Goal: Task Accomplishment & Management: Manage account settings

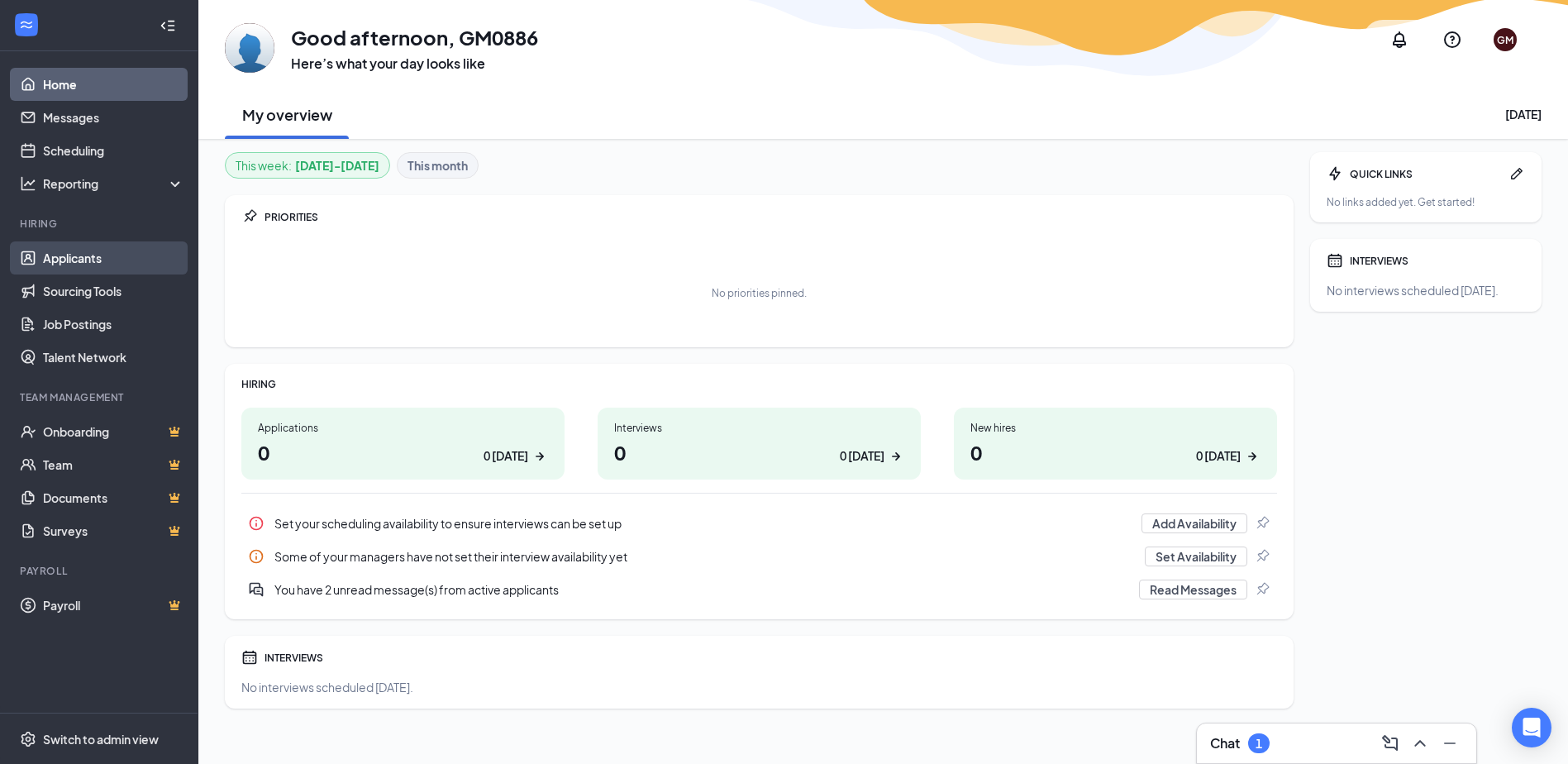
click at [74, 250] on link "Applicants" at bounding box center [113, 258] width 141 height 33
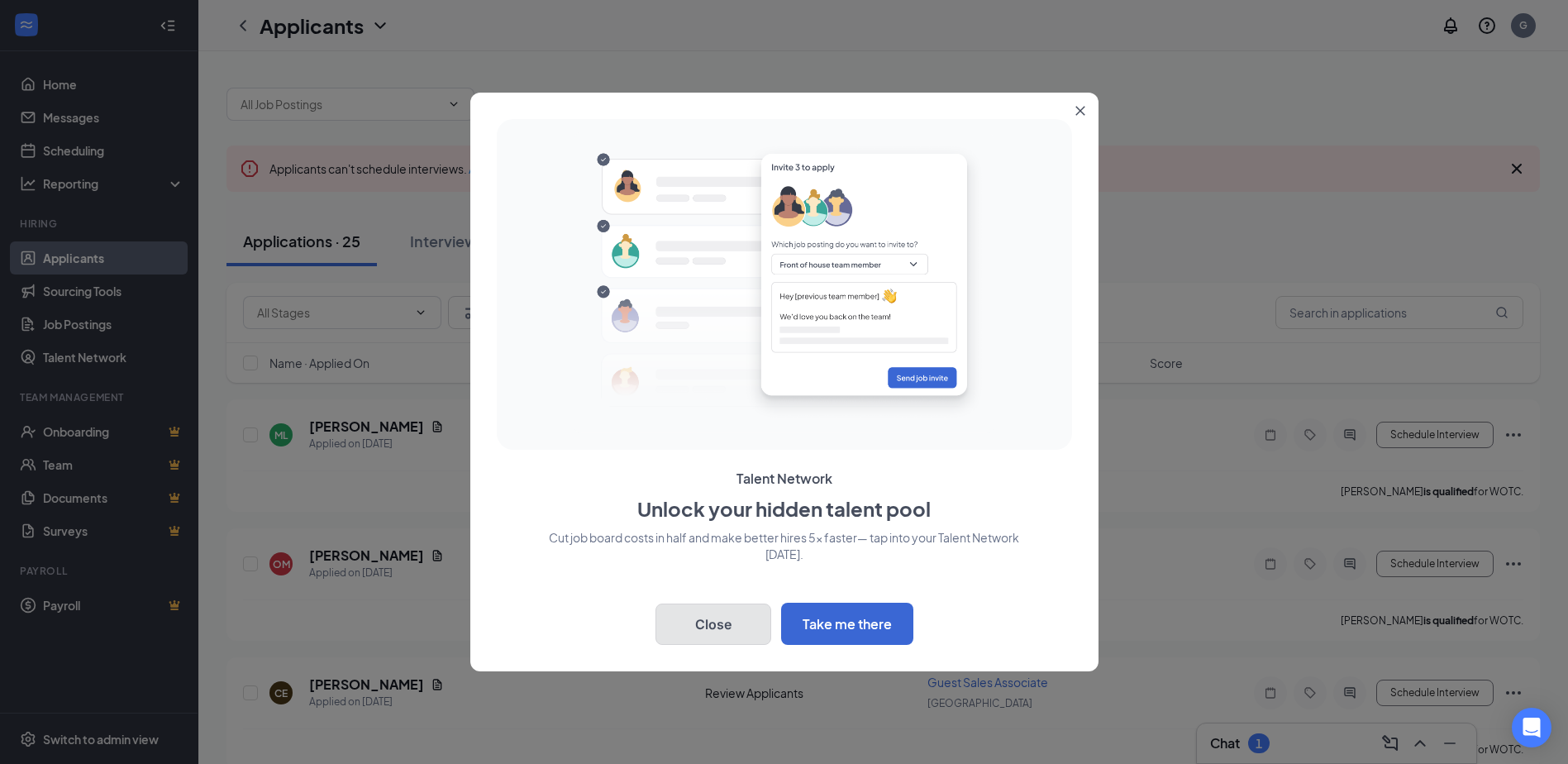
click at [727, 627] on button "Close" at bounding box center [713, 624] width 115 height 41
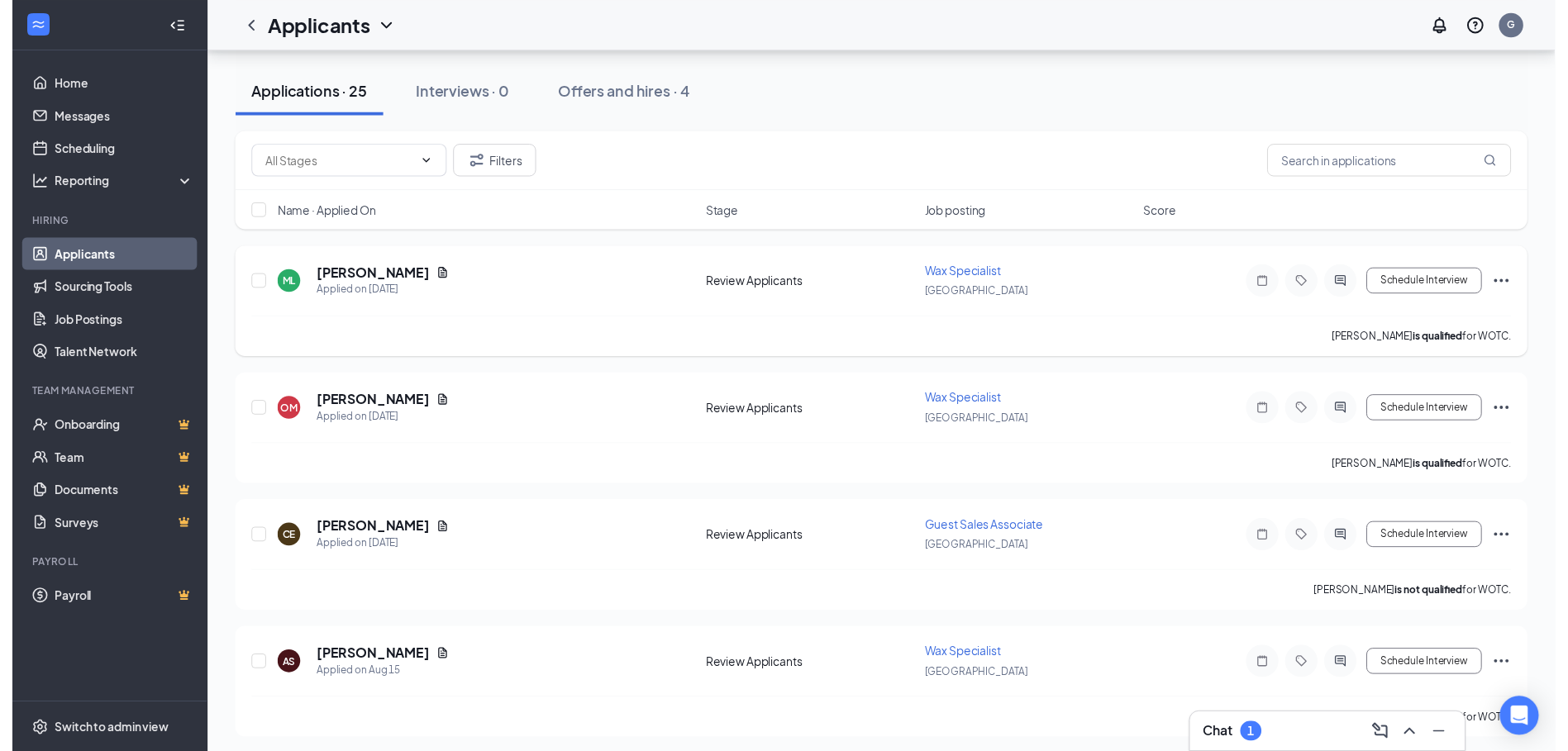
scroll to position [165, 0]
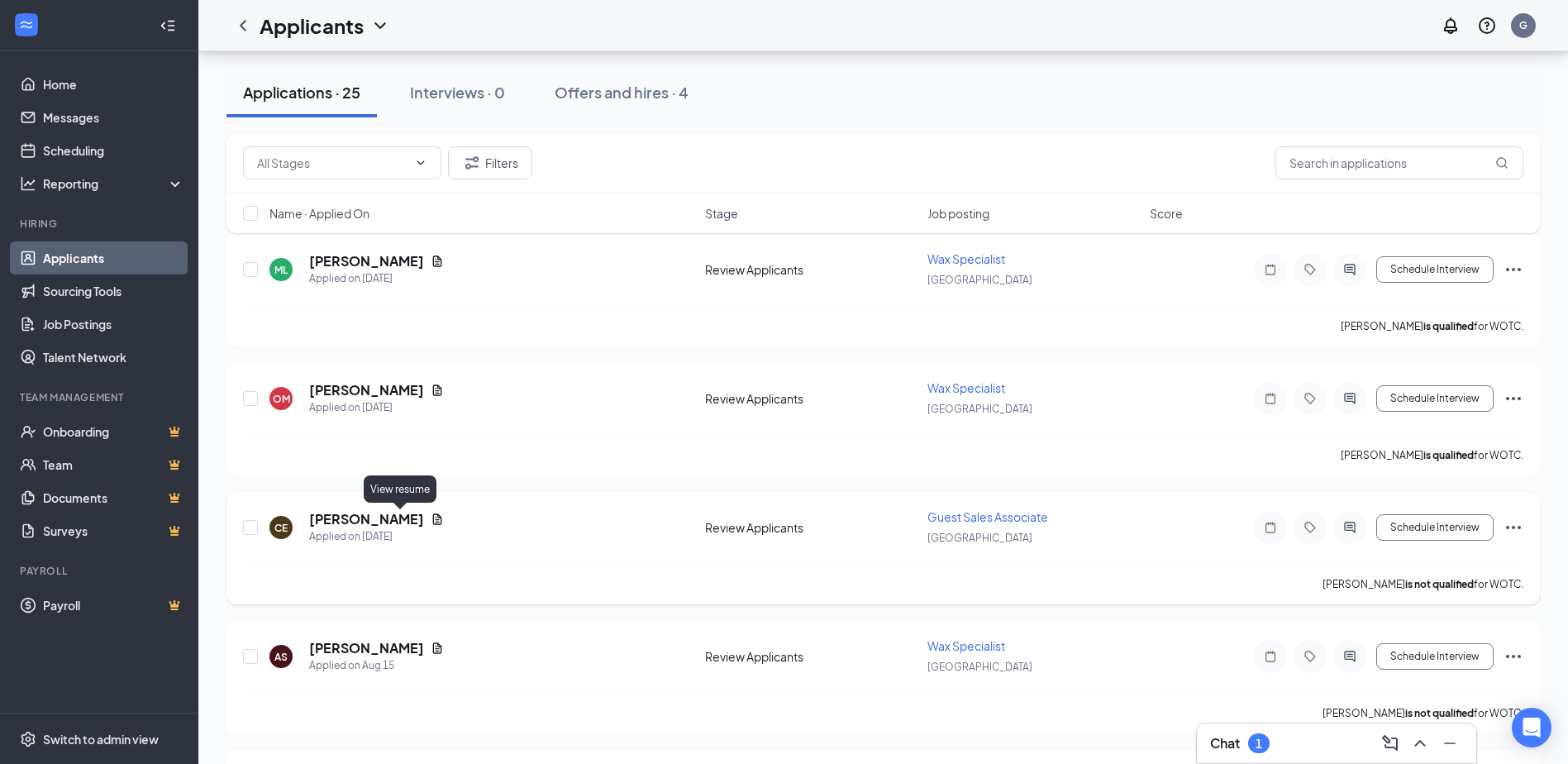
click at [431, 516] on icon "Document" at bounding box center [438, 520] width 13 height 13
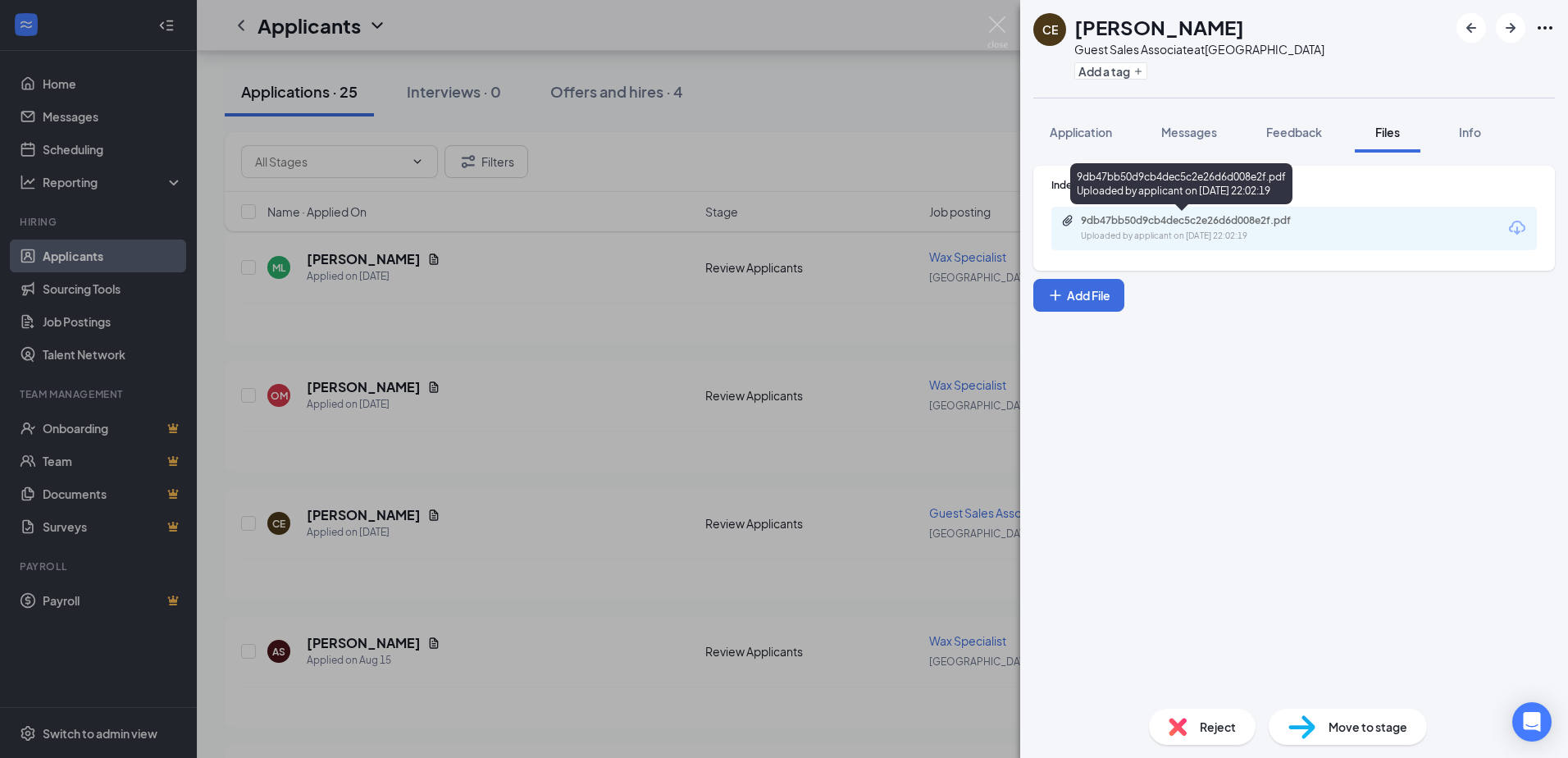
click at [1142, 232] on div "Uploaded by applicant on [DATE] 22:02:19" at bounding box center [1204, 237] width 246 height 13
click at [461, 438] on div "CE [PERSON_NAME] Guest Sales Associate at [GEOGRAPHIC_DATA] Add a tag Applicati…" at bounding box center [784, 379] width 1568 height 758
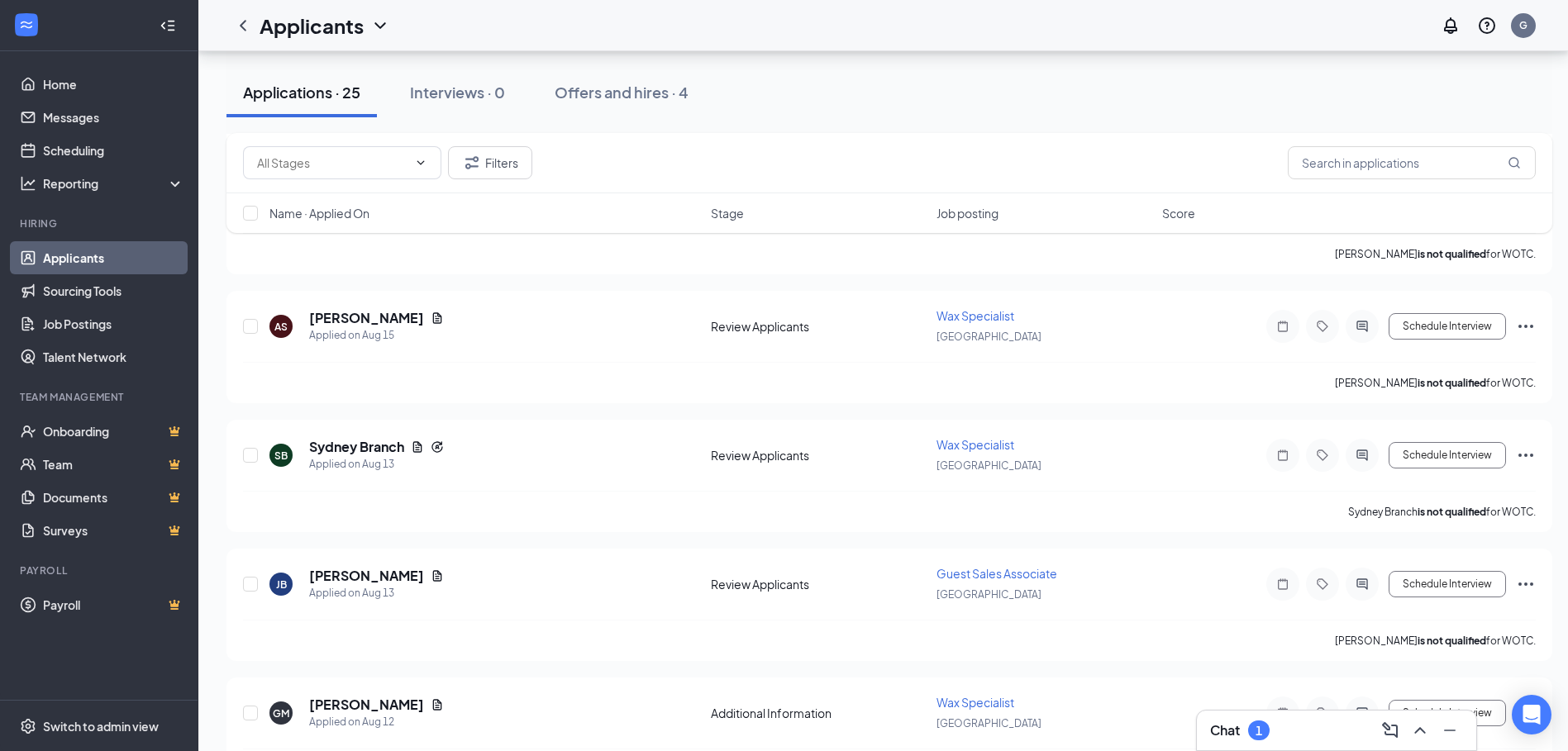
scroll to position [496, 0]
click at [431, 575] on icon "Document" at bounding box center [438, 576] width 13 height 13
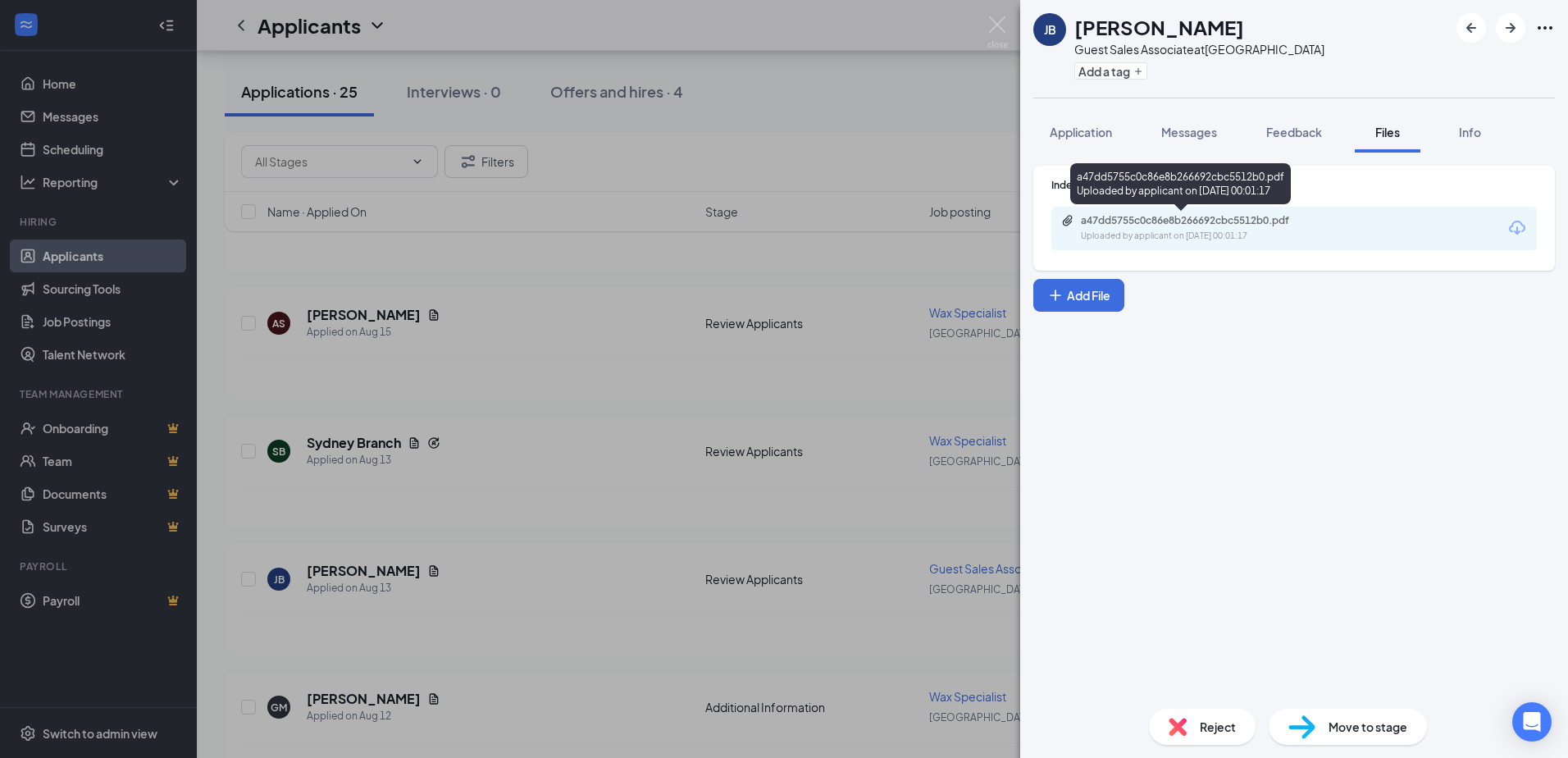
click at [1181, 235] on div "Uploaded by applicant on [DATE] 00:01:17" at bounding box center [1204, 237] width 246 height 13
click at [461, 450] on div "[PERSON_NAME] Guest Sales Associate at [GEOGRAPHIC_DATA] Add a tag Application …" at bounding box center [784, 379] width 1568 height 758
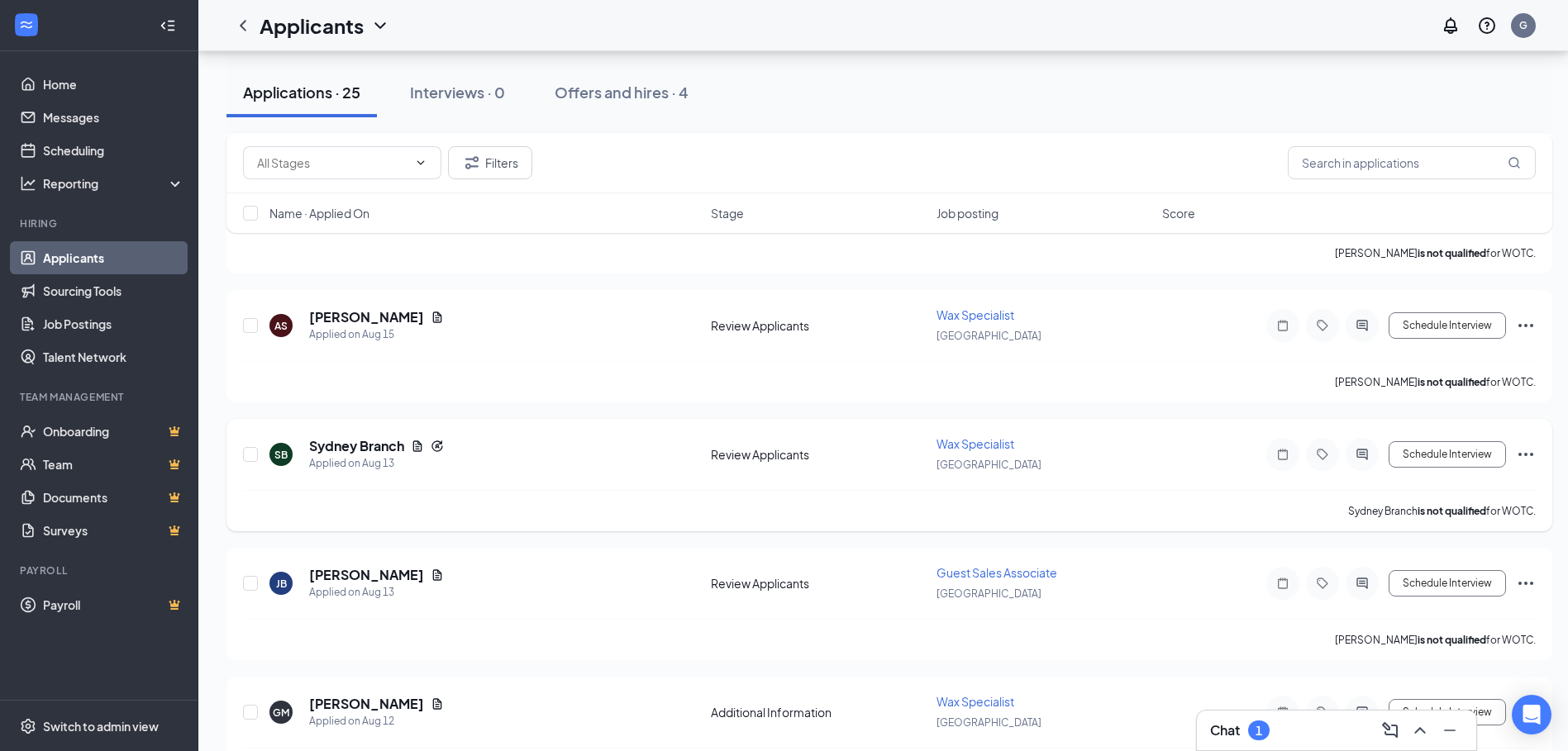
scroll to position [578, 0]
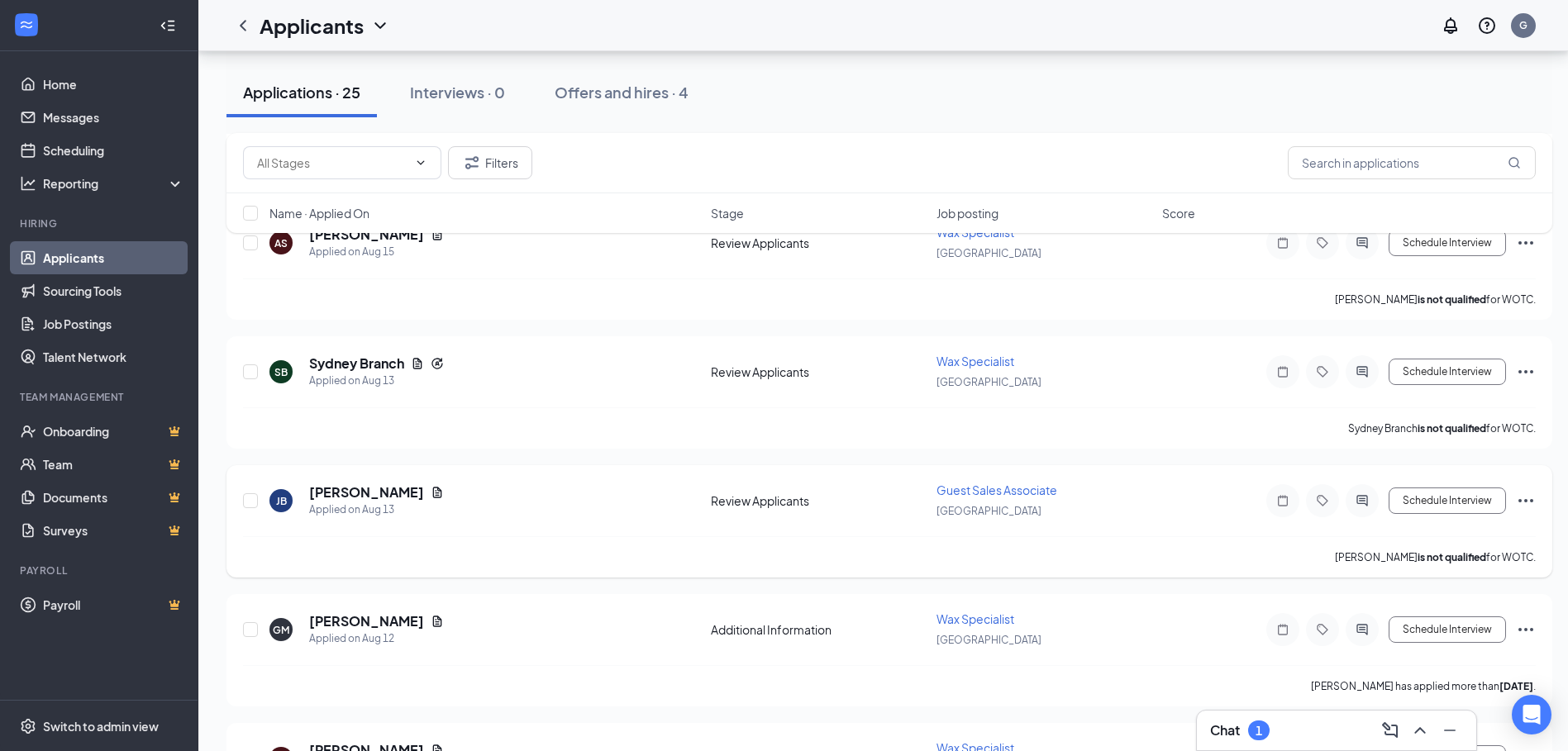
click at [1011, 487] on span "Guest Sales Associate" at bounding box center [997, 491] width 121 height 15
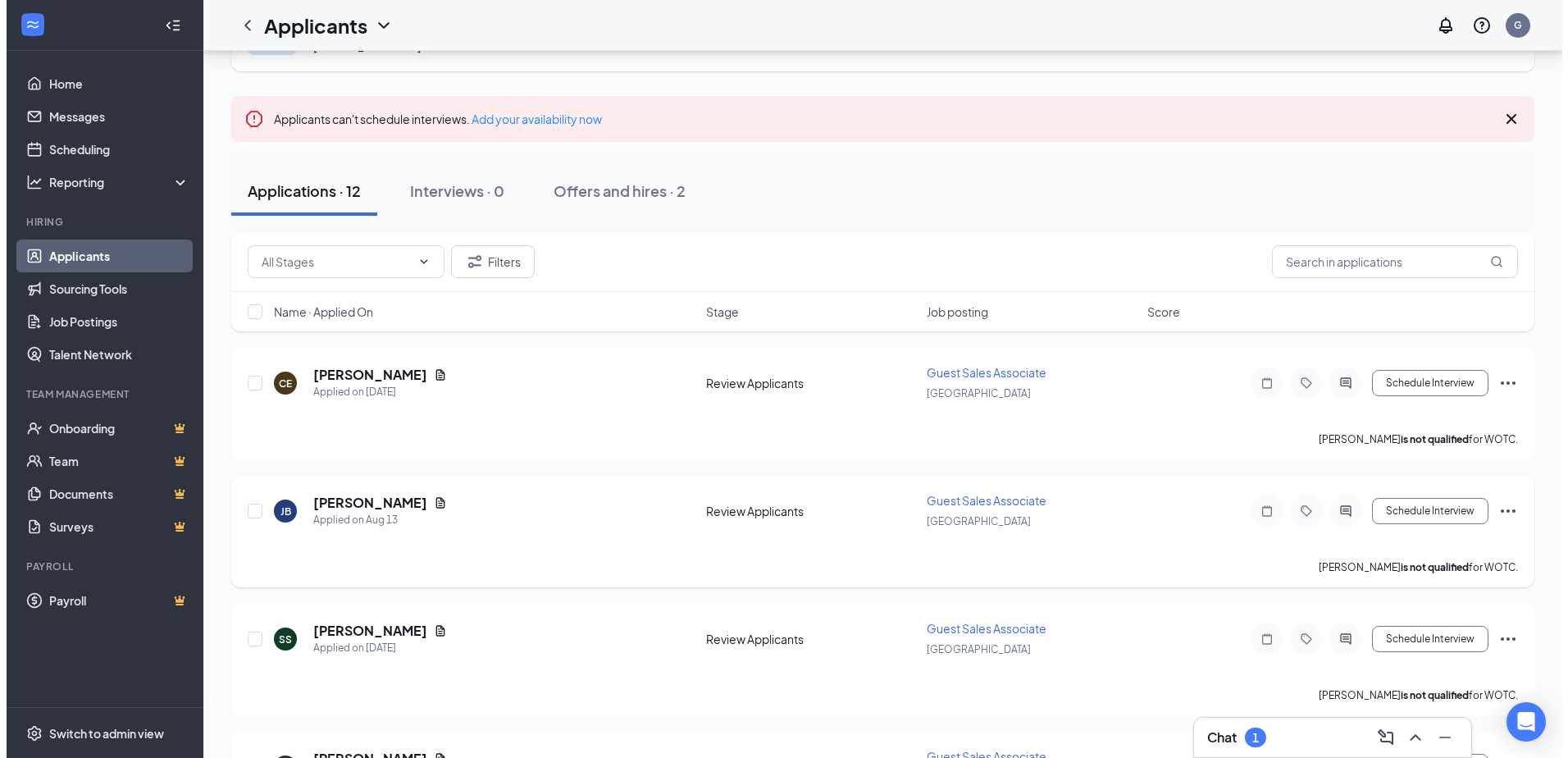
scroll to position [82, 0]
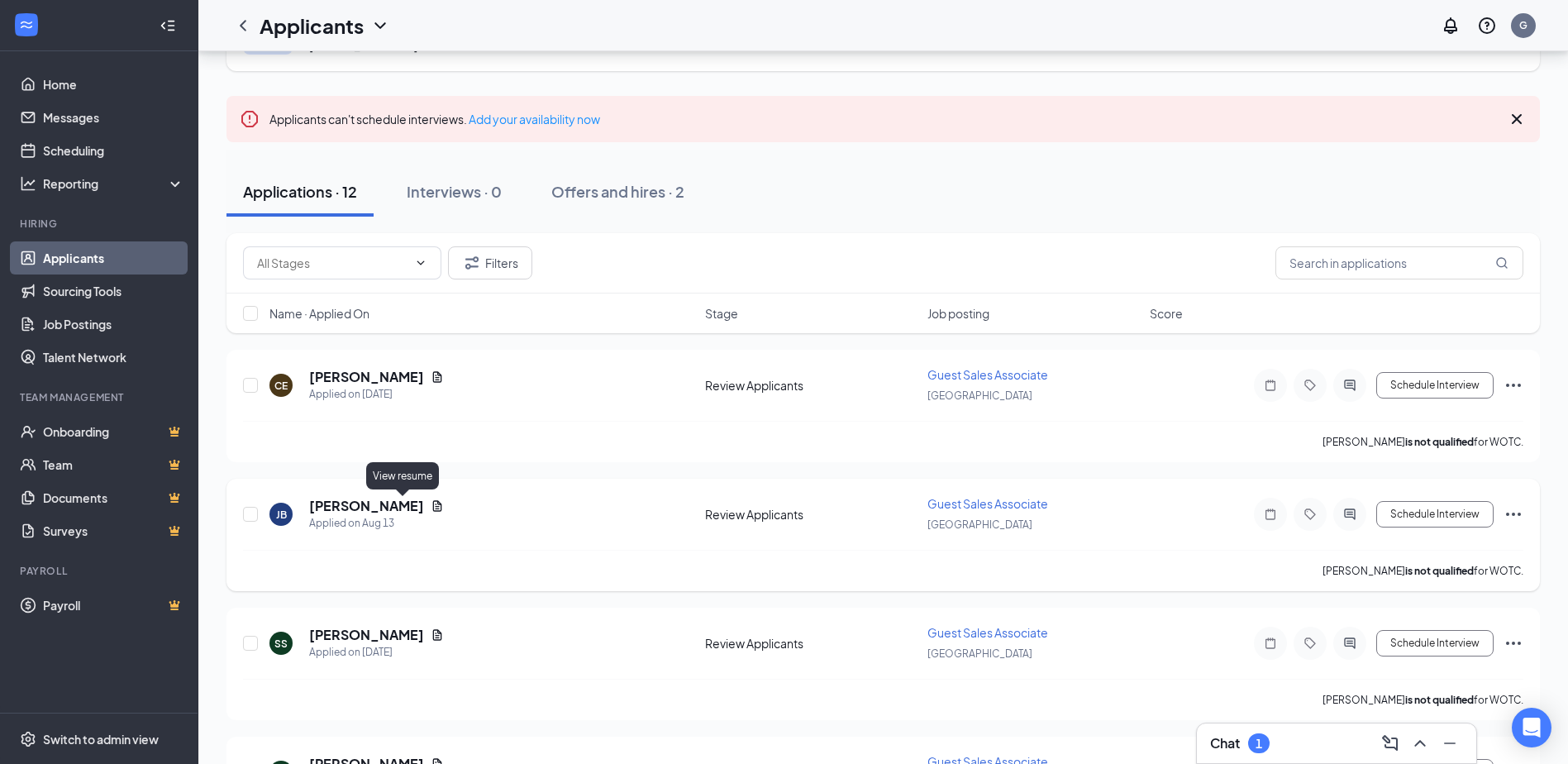
click at [431, 506] on icon "Document" at bounding box center [438, 506] width 13 height 13
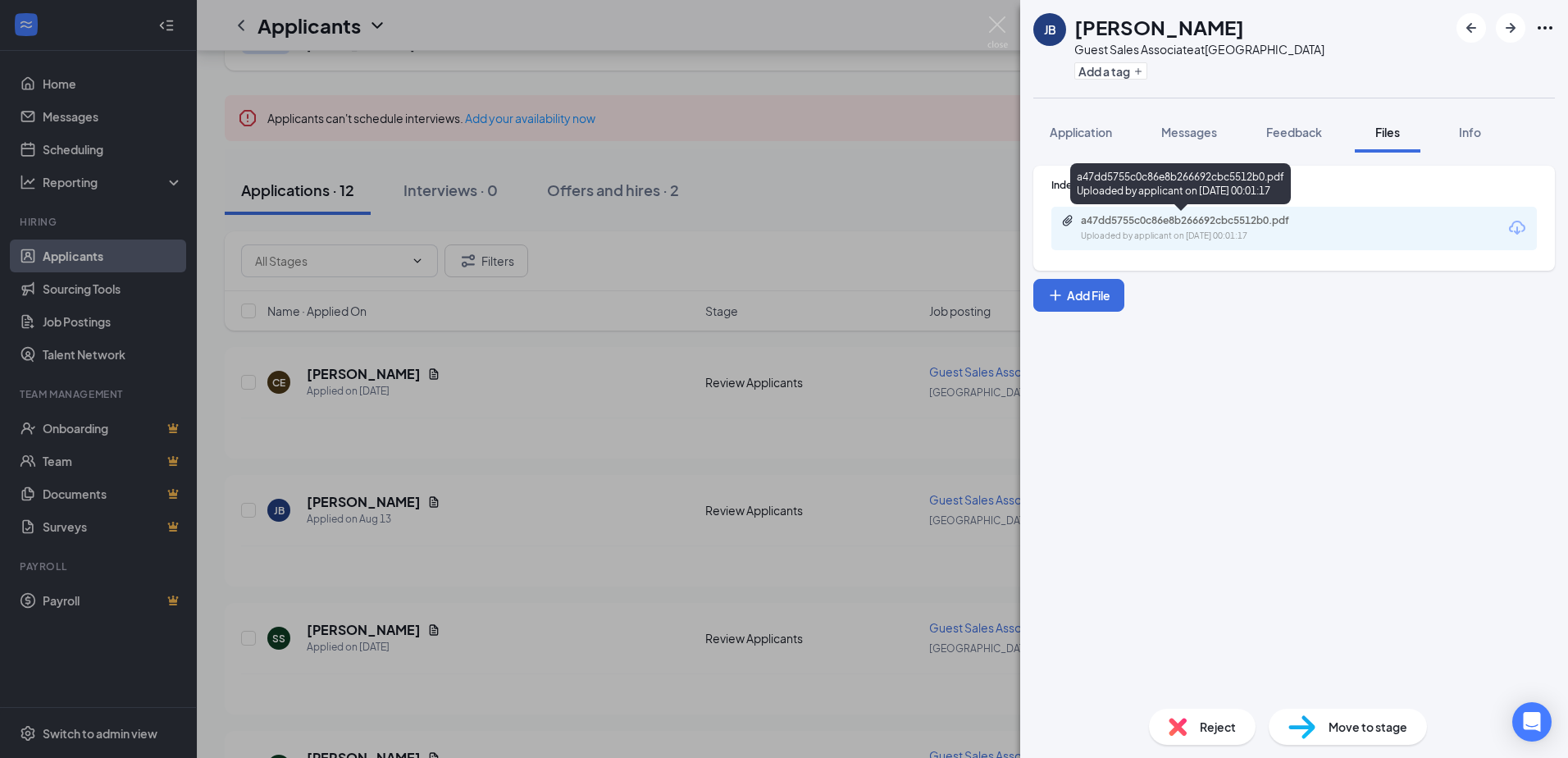
click at [1176, 240] on div "Uploaded by applicant on [DATE] 00:01:17" at bounding box center [1204, 237] width 246 height 13
click at [474, 510] on div "[PERSON_NAME] Guest Sales Associate at [GEOGRAPHIC_DATA] Add a tag Application …" at bounding box center [784, 379] width 1568 height 758
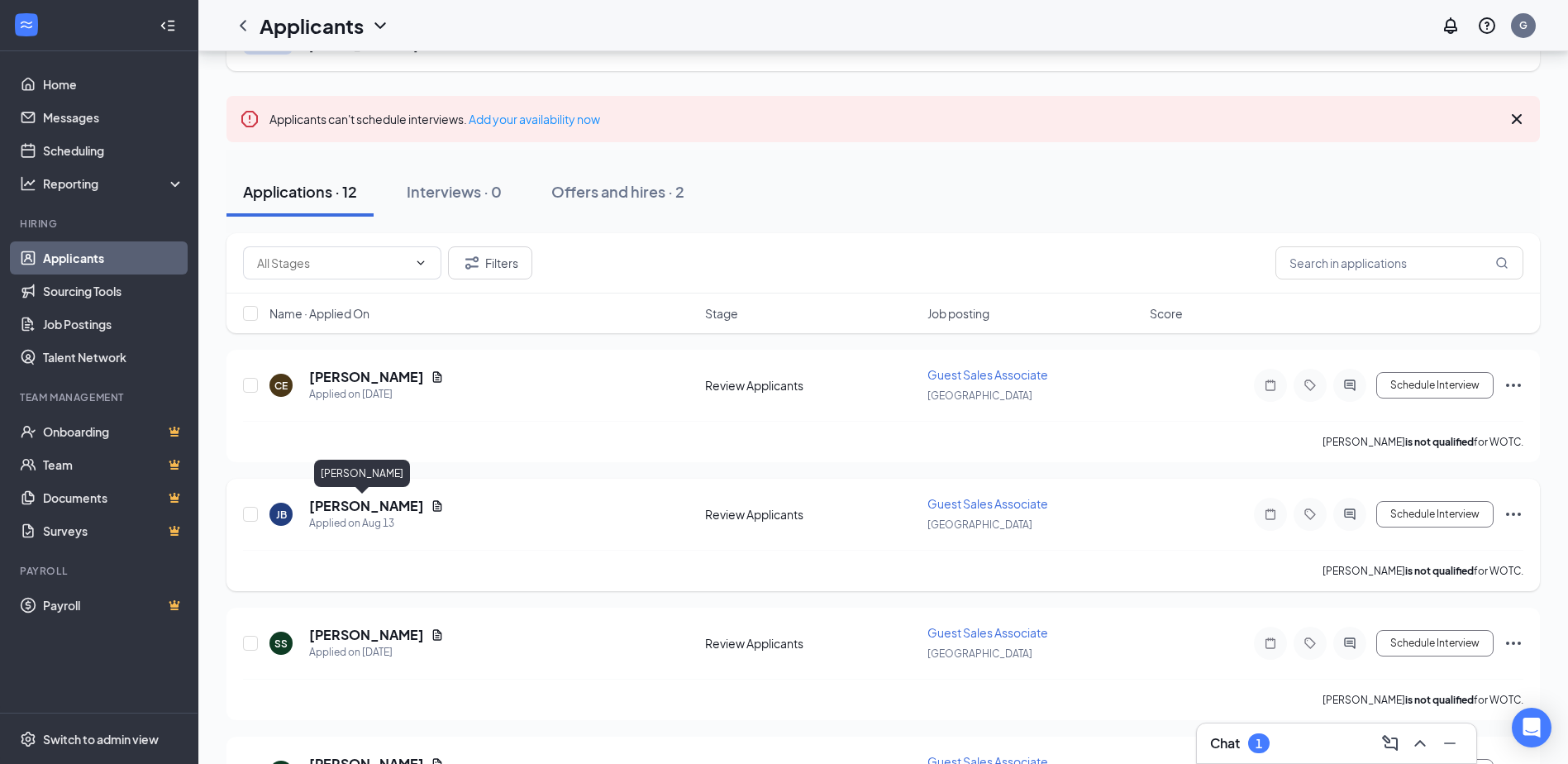
click at [351, 504] on h5 "[PERSON_NAME]" at bounding box center [366, 506] width 115 height 18
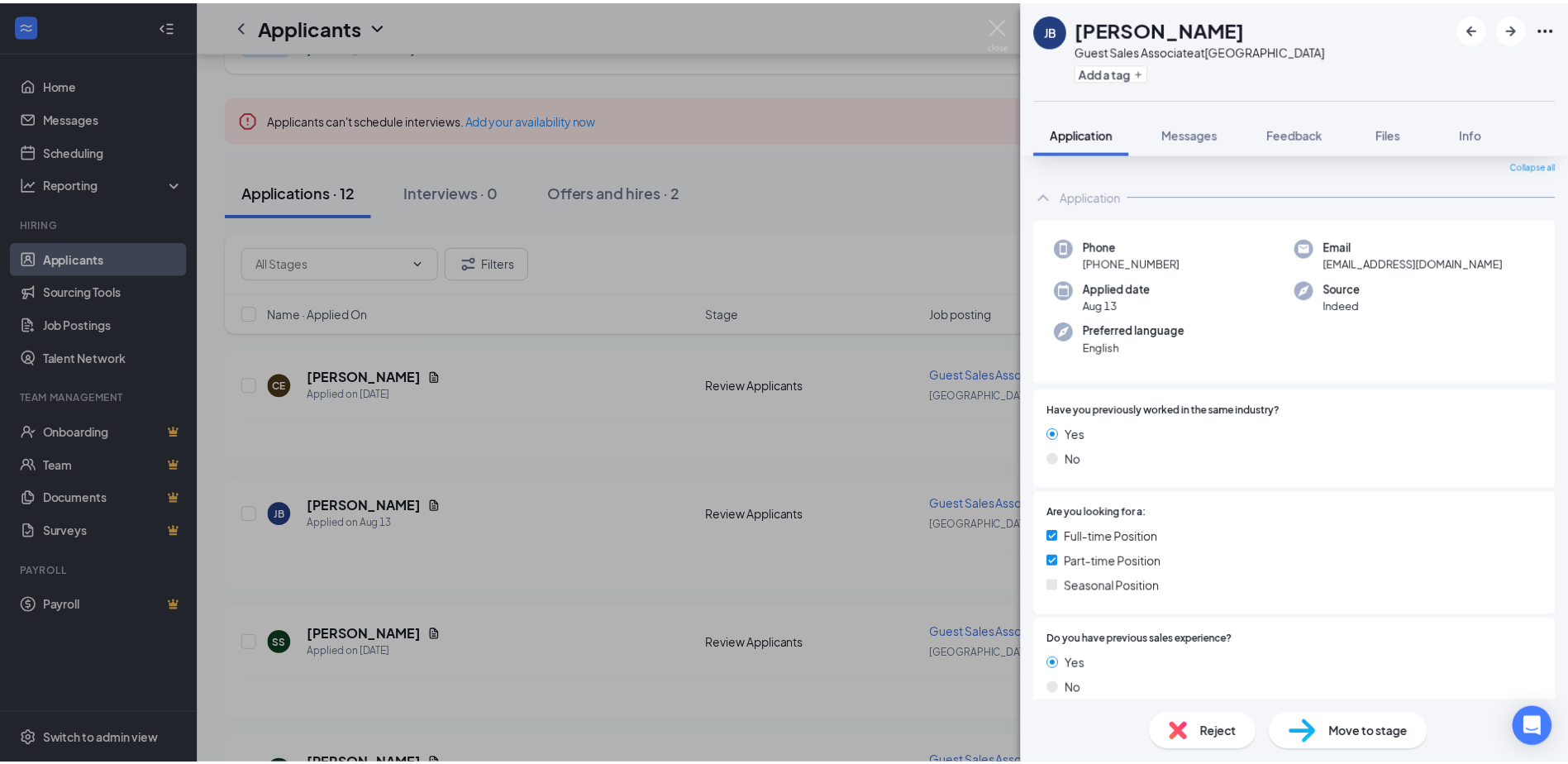
scroll to position [83, 0]
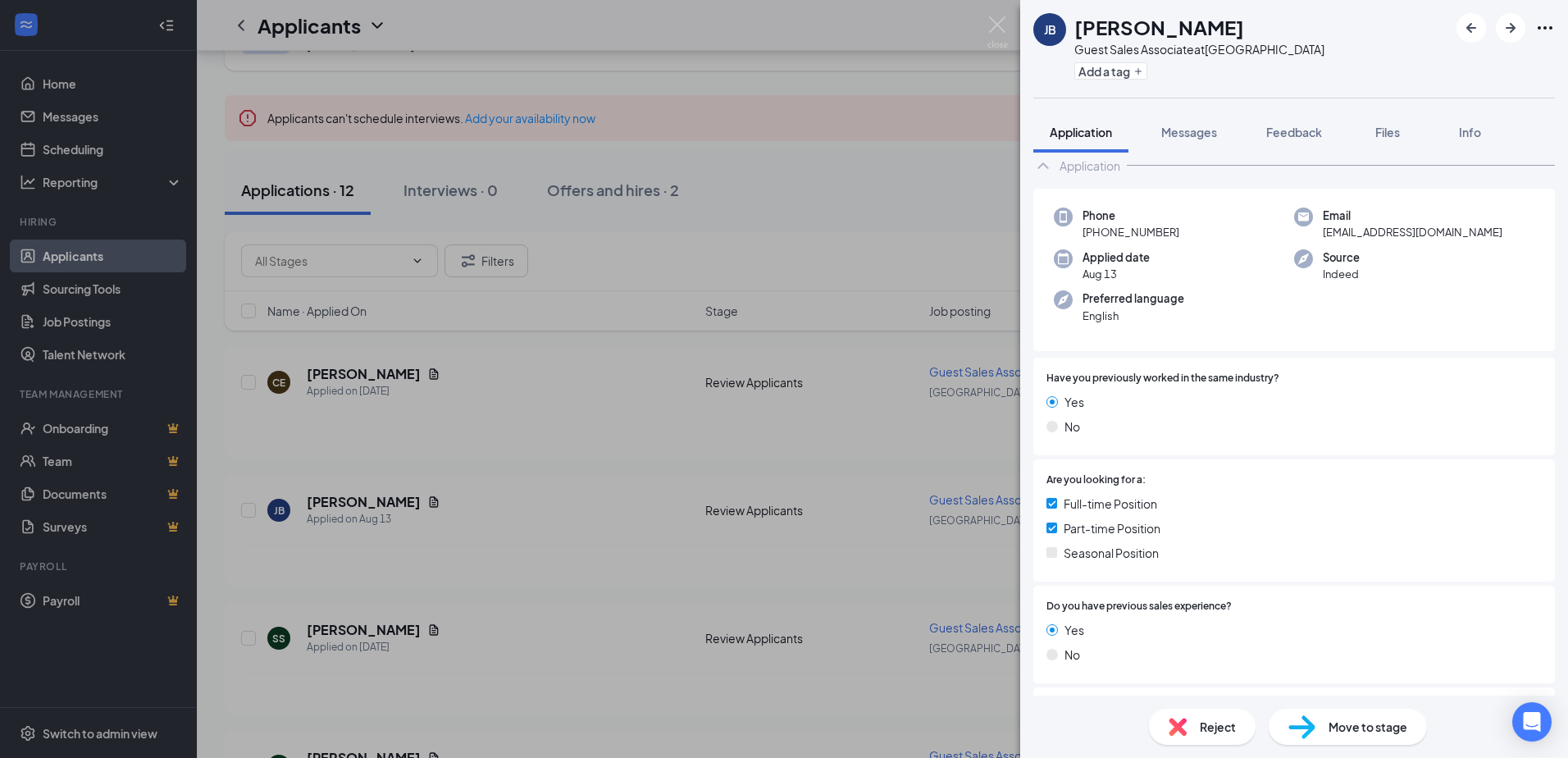
click at [427, 527] on div "[PERSON_NAME] Guest Sales Associate at [GEOGRAPHIC_DATA] Add a tag Application …" at bounding box center [784, 379] width 1568 height 758
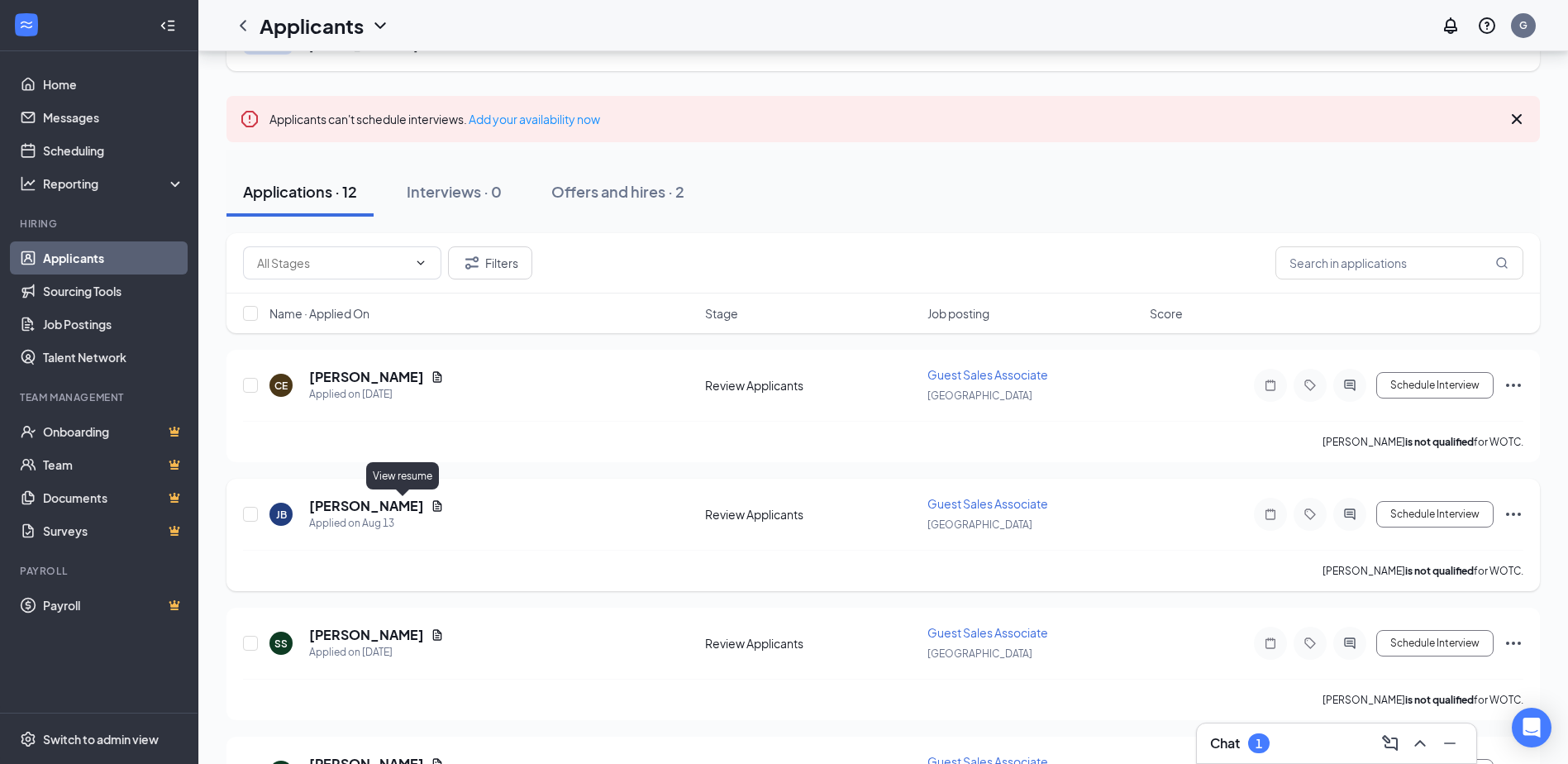
click at [431, 510] on icon "Document" at bounding box center [438, 506] width 13 height 13
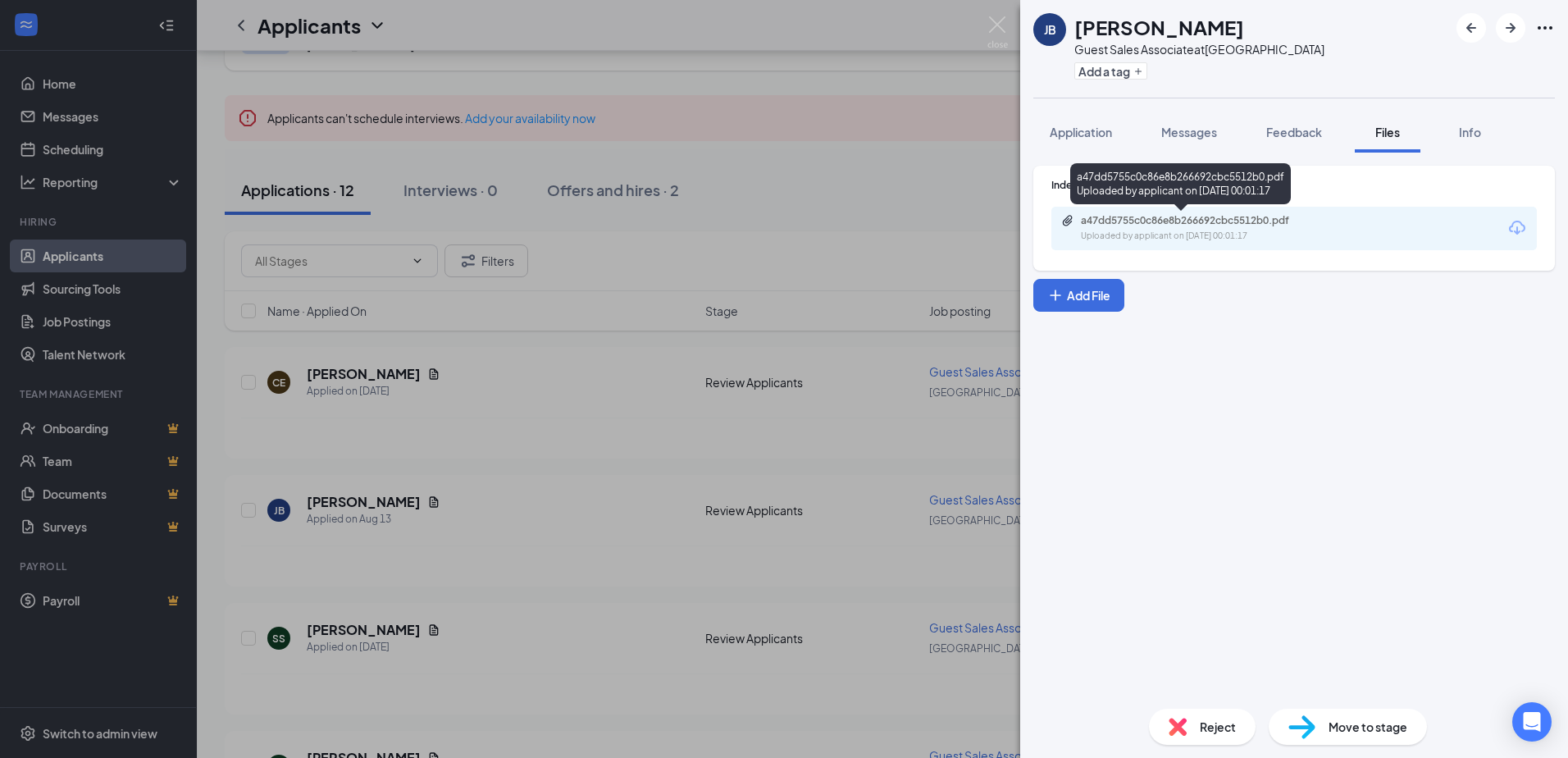
click at [1220, 226] on div "a47dd5755c0c86e8b266692cbc5512b0.pdf" at bounding box center [1195, 220] width 230 height 13
click at [494, 464] on div "[PERSON_NAME] Guest Sales Associate at [GEOGRAPHIC_DATA] Add a tag Application …" at bounding box center [784, 379] width 1568 height 758
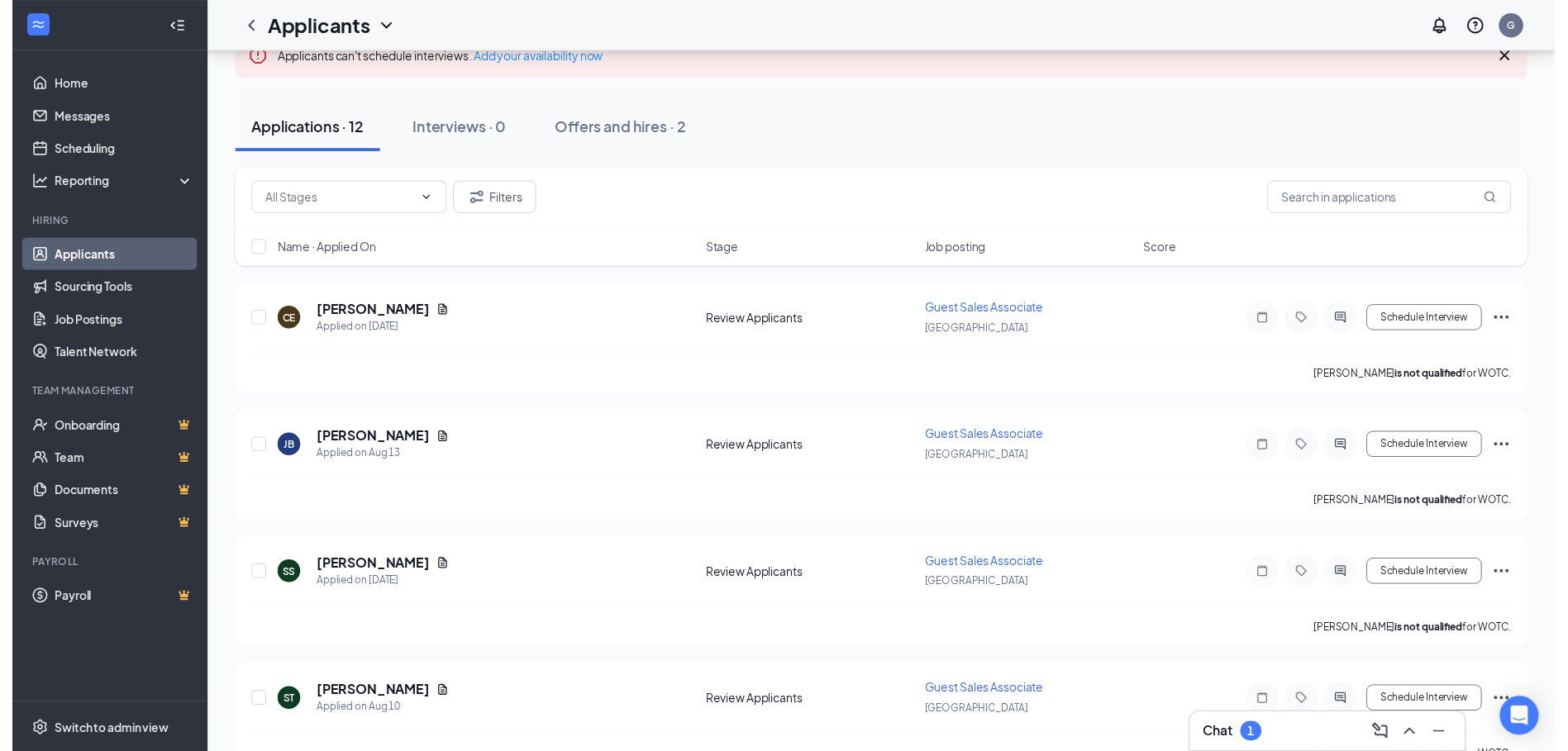
scroll to position [248, 0]
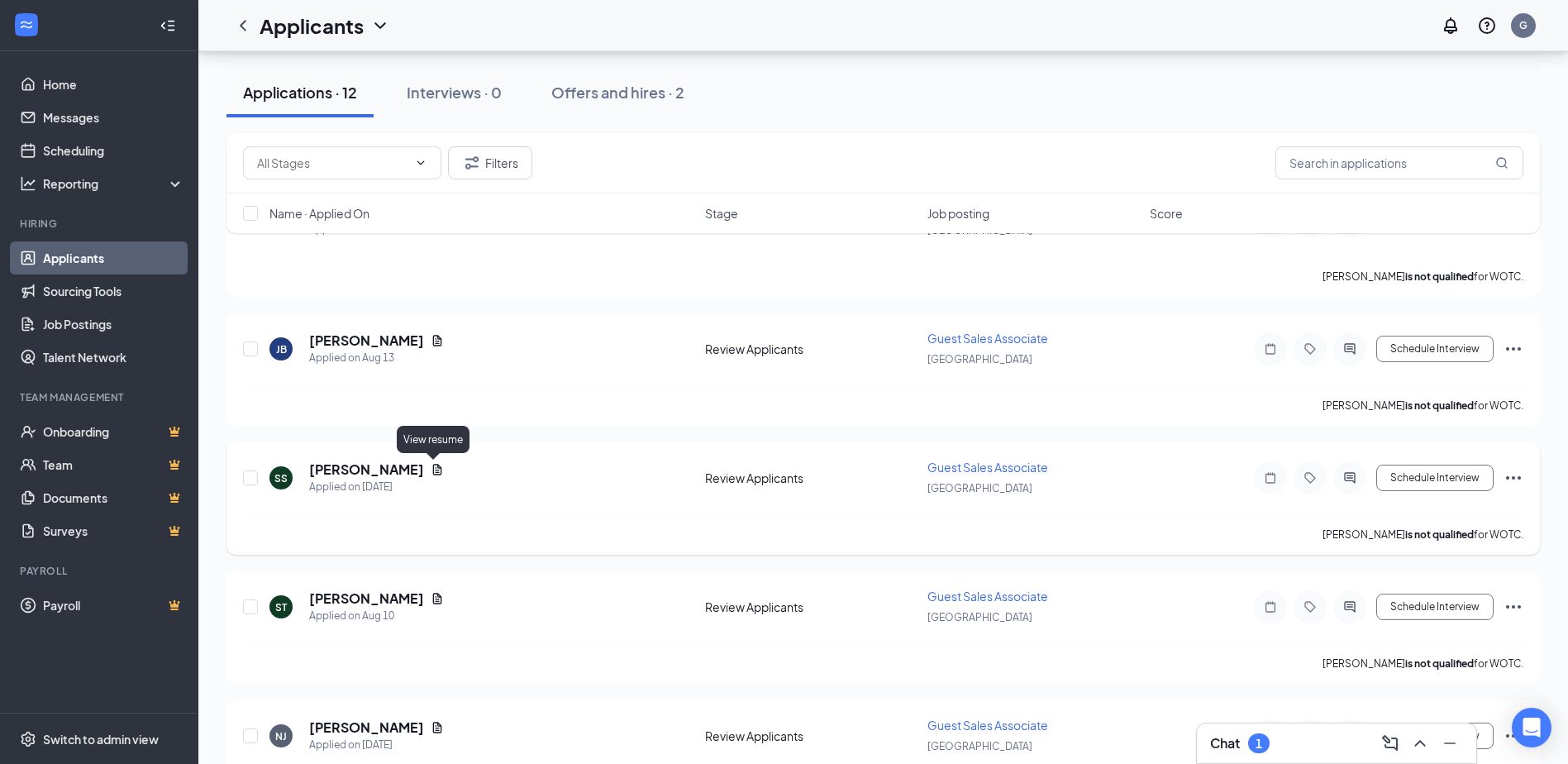
click at [431, 465] on icon "Document" at bounding box center [438, 470] width 13 height 13
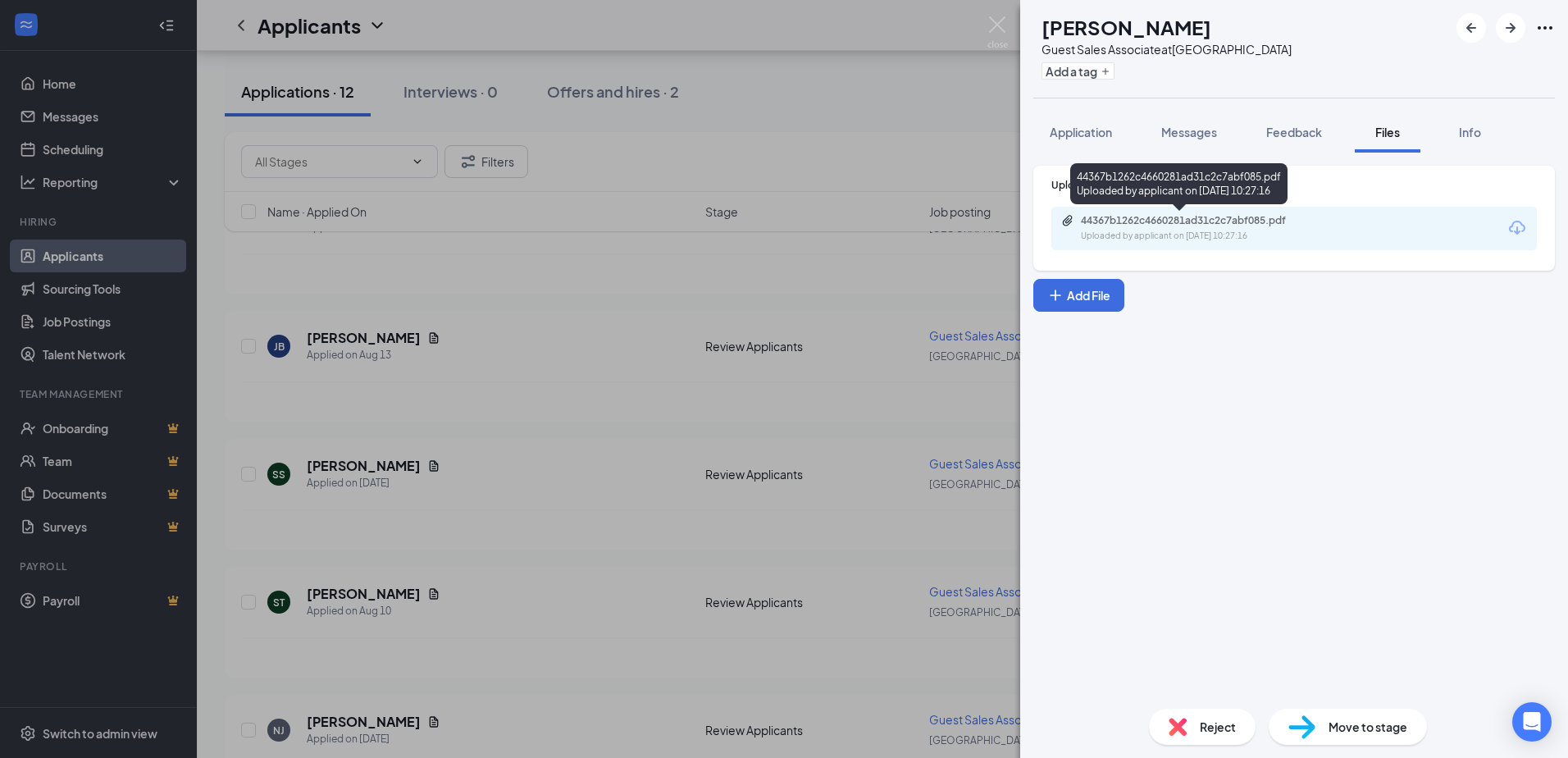
click at [1177, 227] on div "44367b1262c4660281ad31c2c7abf085.pdf Uploaded by applicant on [DATE] 10:27:16" at bounding box center [1193, 228] width 266 height 28
click at [529, 513] on div "SS [PERSON_NAME] Guest Sales Associate at [GEOGRAPHIC_DATA] Add a tag Applicati…" at bounding box center [784, 379] width 1568 height 758
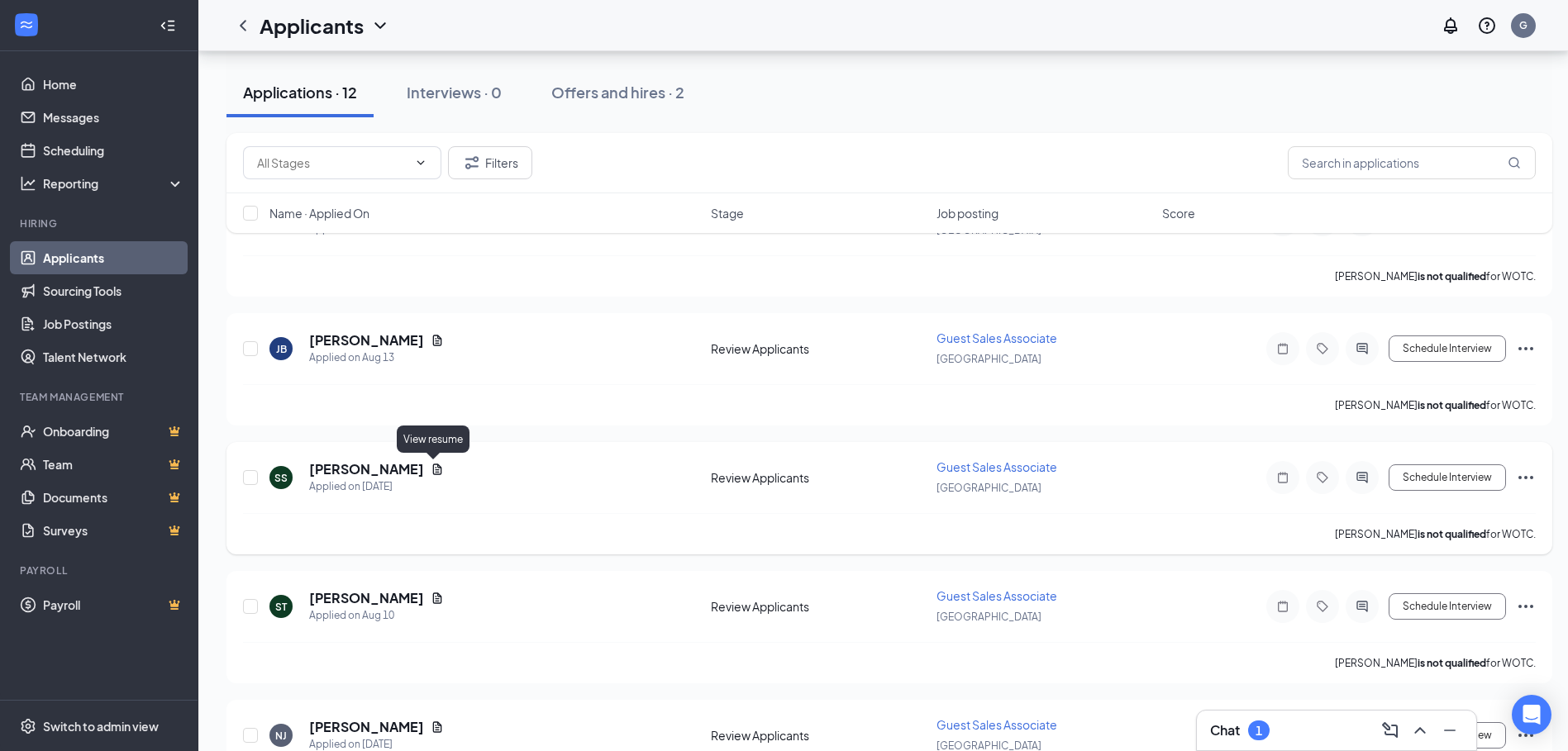
click at [433, 468] on icon "Document" at bounding box center [438, 469] width 10 height 10
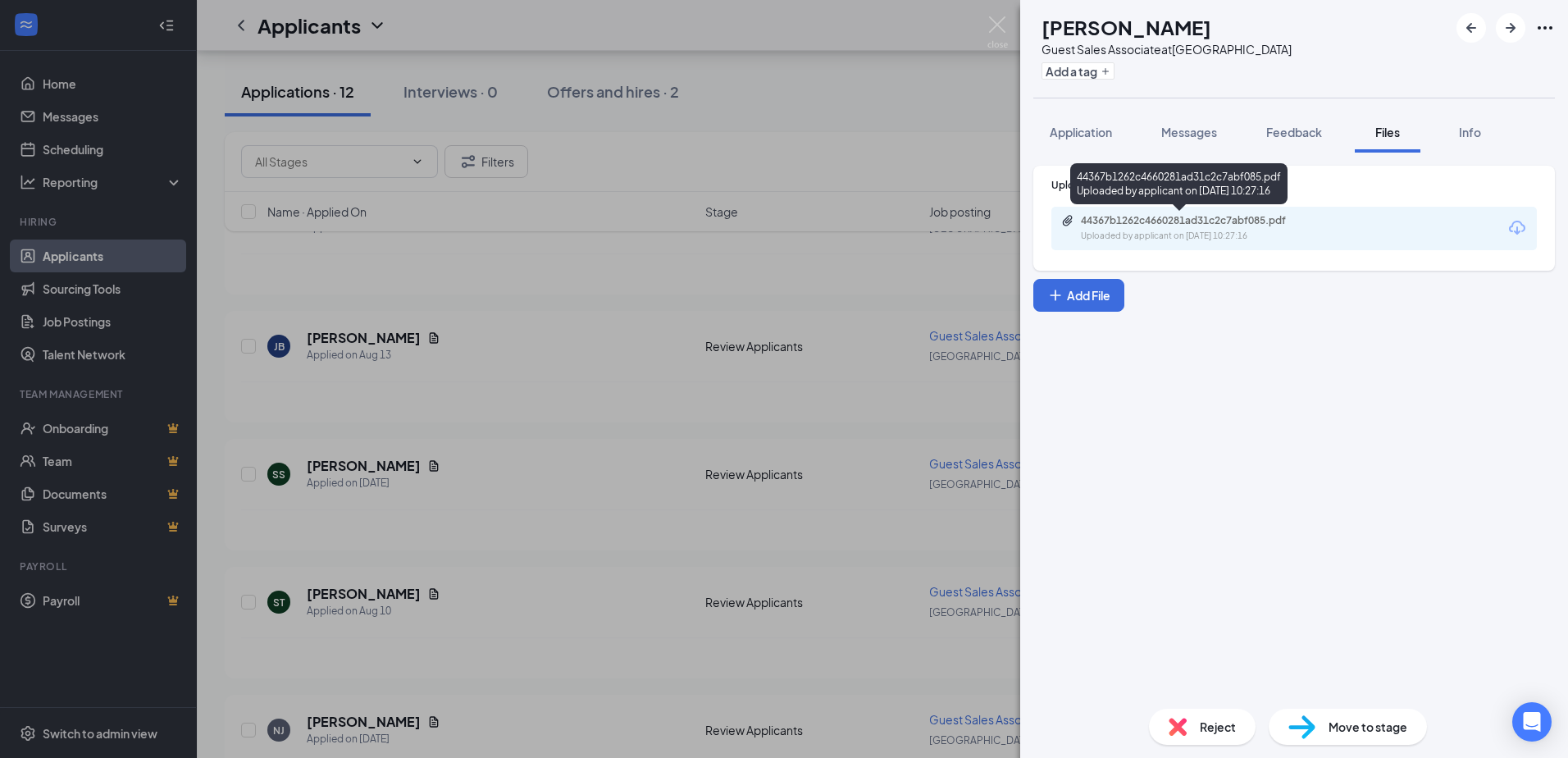
click at [1121, 219] on div "44367b1262c4660281ad31c2c7abf085.pdf" at bounding box center [1195, 220] width 230 height 13
click at [424, 545] on div "SS [PERSON_NAME] Guest Sales Associate at [GEOGRAPHIC_DATA] Add a tag Applicati…" at bounding box center [784, 379] width 1568 height 758
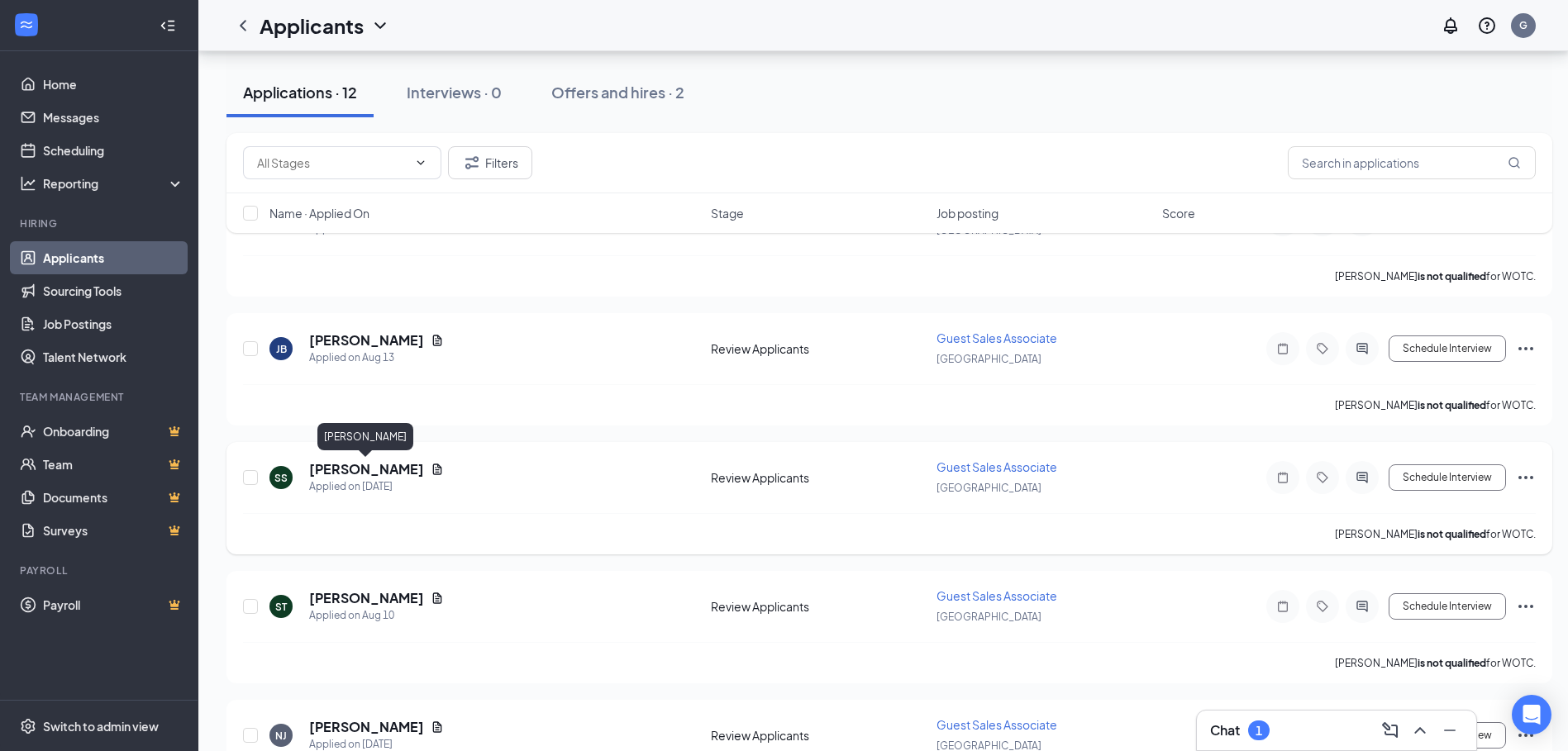
click at [365, 475] on h5 "[PERSON_NAME]" at bounding box center [366, 469] width 115 height 18
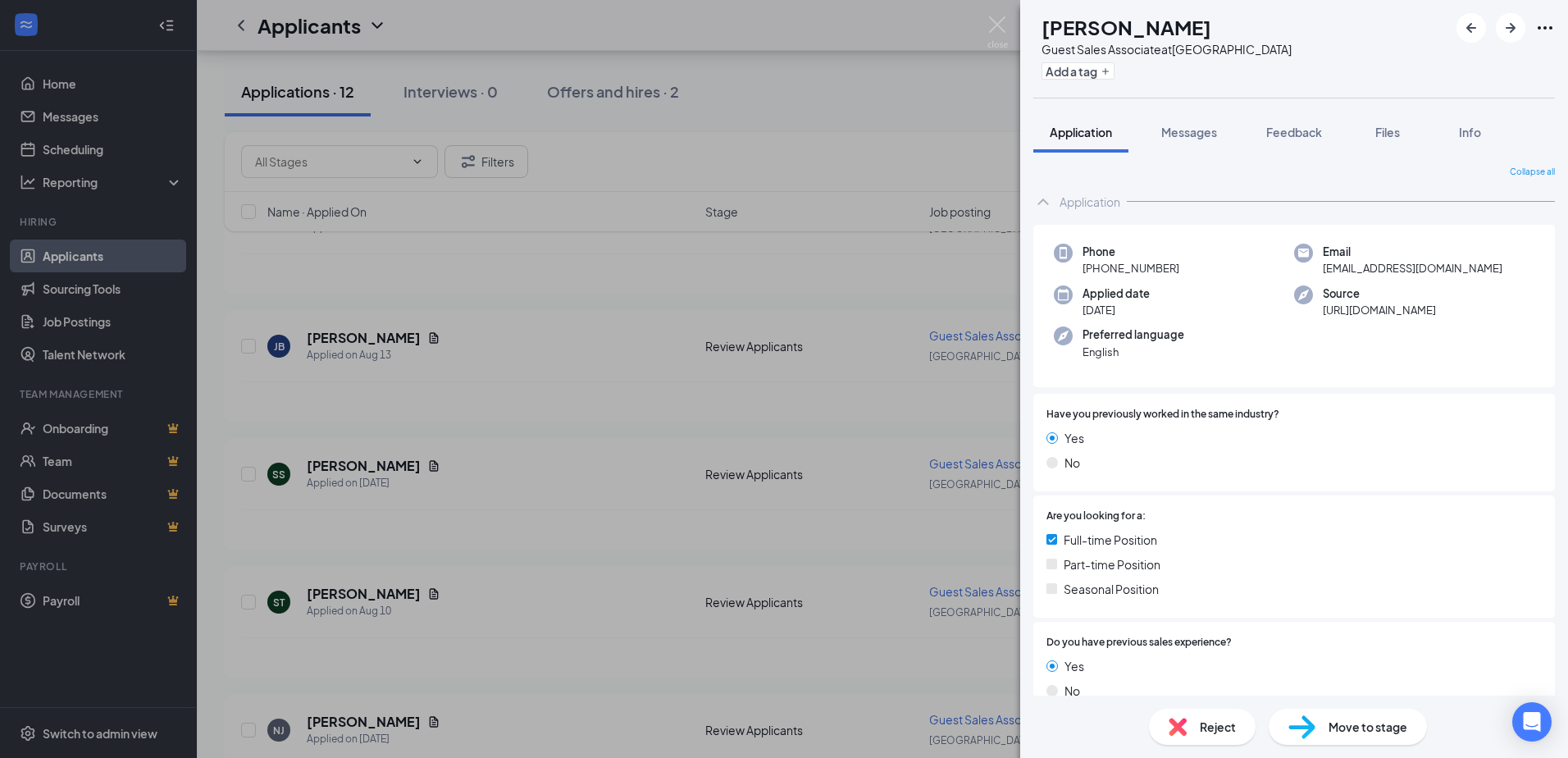
click at [459, 524] on div "SS [PERSON_NAME] Guest Sales Associate at [GEOGRAPHIC_DATA] Add a tag Applicati…" at bounding box center [784, 379] width 1568 height 758
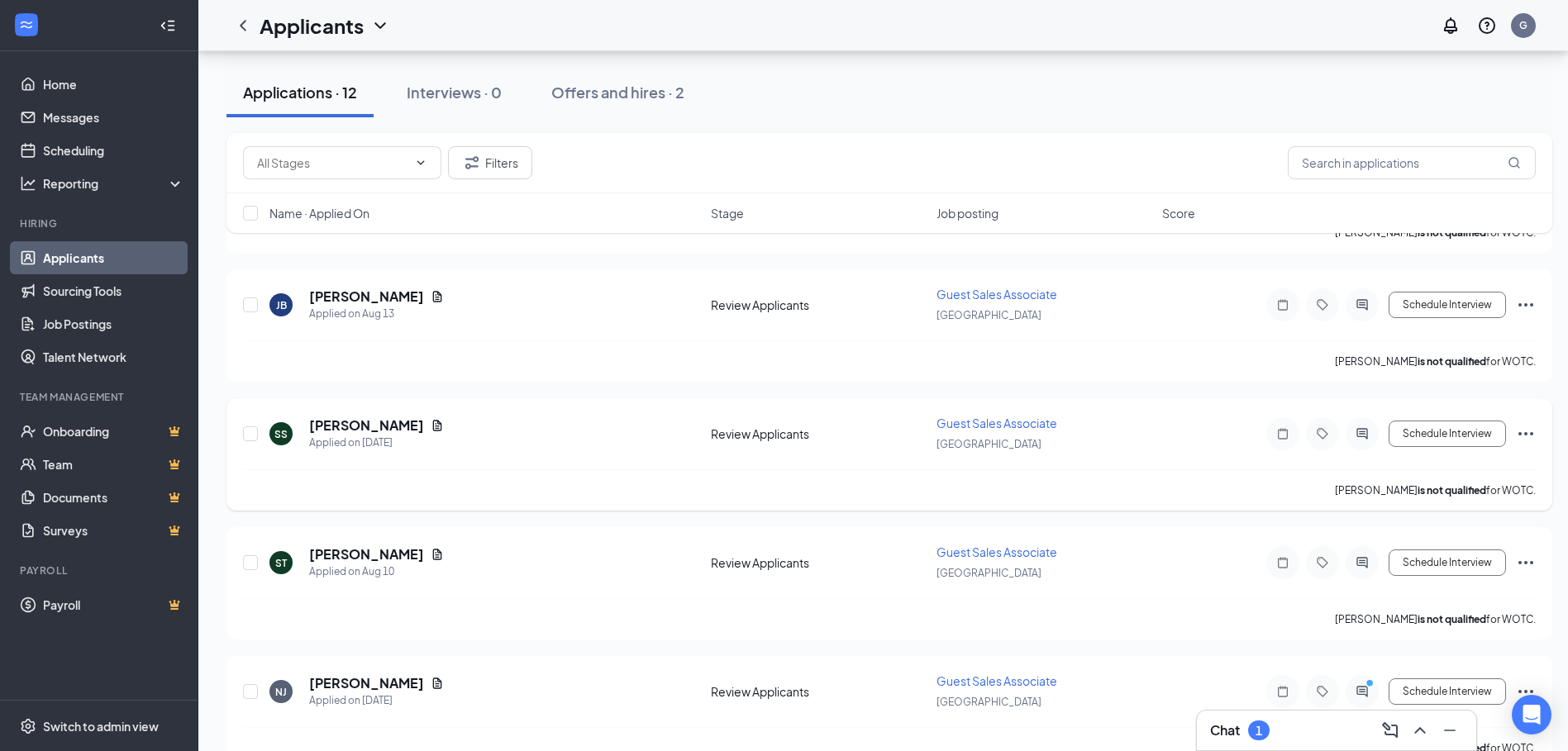
scroll to position [331, 0]
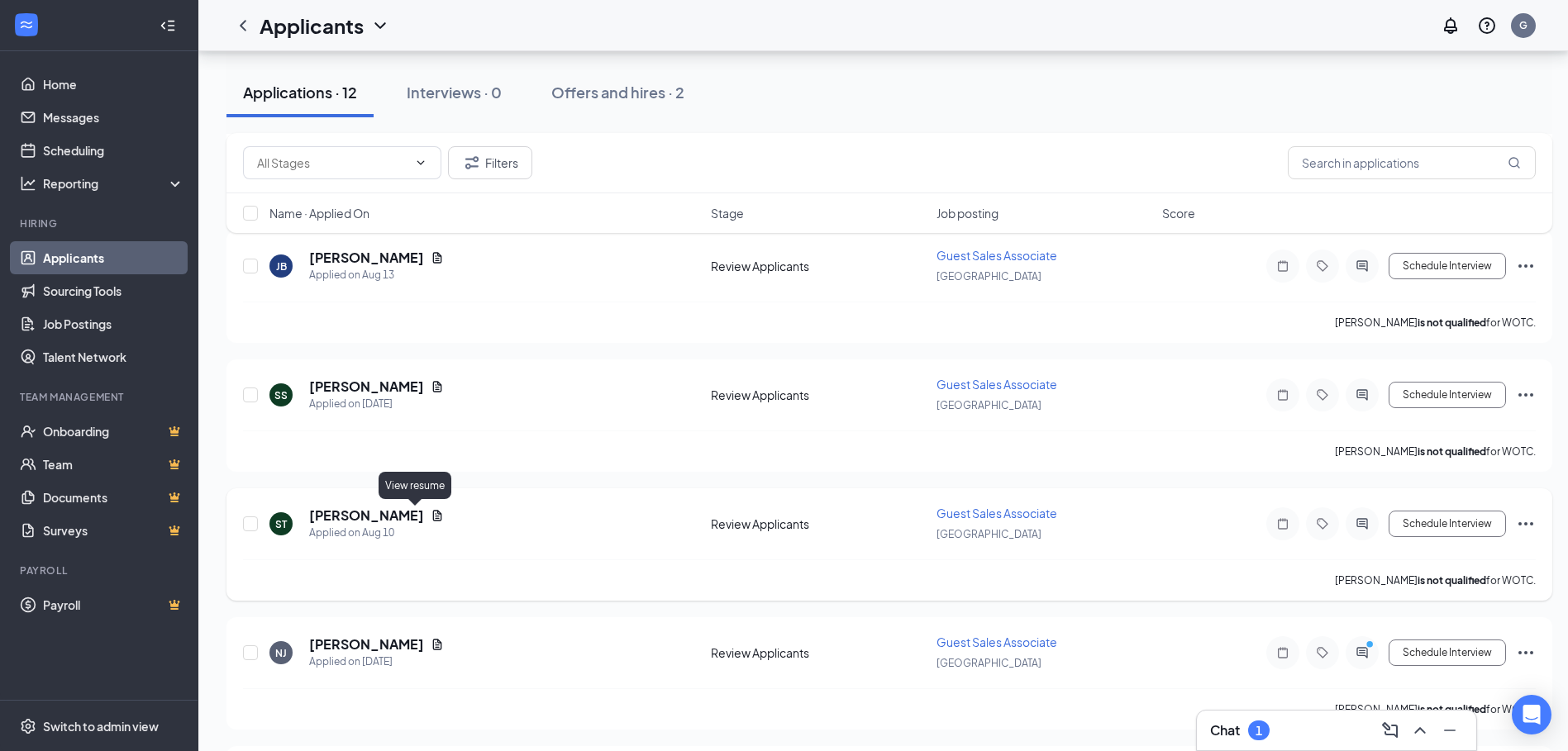
click at [433, 514] on icon "Document" at bounding box center [438, 515] width 10 height 10
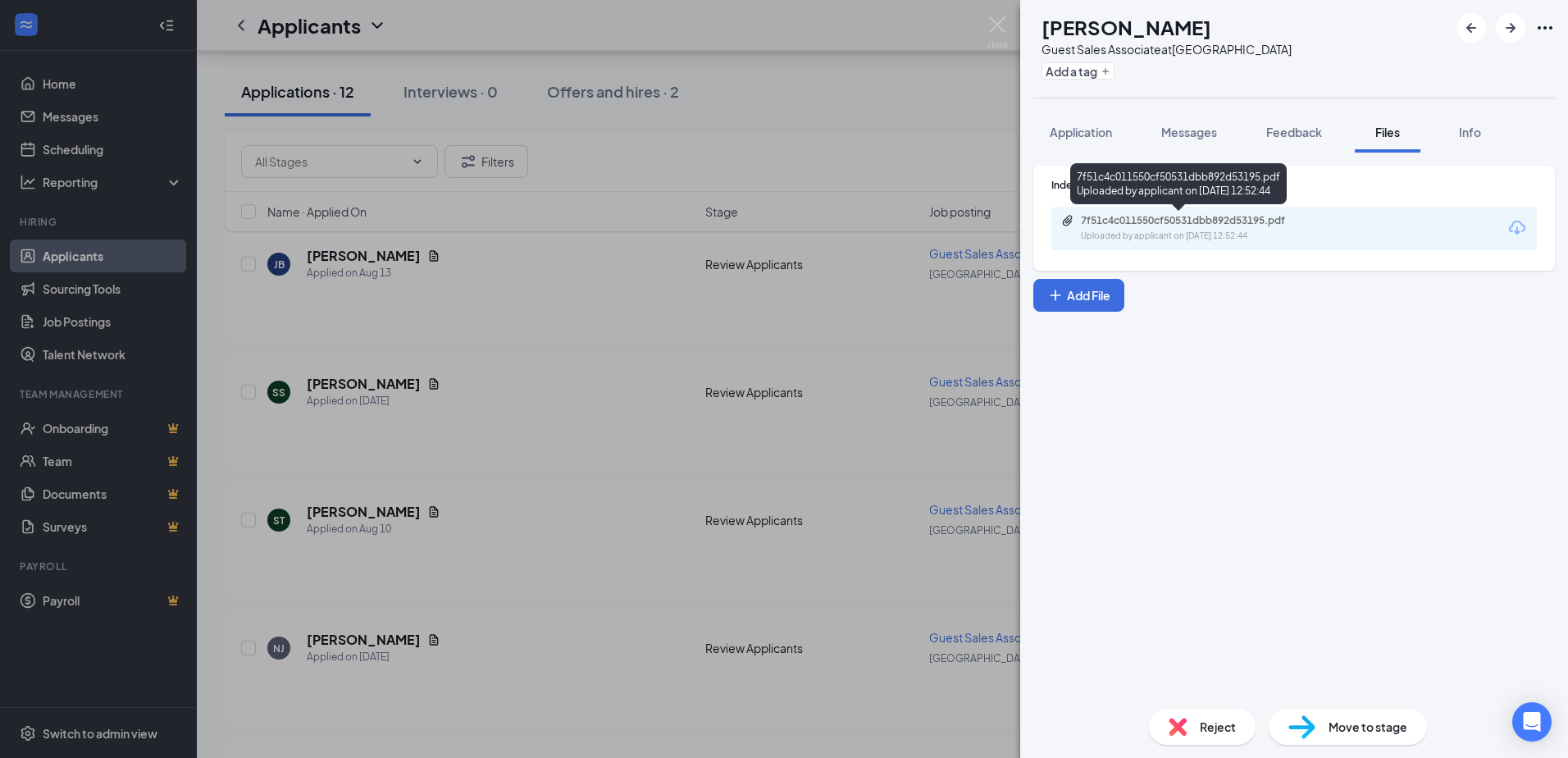
click at [1184, 221] on div "7f51c4c011550cf50531dbb892d53195.pdf" at bounding box center [1195, 220] width 230 height 13
click at [530, 539] on div "ST [PERSON_NAME] Guest Sales Associate at [GEOGRAPHIC_DATA] Add a tag Applicati…" at bounding box center [784, 379] width 1568 height 758
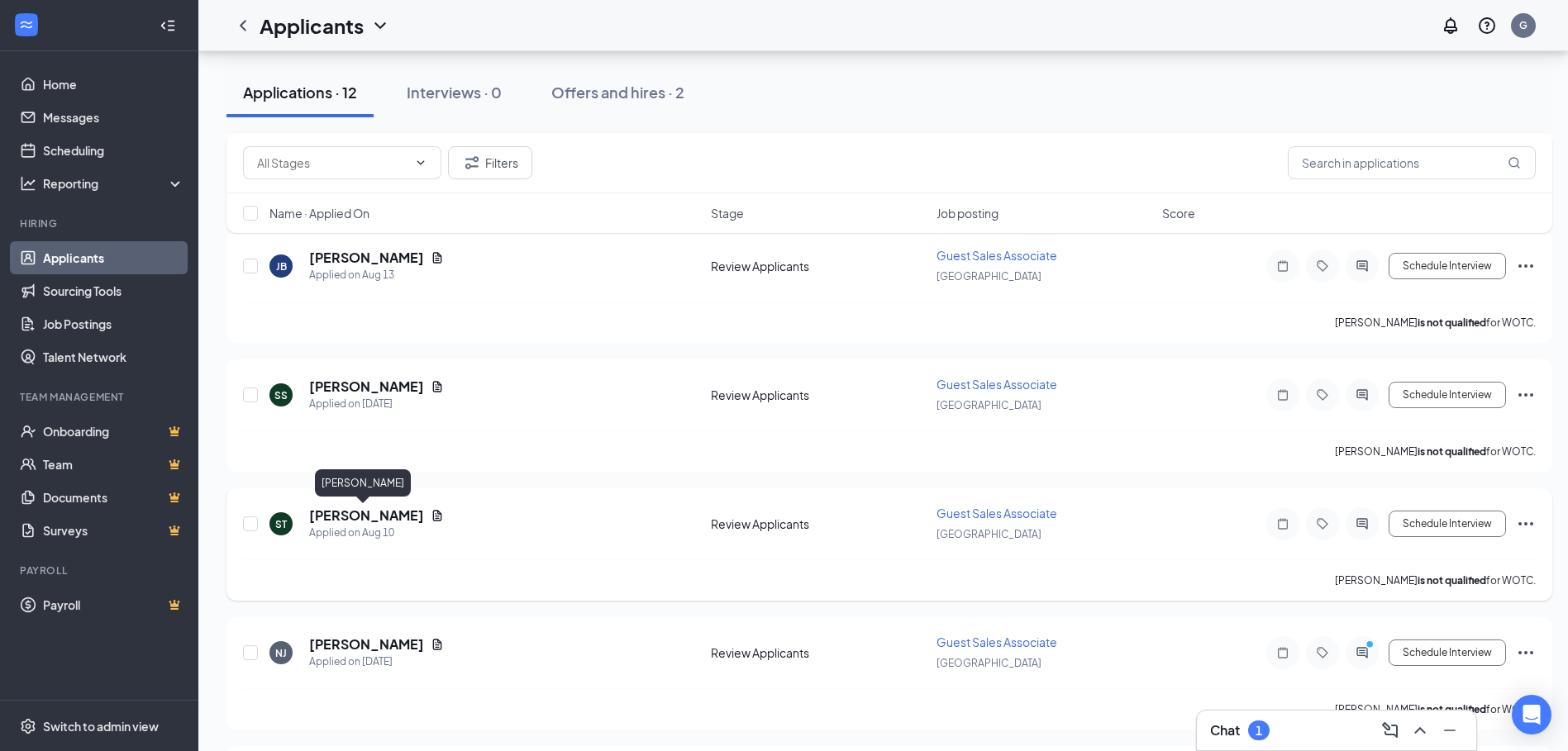
click at [373, 517] on h5 "[PERSON_NAME]" at bounding box center [366, 516] width 115 height 18
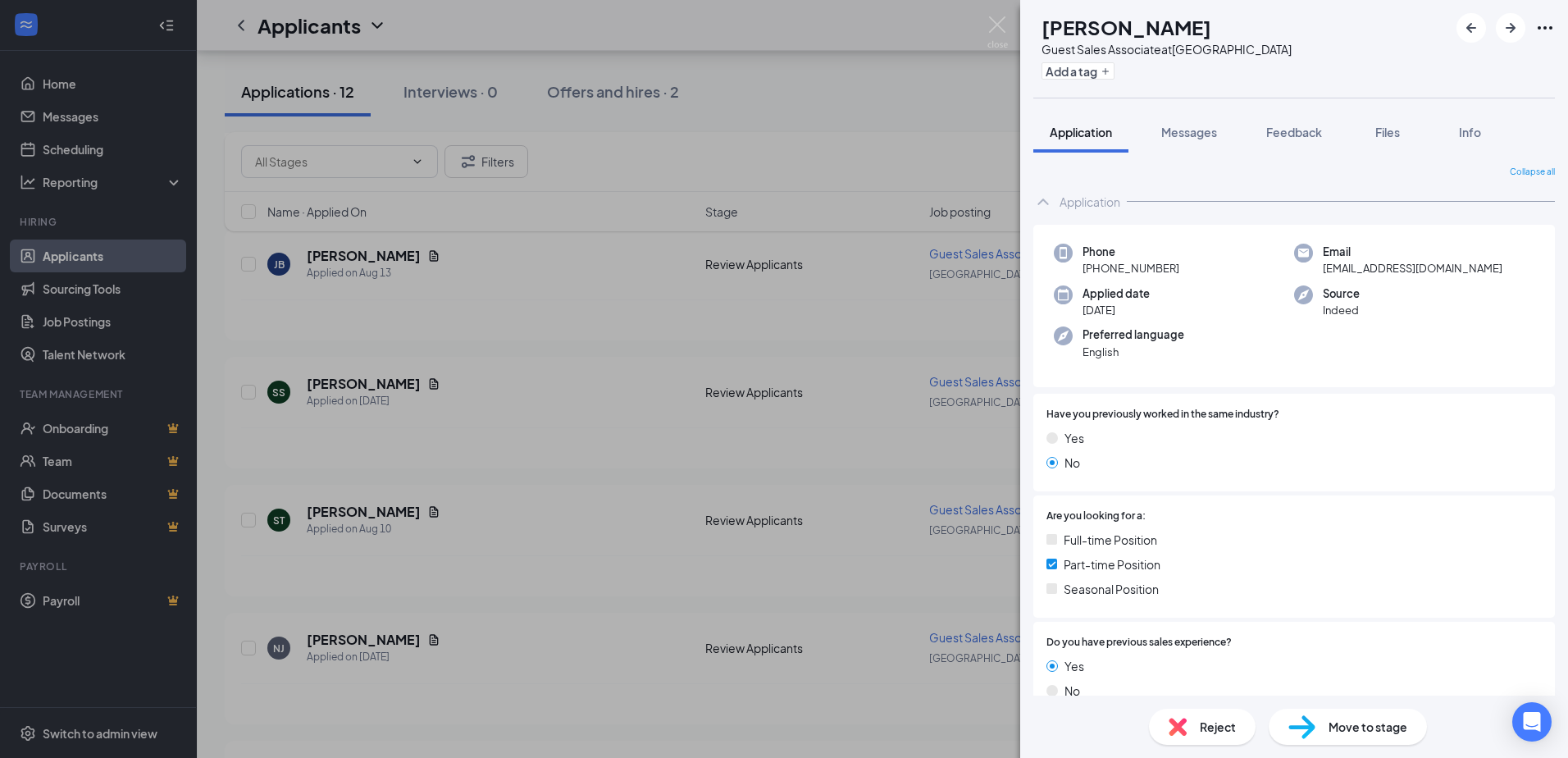
click at [622, 564] on div "ST [PERSON_NAME] Guest Sales Associate at [GEOGRAPHIC_DATA] Add a tag Applicati…" at bounding box center [784, 379] width 1568 height 758
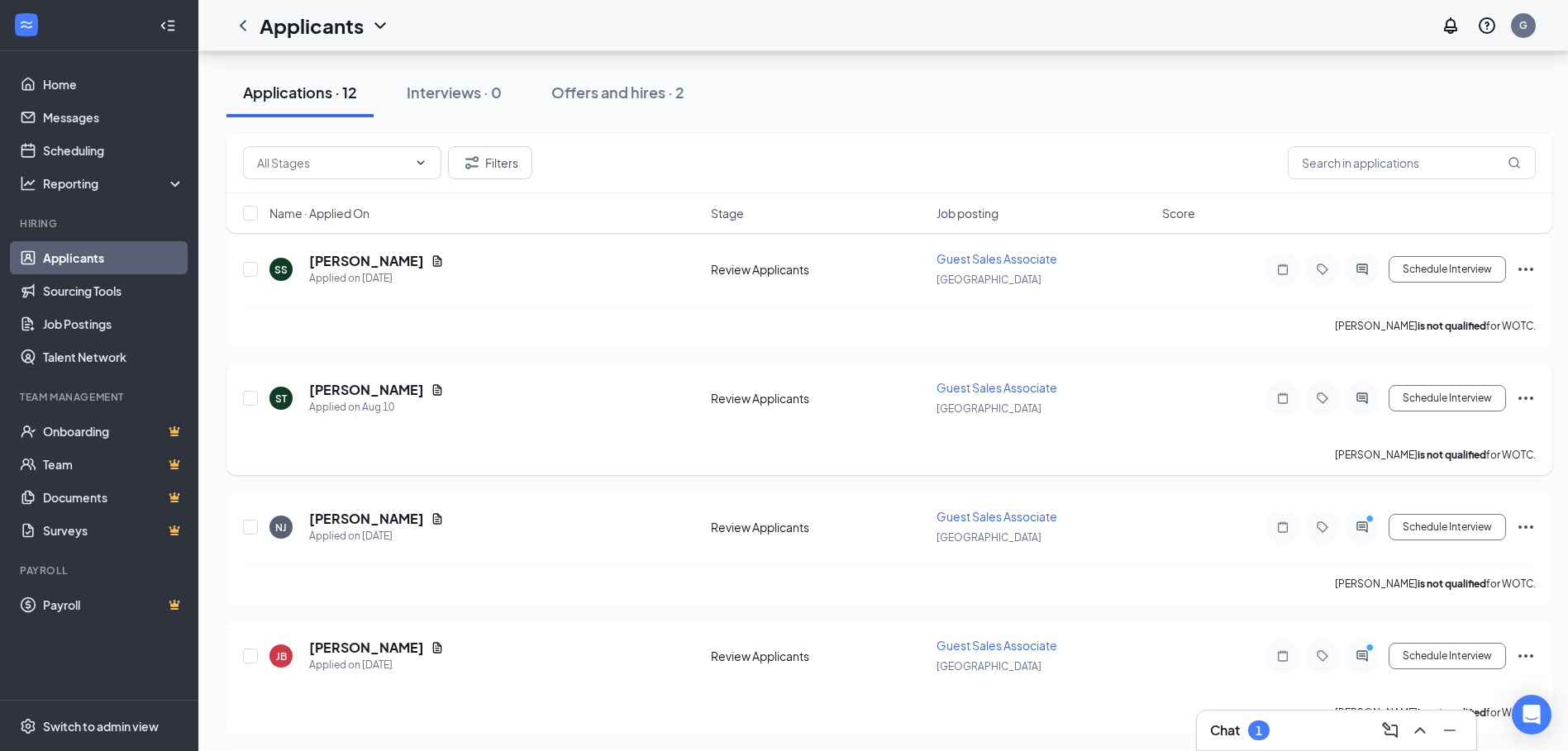
scroll to position [496, 0]
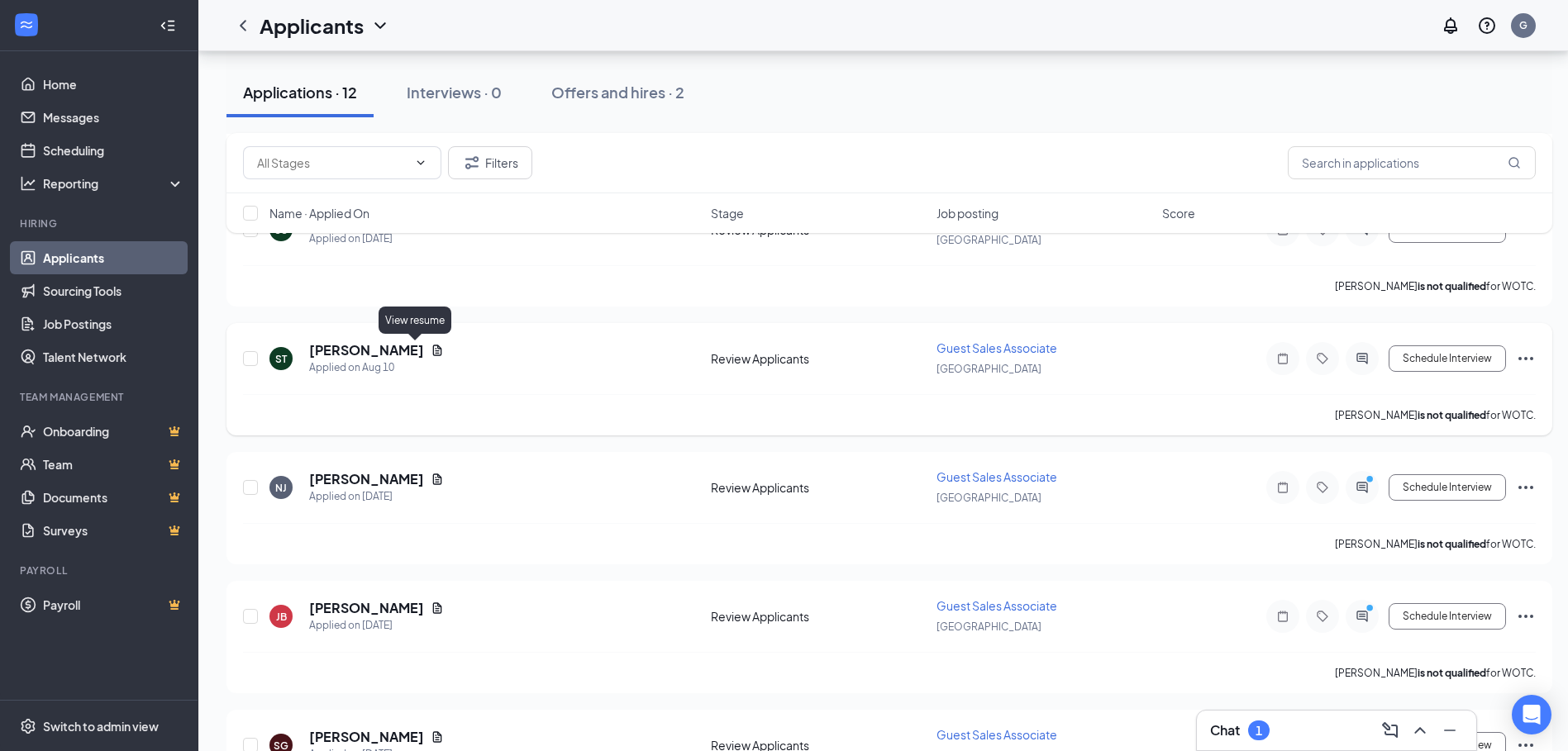
click at [431, 352] on icon "Document" at bounding box center [438, 351] width 13 height 13
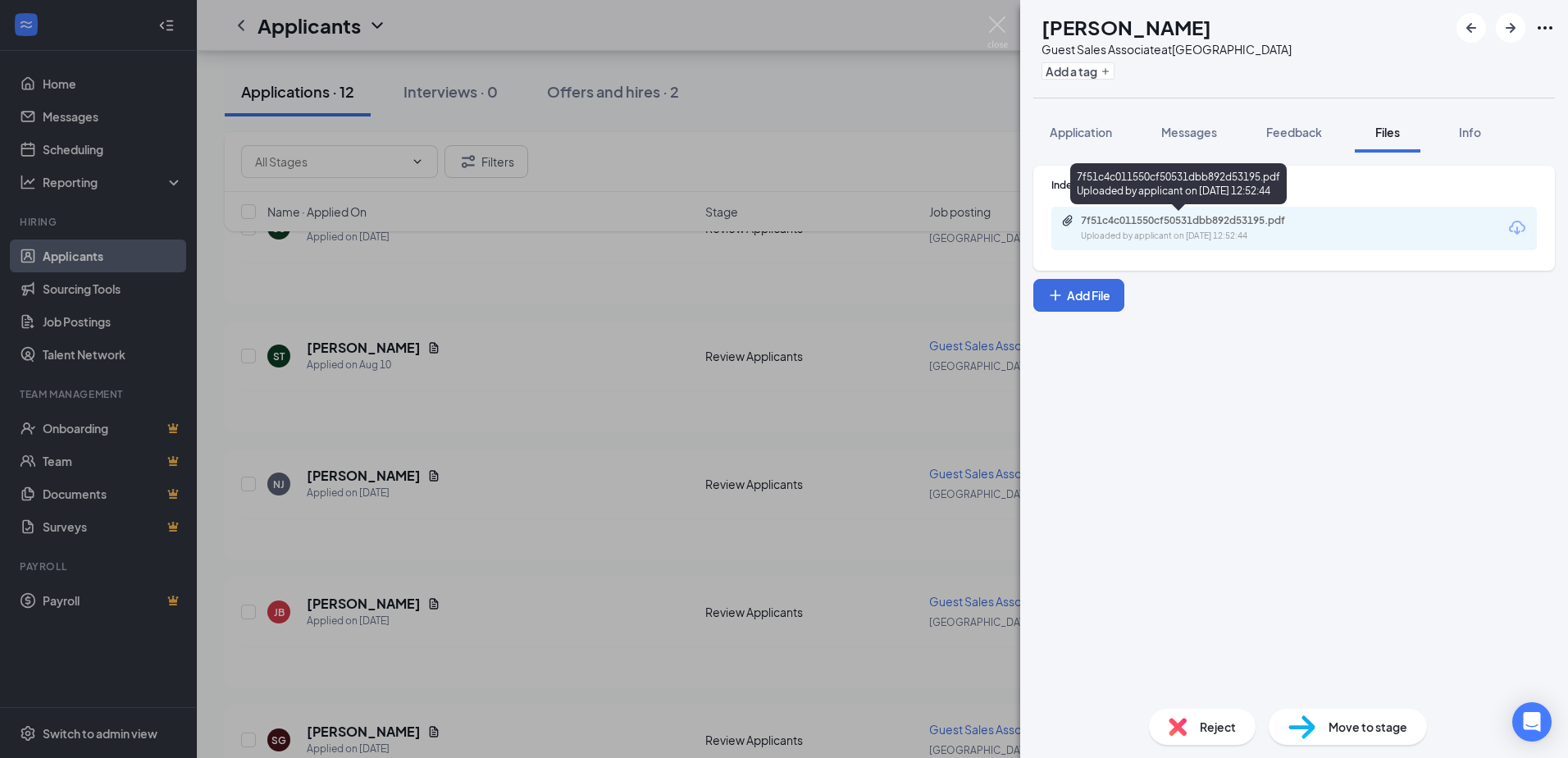
click at [1194, 219] on div "7f51c4c011550cf50531dbb892d53195.pdf" at bounding box center [1195, 220] width 230 height 13
click at [579, 486] on div "ST [PERSON_NAME] Guest Sales Associate at [GEOGRAPHIC_DATA] Add a tag Applicati…" at bounding box center [784, 379] width 1568 height 758
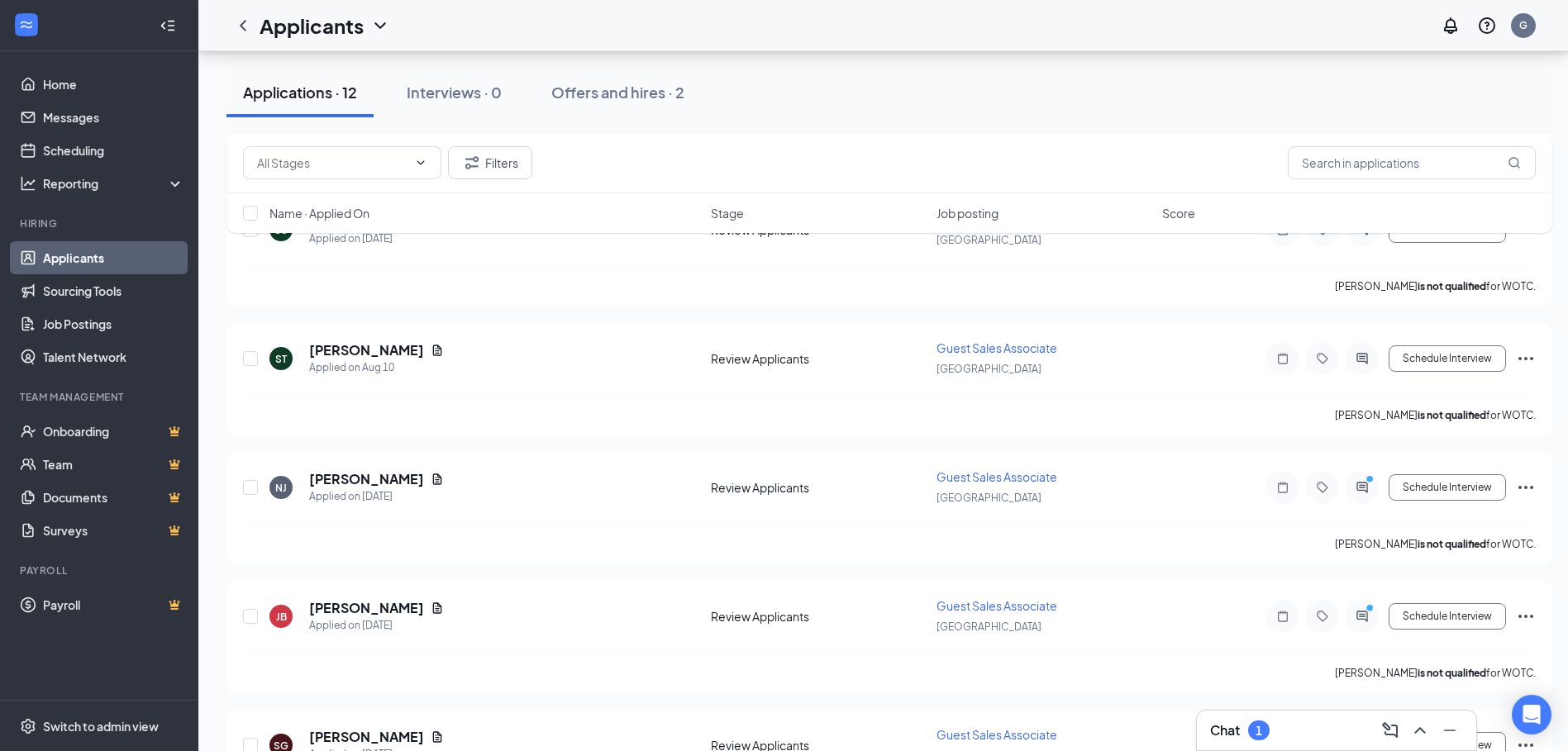
scroll to position [661, 0]
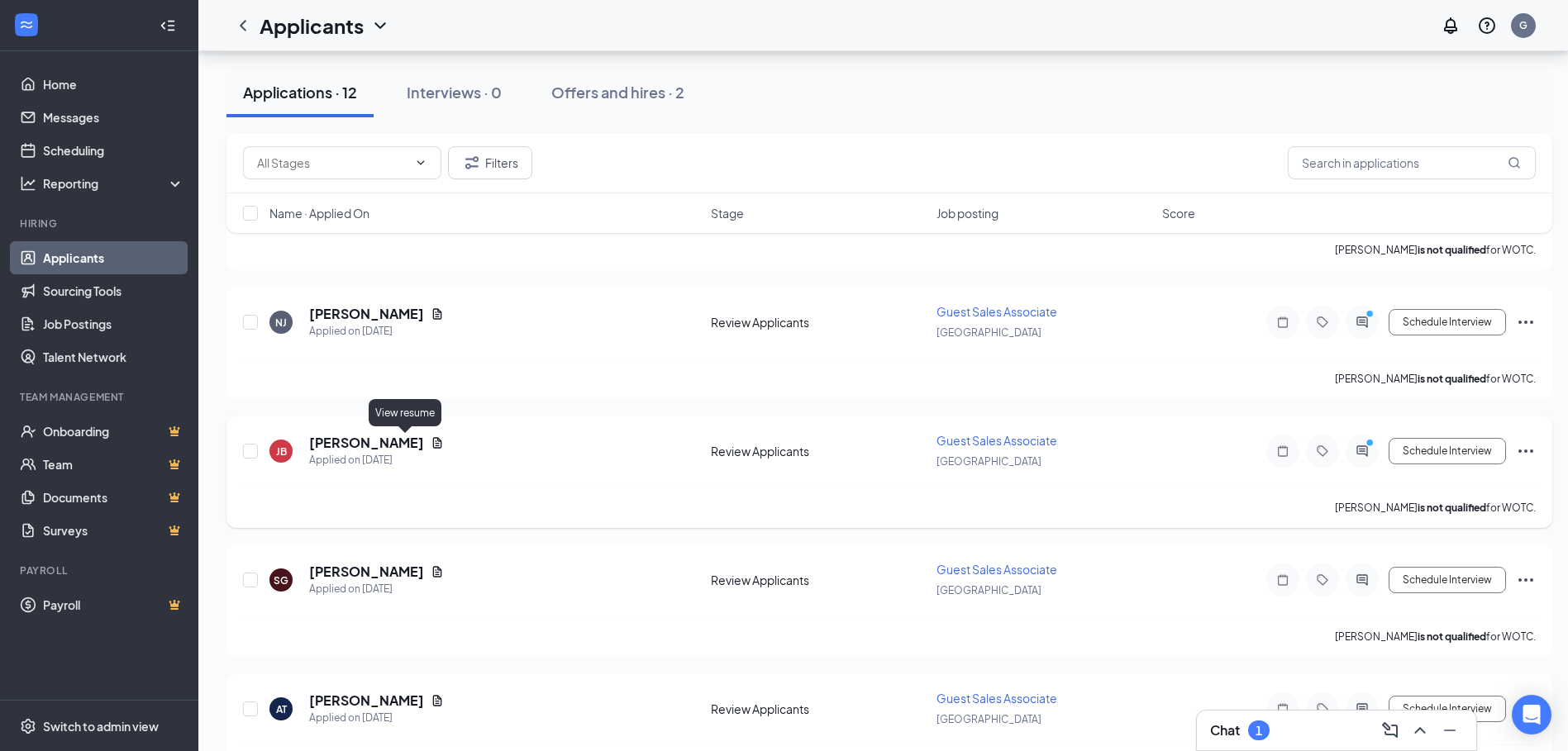
click at [431, 442] on icon "Document" at bounding box center [438, 443] width 13 height 13
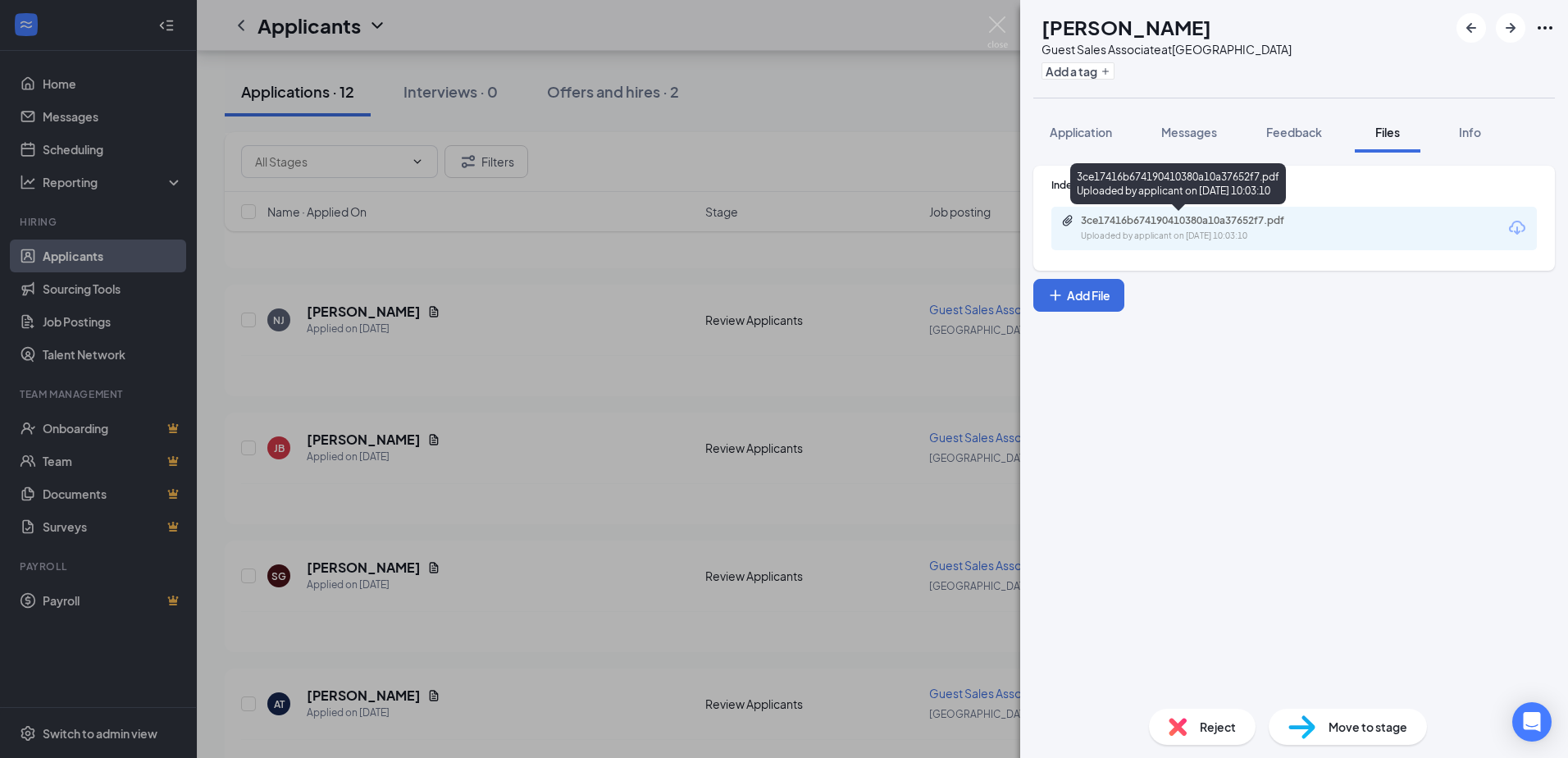
click at [1176, 222] on div "3ce17416b674190410380a10a37652f7.pdf" at bounding box center [1195, 220] width 230 height 13
click at [495, 461] on div "[PERSON_NAME] Guest Sales Associate at [GEOGRAPHIC_DATA] Add a tag Application …" at bounding box center [784, 379] width 1568 height 758
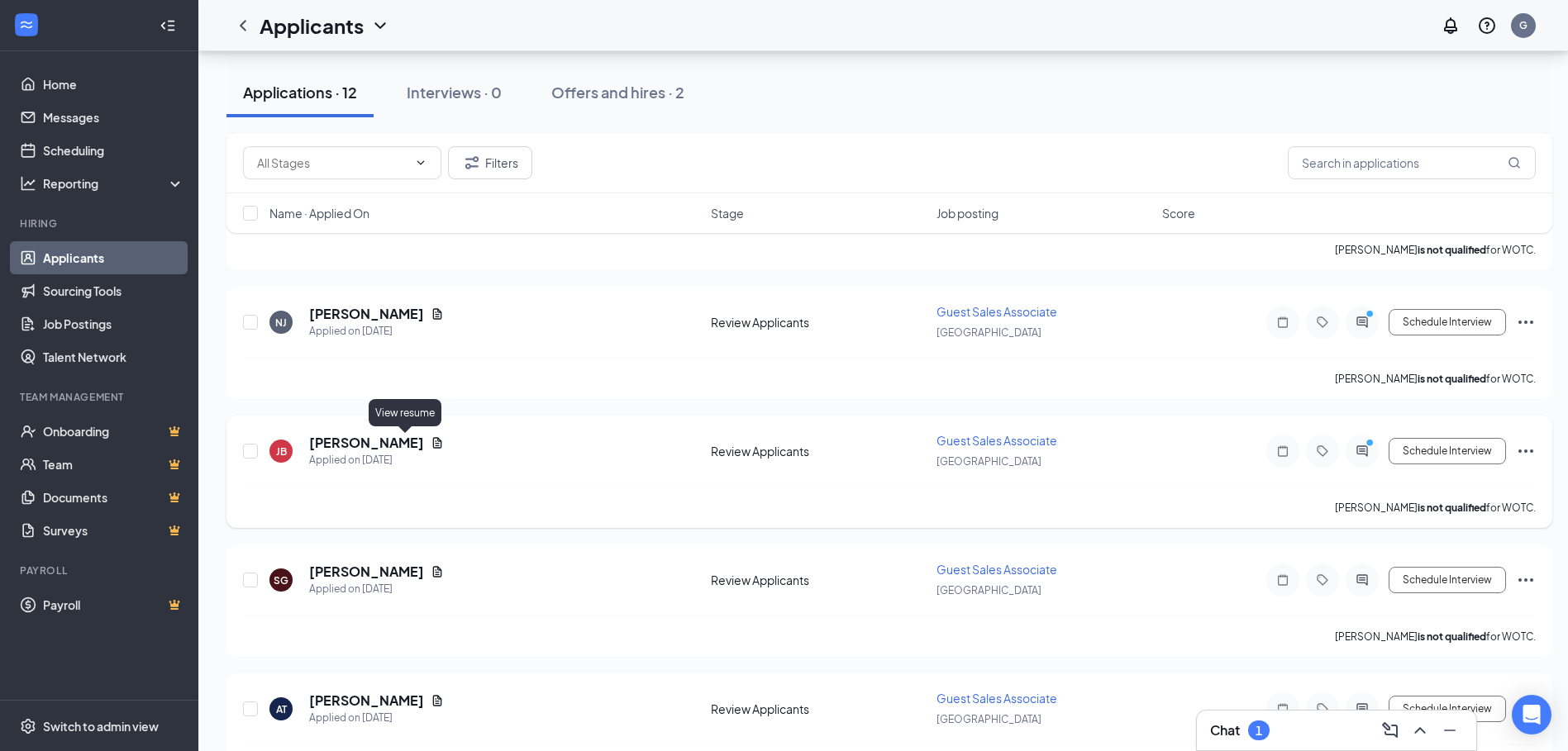
click at [431, 442] on icon "Document" at bounding box center [438, 443] width 13 height 13
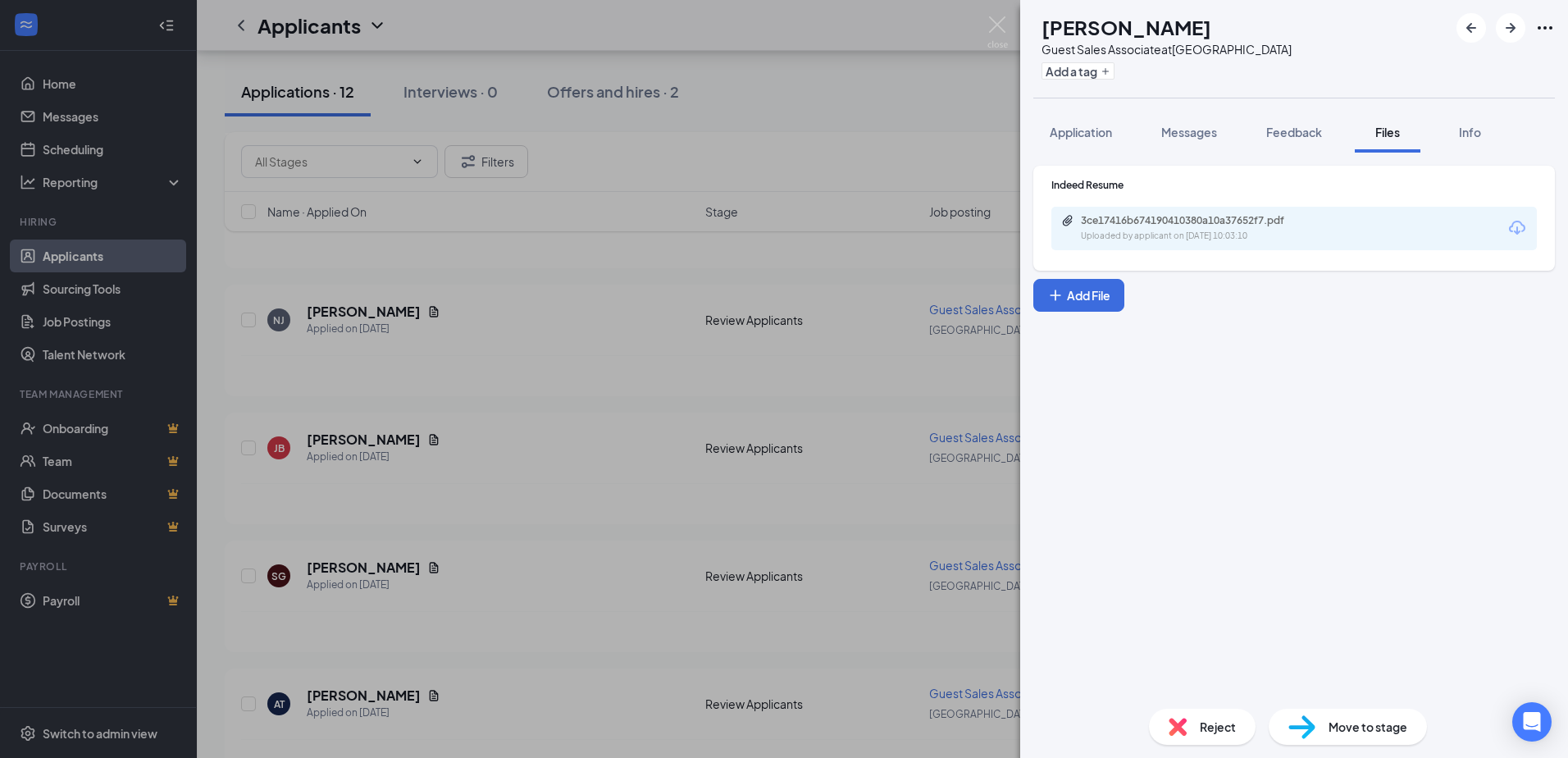
click at [430, 513] on div "[PERSON_NAME] Guest Sales Associate at [GEOGRAPHIC_DATA] Add a tag Application …" at bounding box center [784, 379] width 1568 height 758
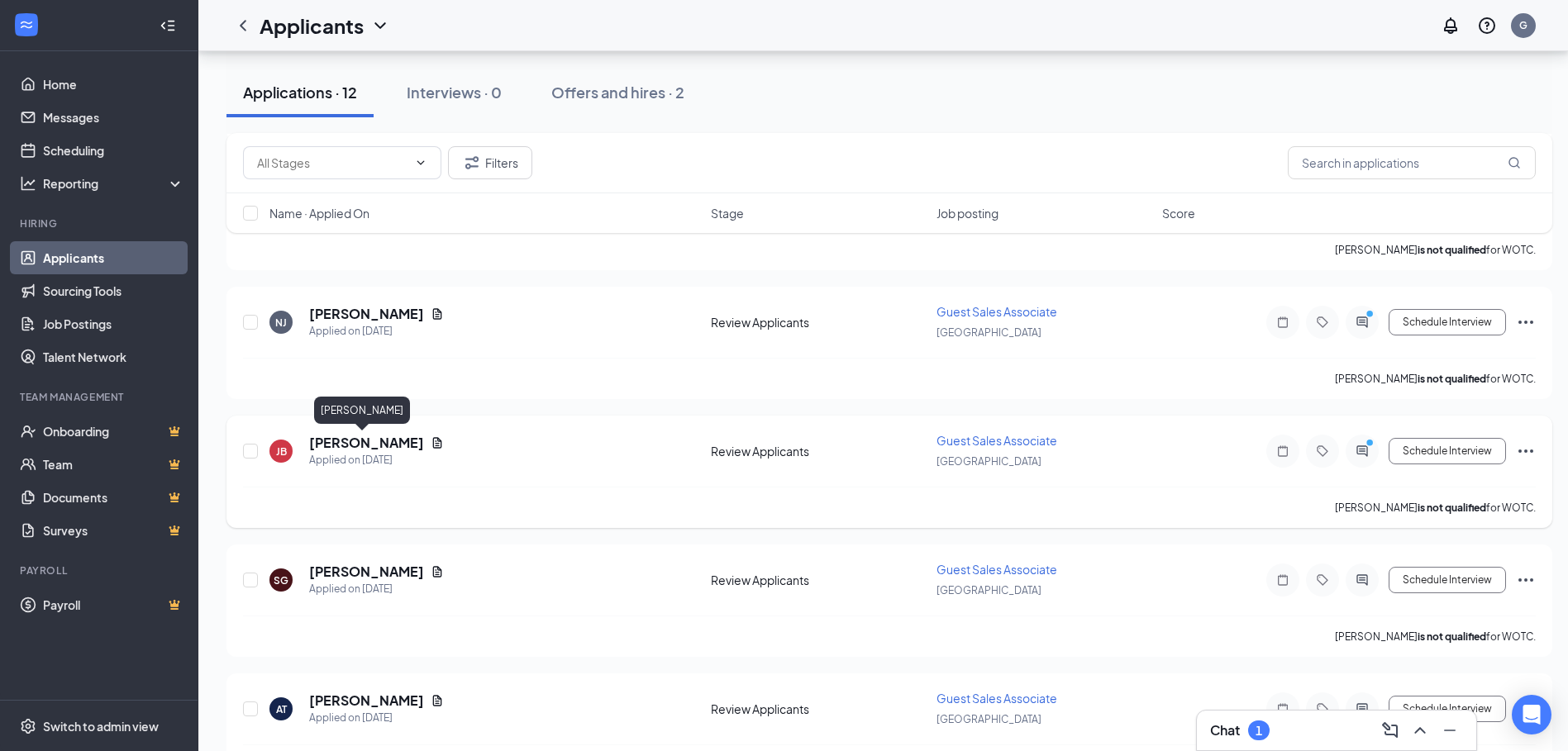
click at [333, 438] on h5 "[PERSON_NAME]" at bounding box center [366, 442] width 115 height 18
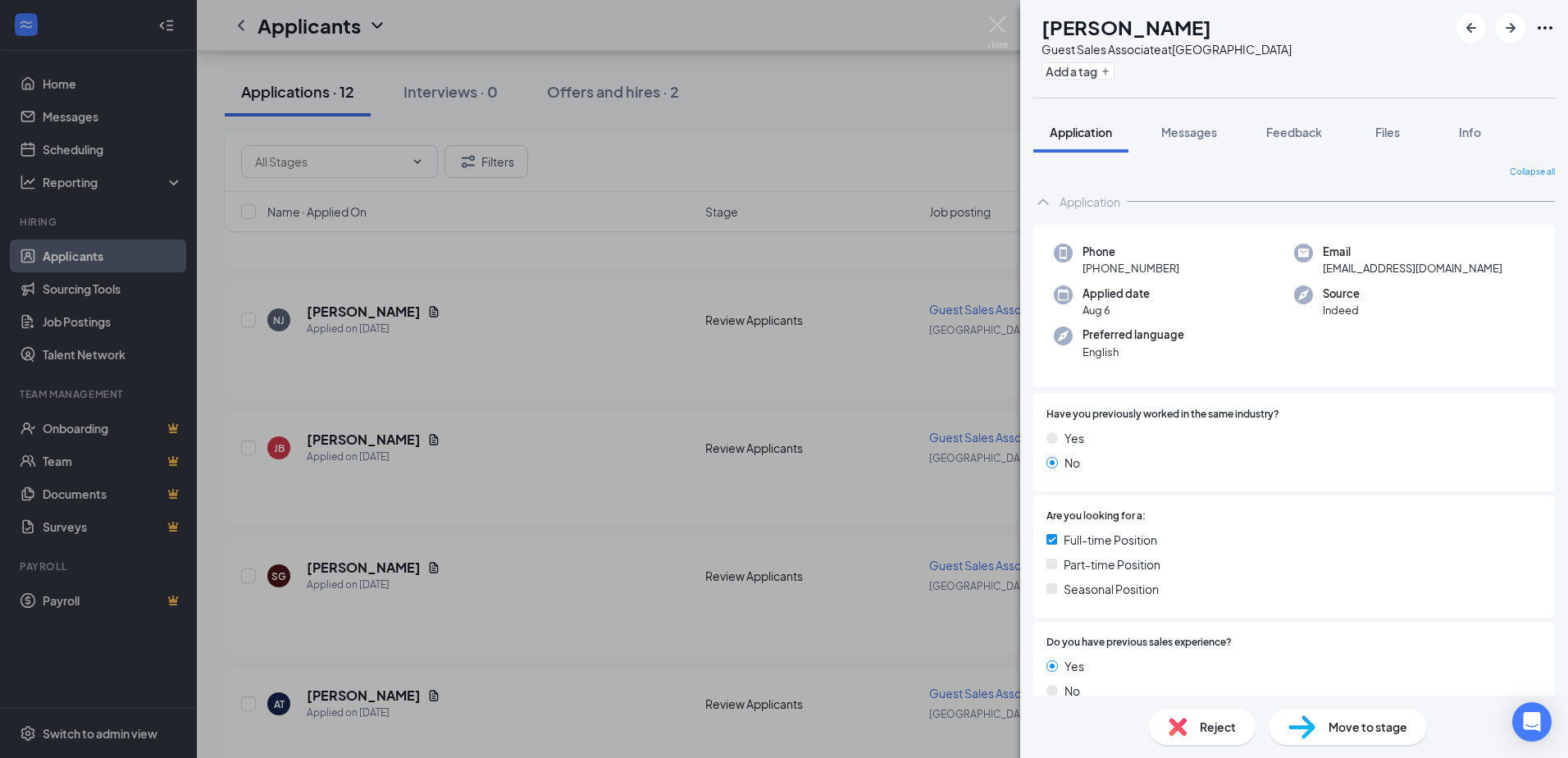
click at [618, 490] on div "[PERSON_NAME] Guest Sales Associate at [GEOGRAPHIC_DATA] Add a tag Application …" at bounding box center [784, 379] width 1568 height 758
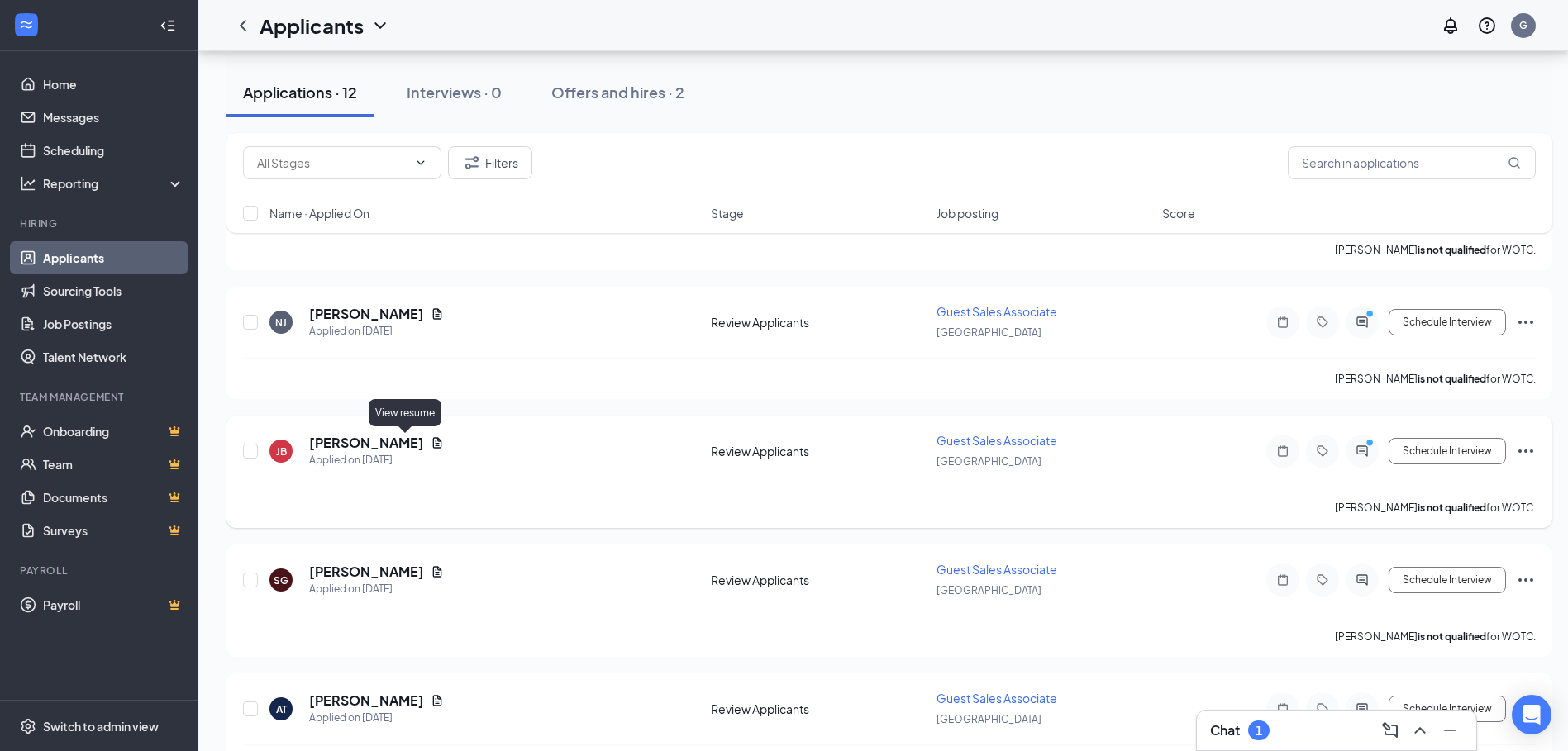
click at [431, 439] on icon "Document" at bounding box center [438, 443] width 13 height 13
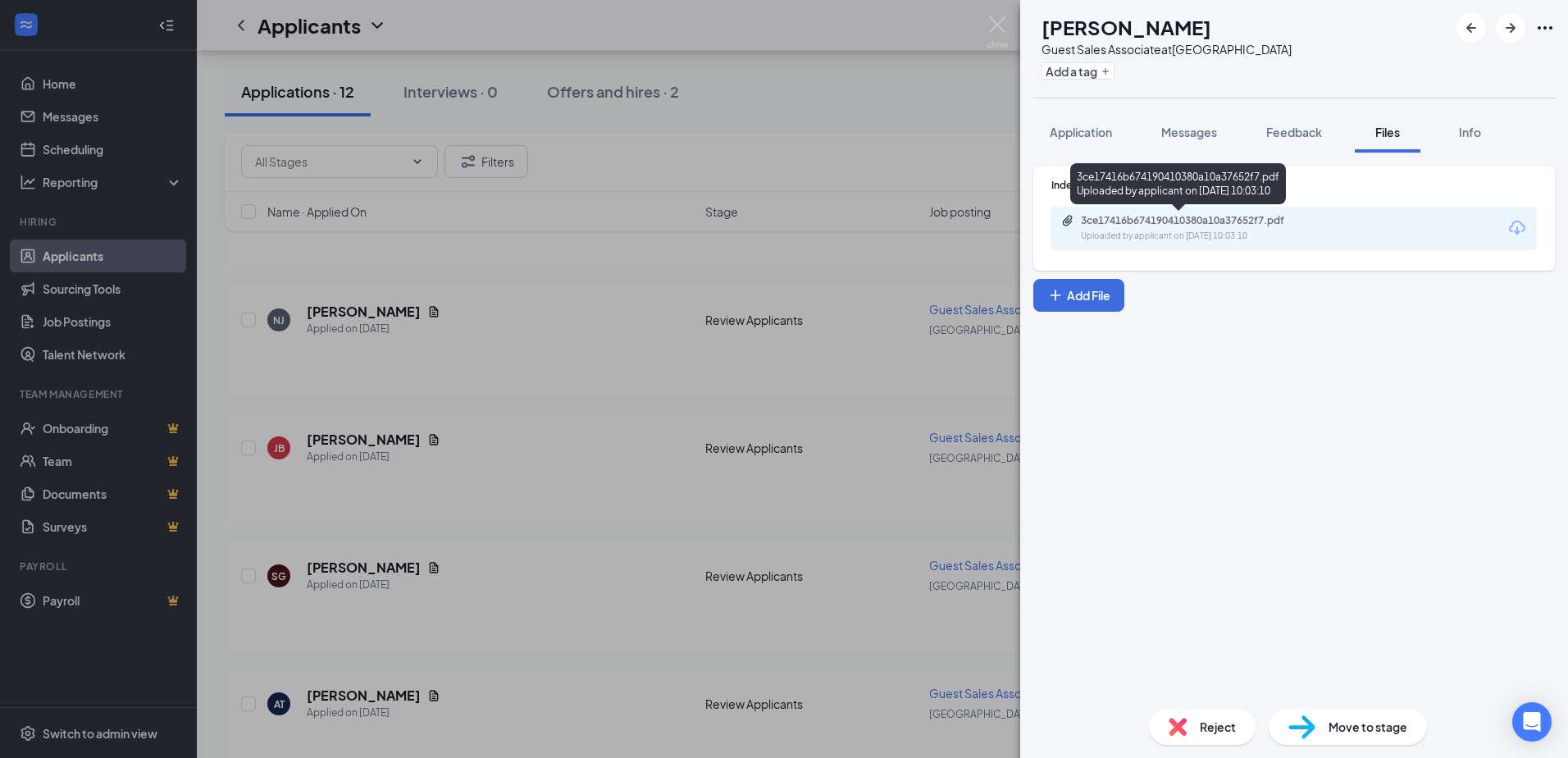
click at [1187, 223] on div "3ce17416b674190410380a10a37652f7.pdf" at bounding box center [1195, 220] width 230 height 13
click at [512, 509] on div "[PERSON_NAME] Guest Sales Associate at [GEOGRAPHIC_DATA] Add a tag Application …" at bounding box center [784, 379] width 1568 height 758
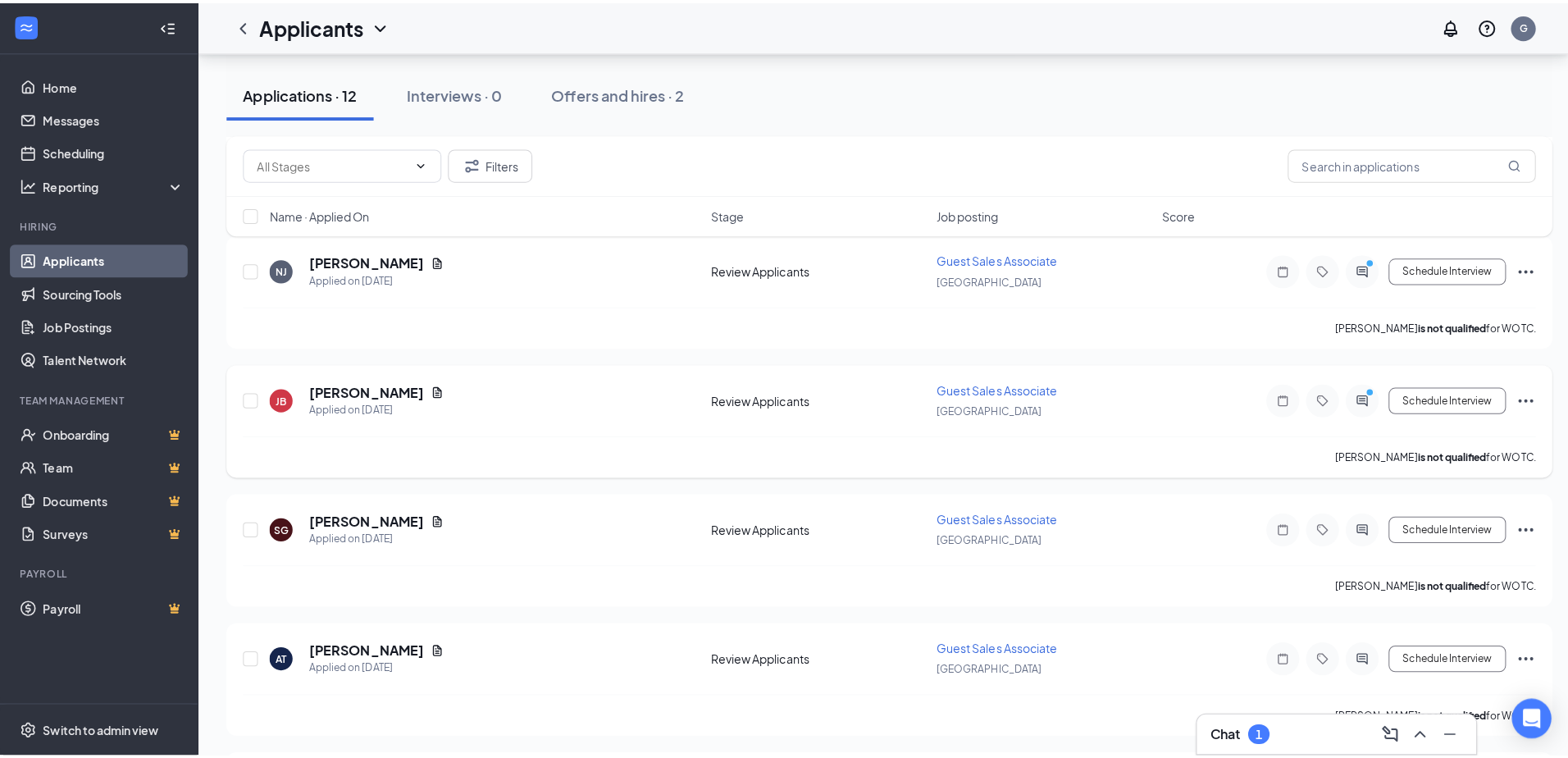
scroll to position [739, 0]
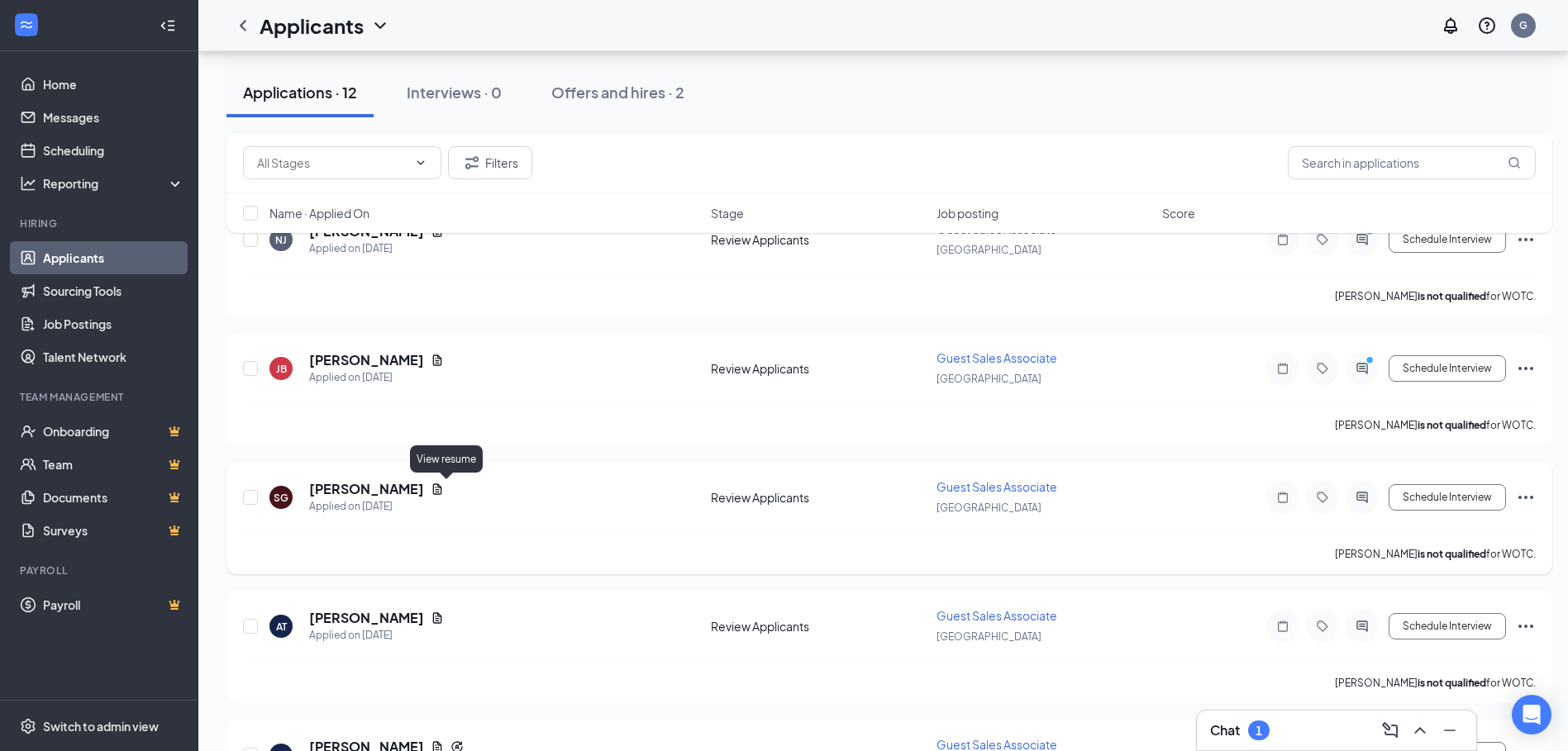
click at [442, 492] on icon "Document" at bounding box center [438, 488] width 10 height 10
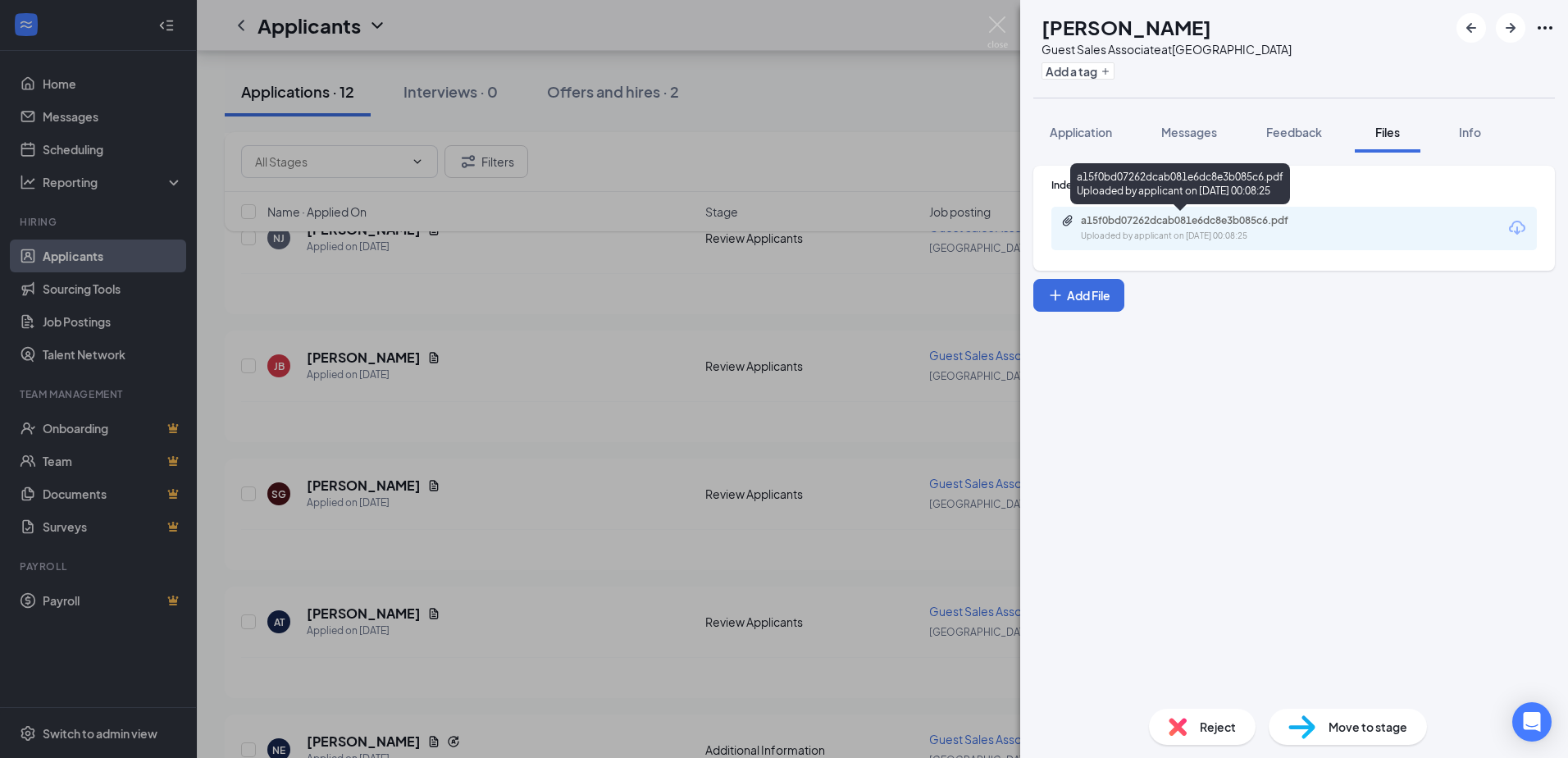
click at [1159, 227] on div "a15f0bd07262dcab081e6dc8e3b085c6.pdf Uploaded by applicant on [DATE] 00:08:25" at bounding box center [1193, 228] width 266 height 28
click at [441, 546] on div "SG [PERSON_NAME] Guest Sales Associate at [GEOGRAPHIC_DATA] Add a tag Applicati…" at bounding box center [784, 379] width 1568 height 758
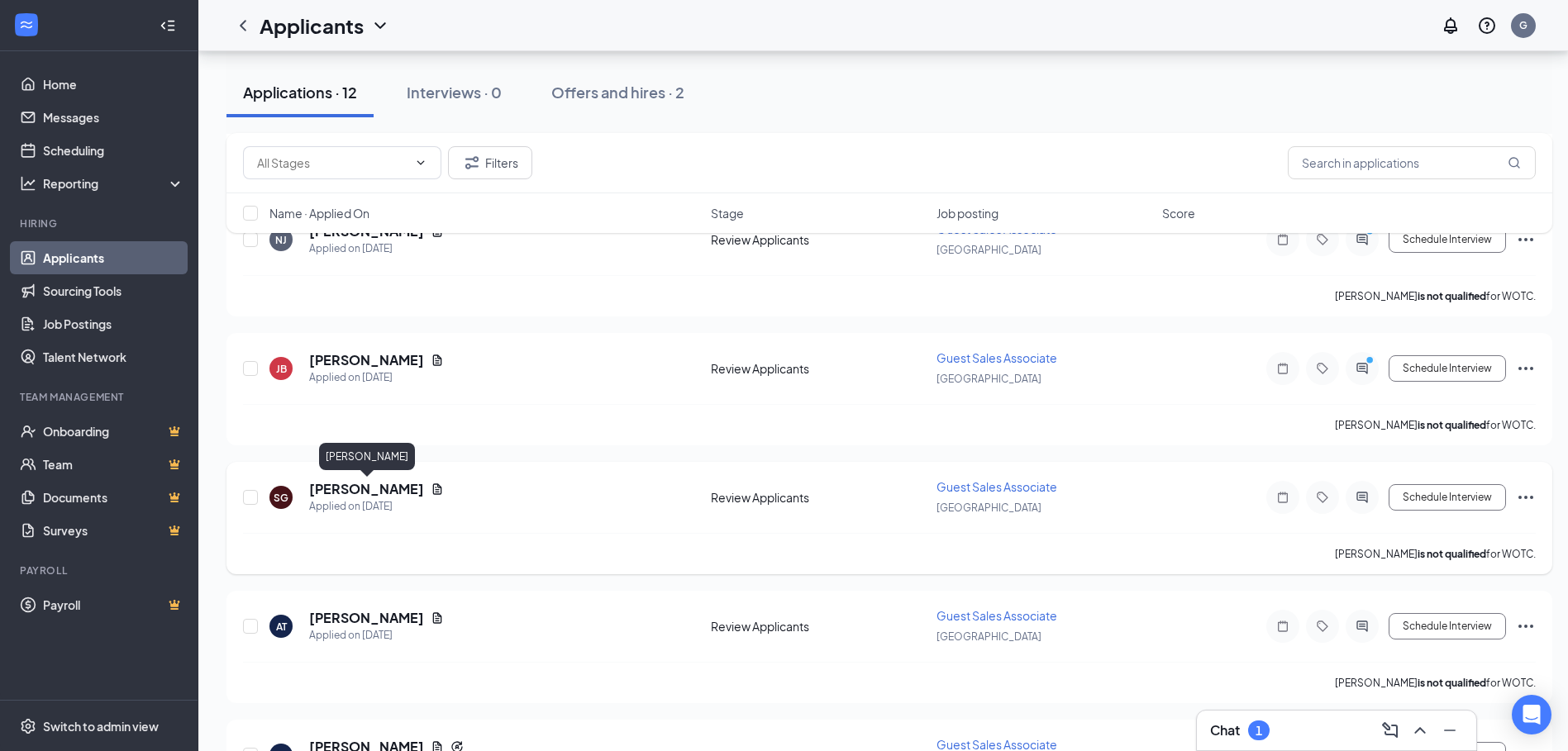
click at [396, 493] on h5 "[PERSON_NAME]" at bounding box center [366, 489] width 115 height 18
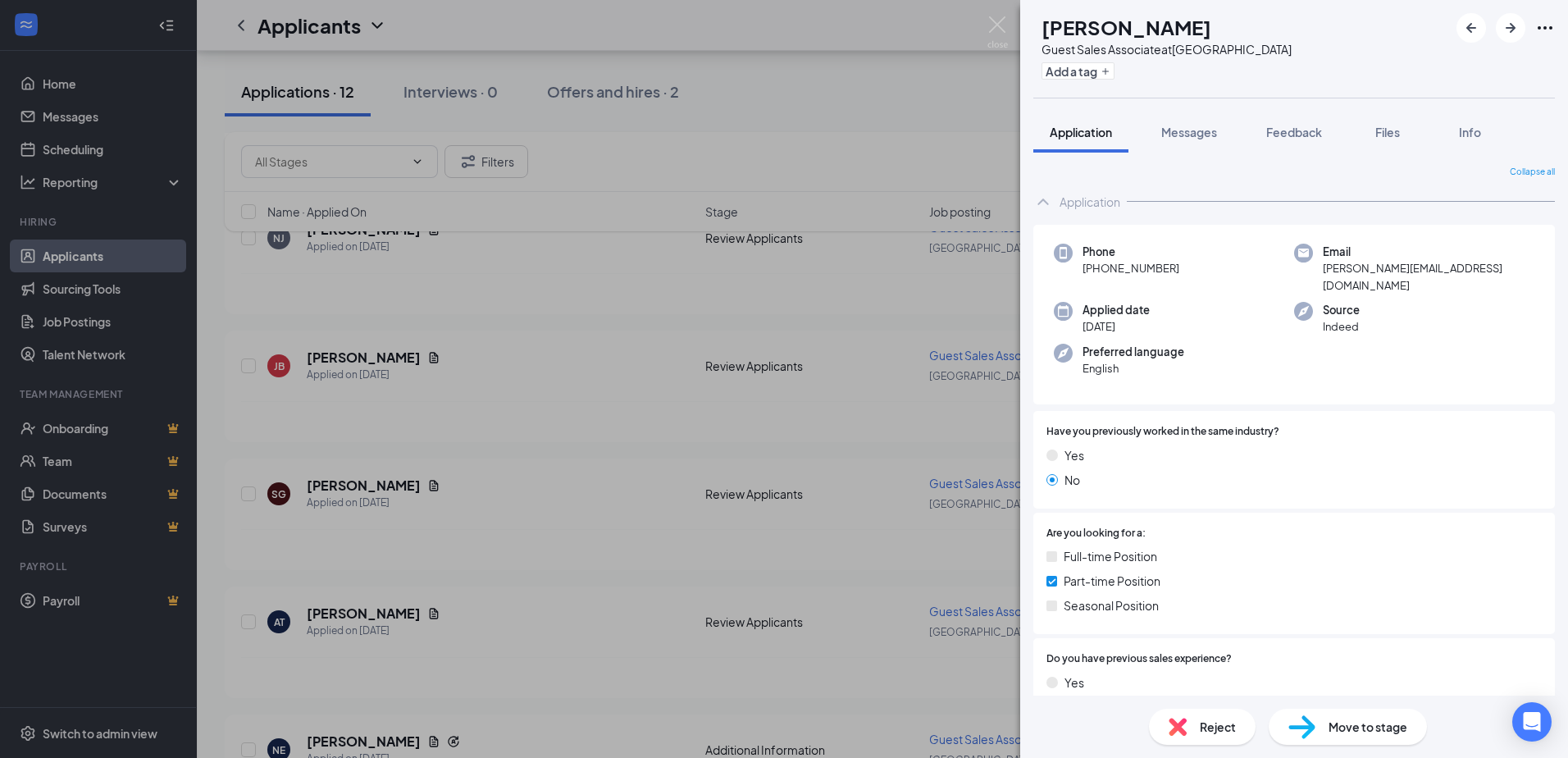
click at [481, 488] on div "SG [PERSON_NAME] Guest Sales Associate at [GEOGRAPHIC_DATA] Add a tag Applicati…" at bounding box center [784, 379] width 1568 height 758
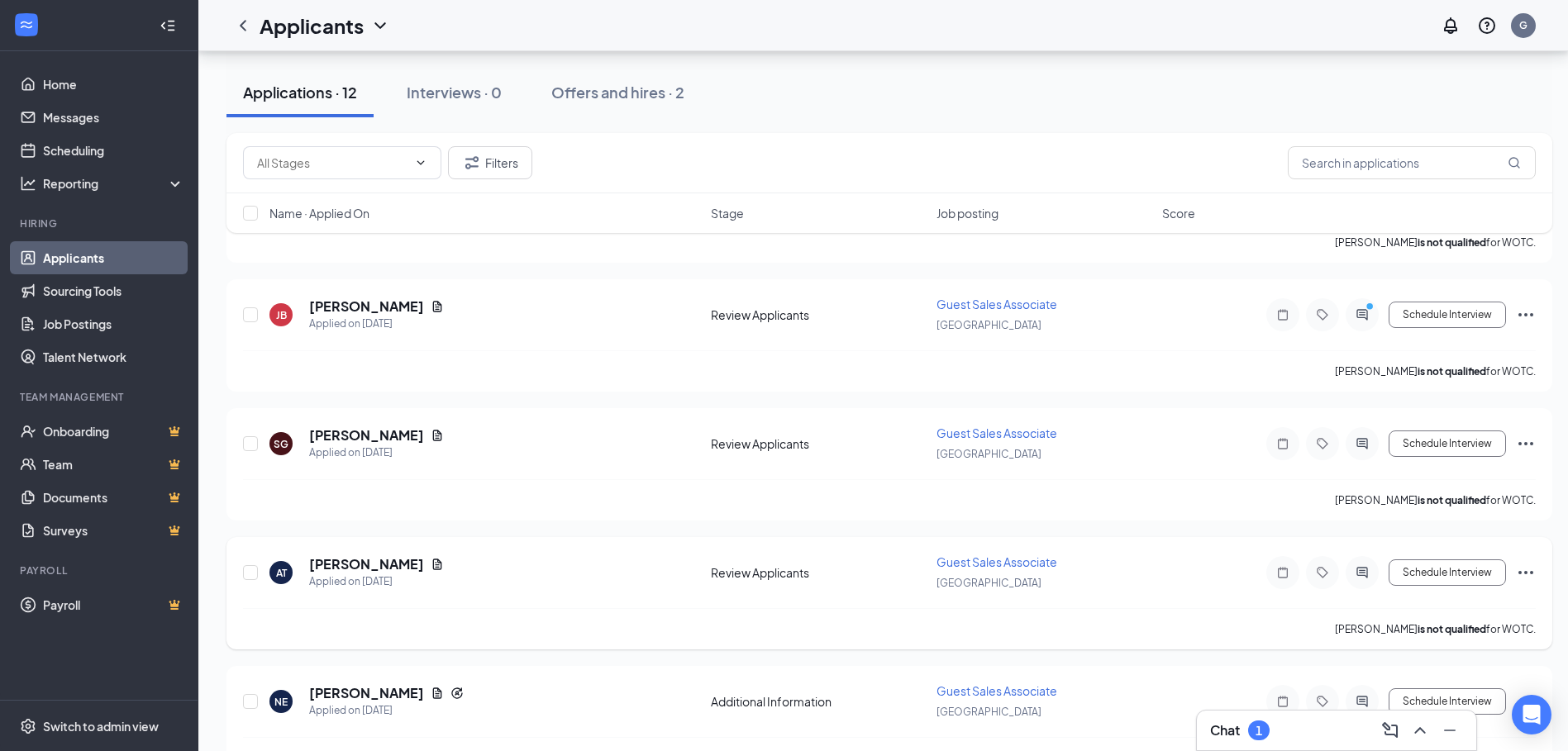
scroll to position [992, 0]
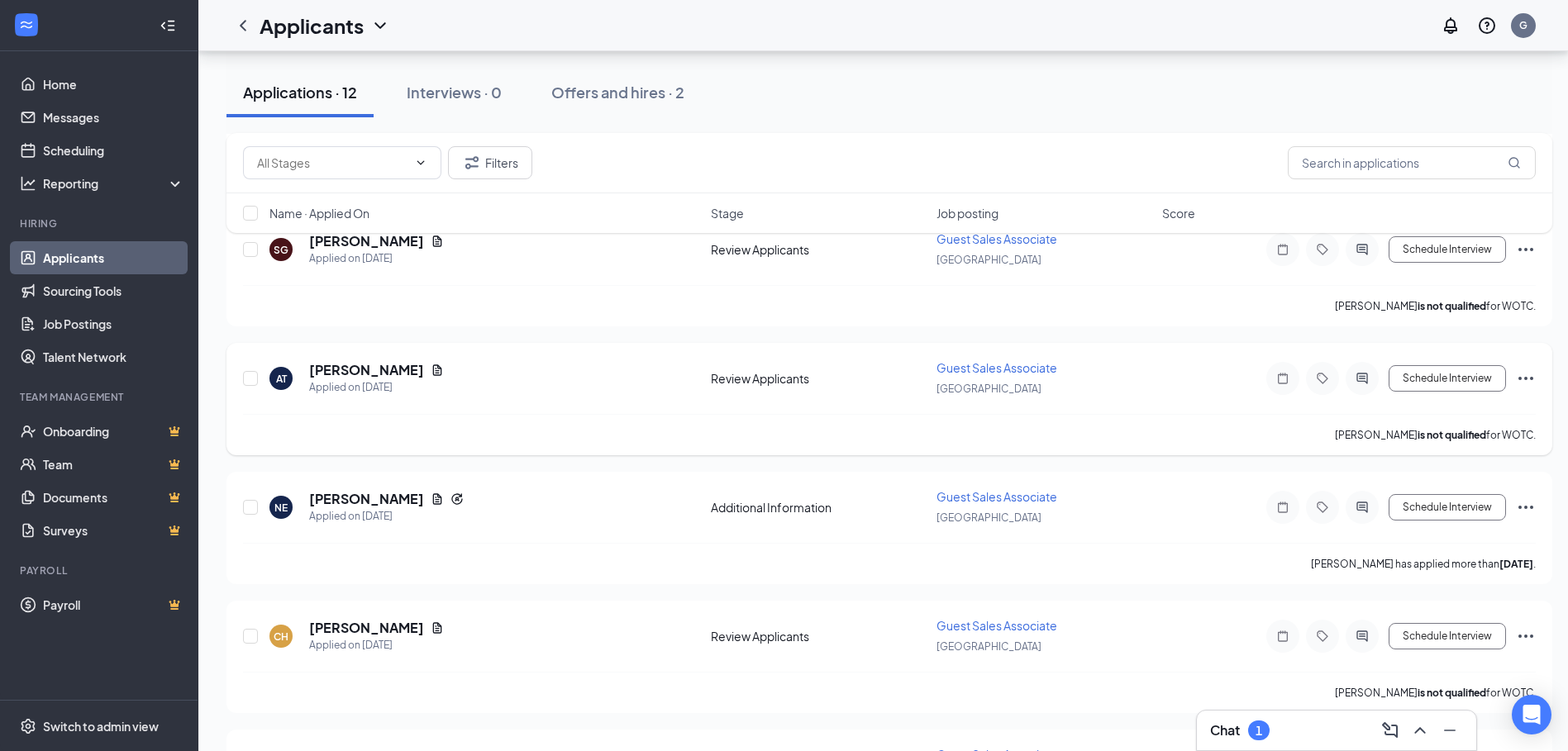
click at [990, 366] on span "Guest Sales Associate" at bounding box center [997, 368] width 121 height 15
click at [431, 369] on icon "Document" at bounding box center [438, 371] width 13 height 13
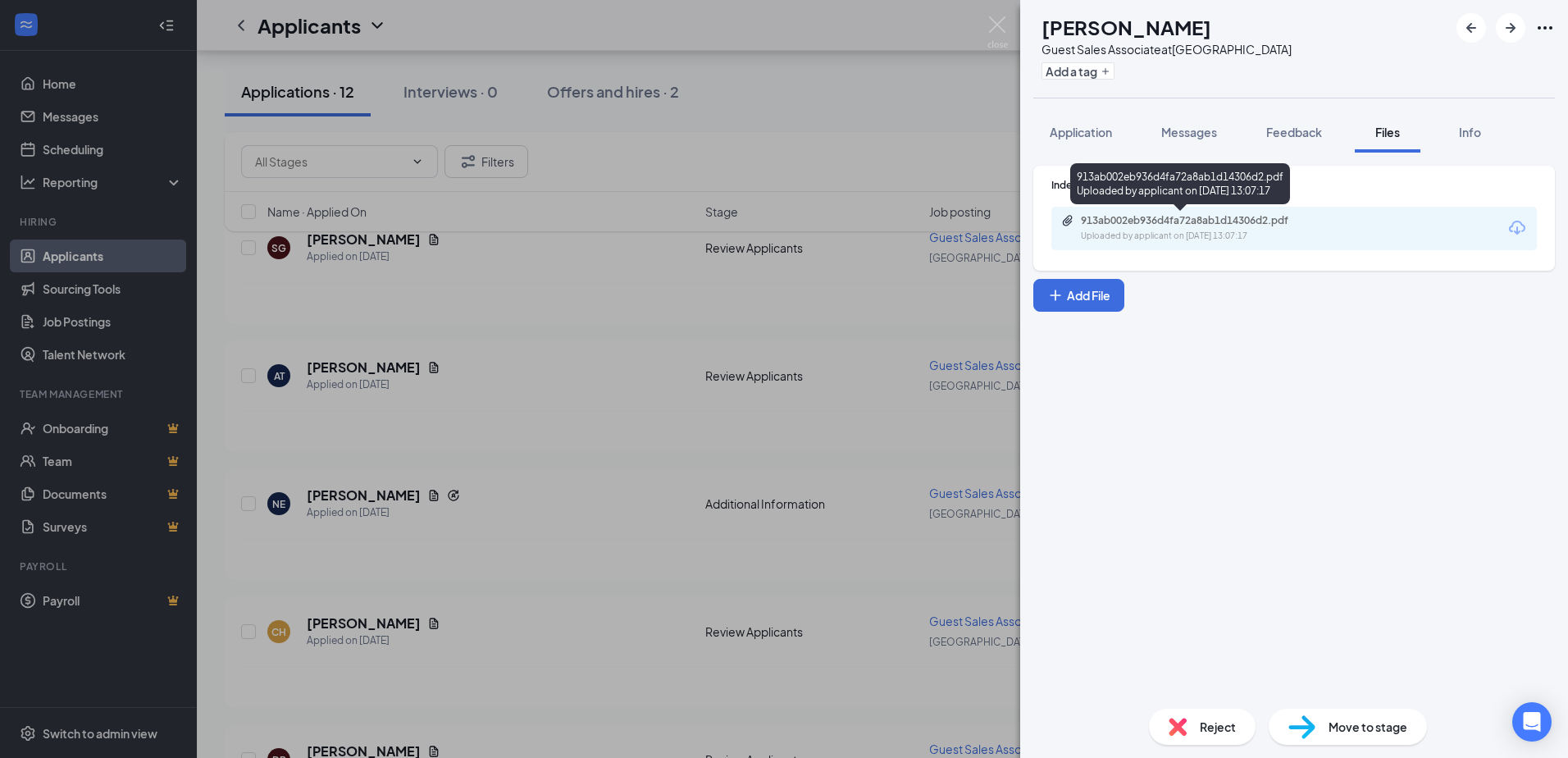
click at [1141, 226] on div "913ab002eb936d4fa72a8ab1d14306d2.pdf" at bounding box center [1195, 220] width 230 height 13
click at [540, 425] on div "AT [PERSON_NAME] Guest Sales Associate at [GEOGRAPHIC_DATA] Add a tag Applicati…" at bounding box center [784, 379] width 1568 height 758
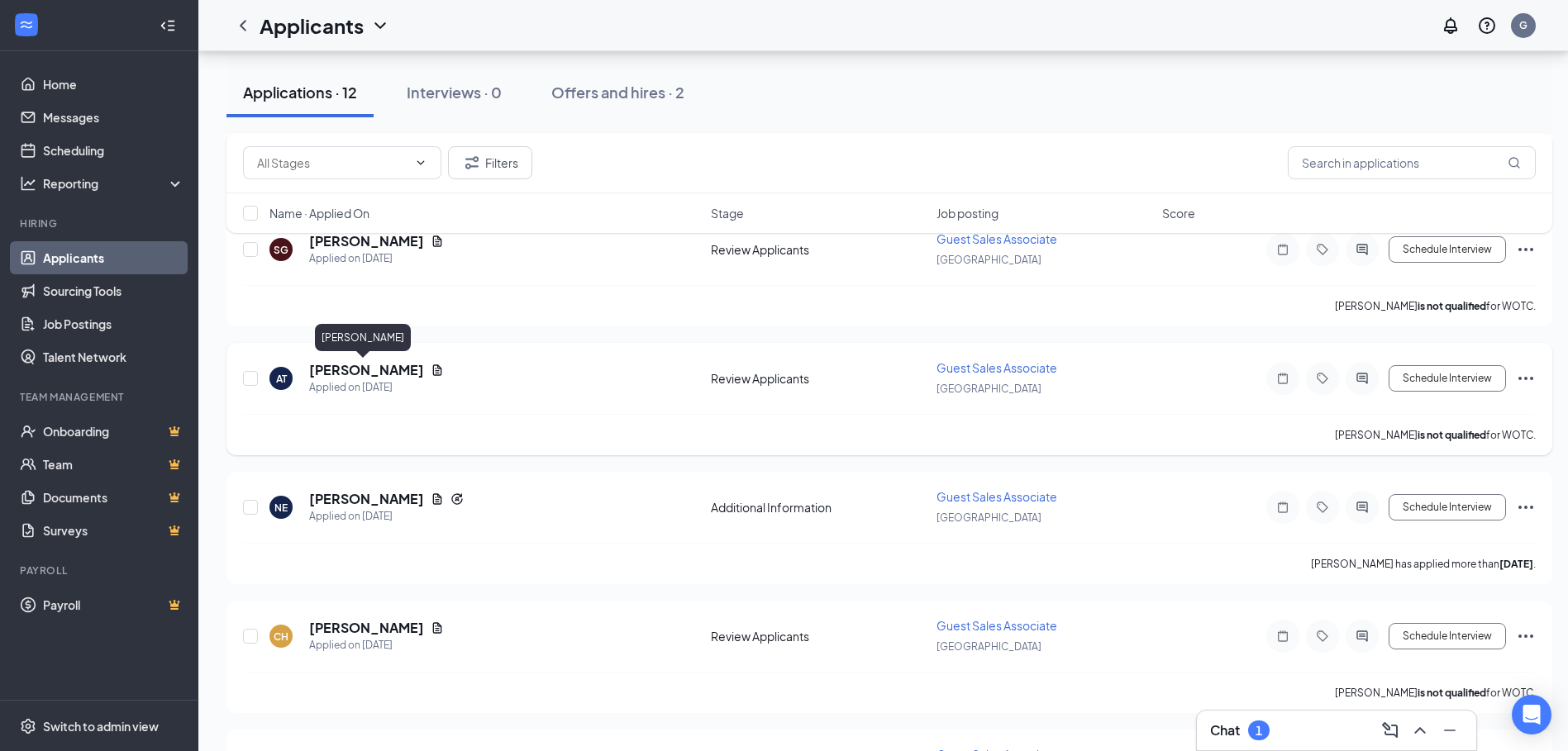
click at [373, 374] on h5 "[PERSON_NAME]" at bounding box center [366, 370] width 115 height 18
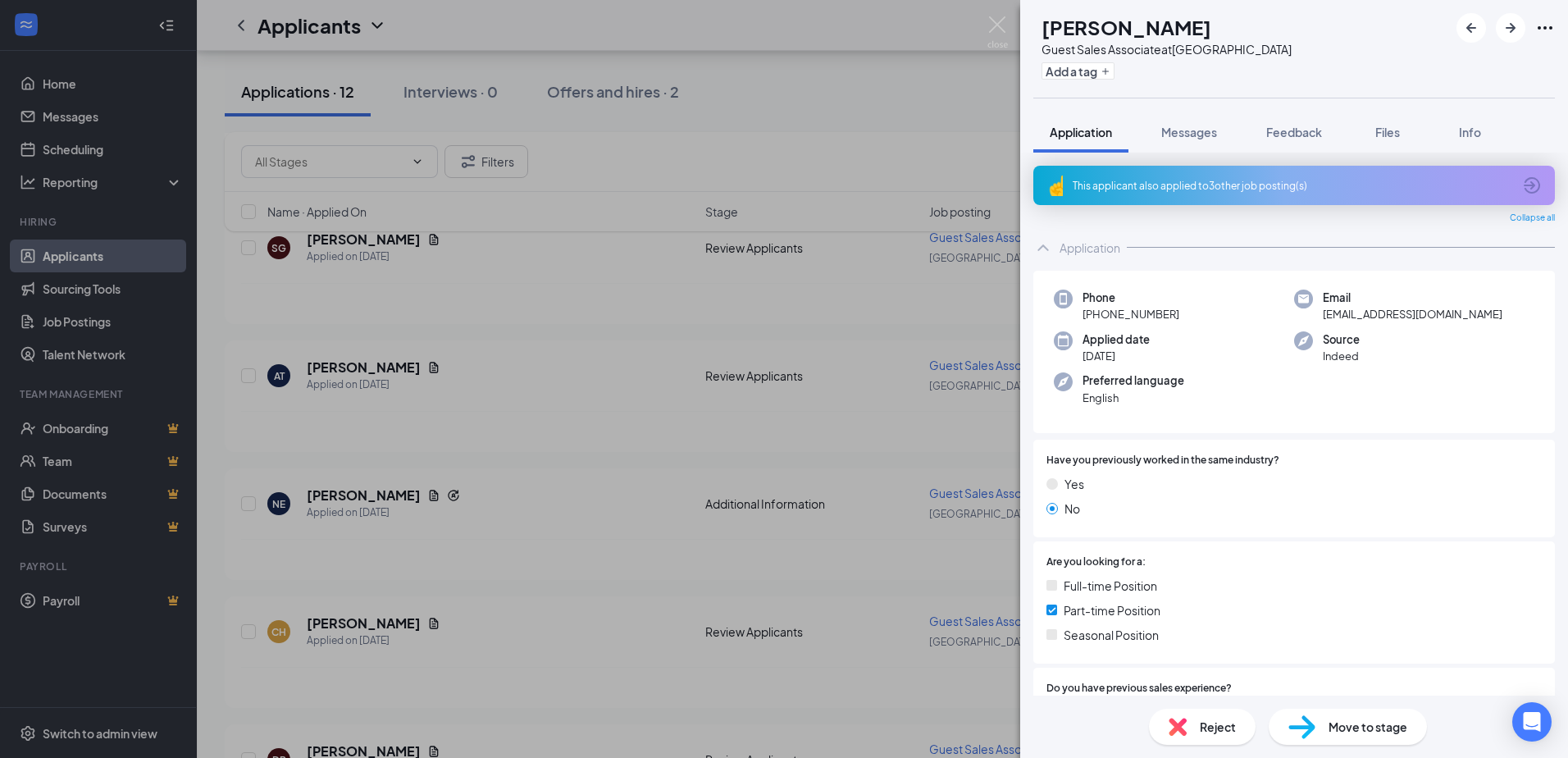
click at [511, 421] on div "AT [PERSON_NAME] Guest Sales Associate at [GEOGRAPHIC_DATA] Add a tag Applicati…" at bounding box center [784, 379] width 1568 height 758
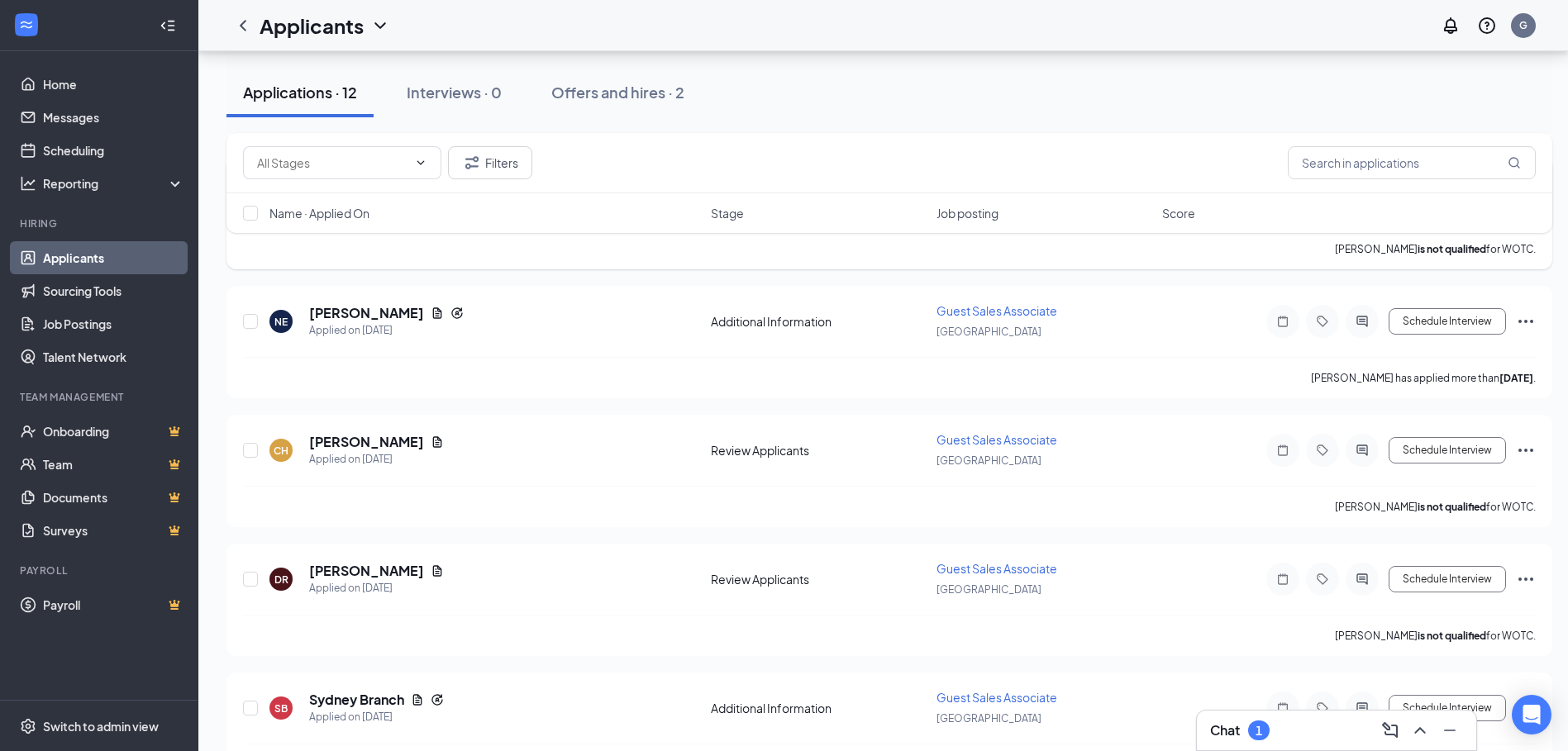
scroll to position [1149, 0]
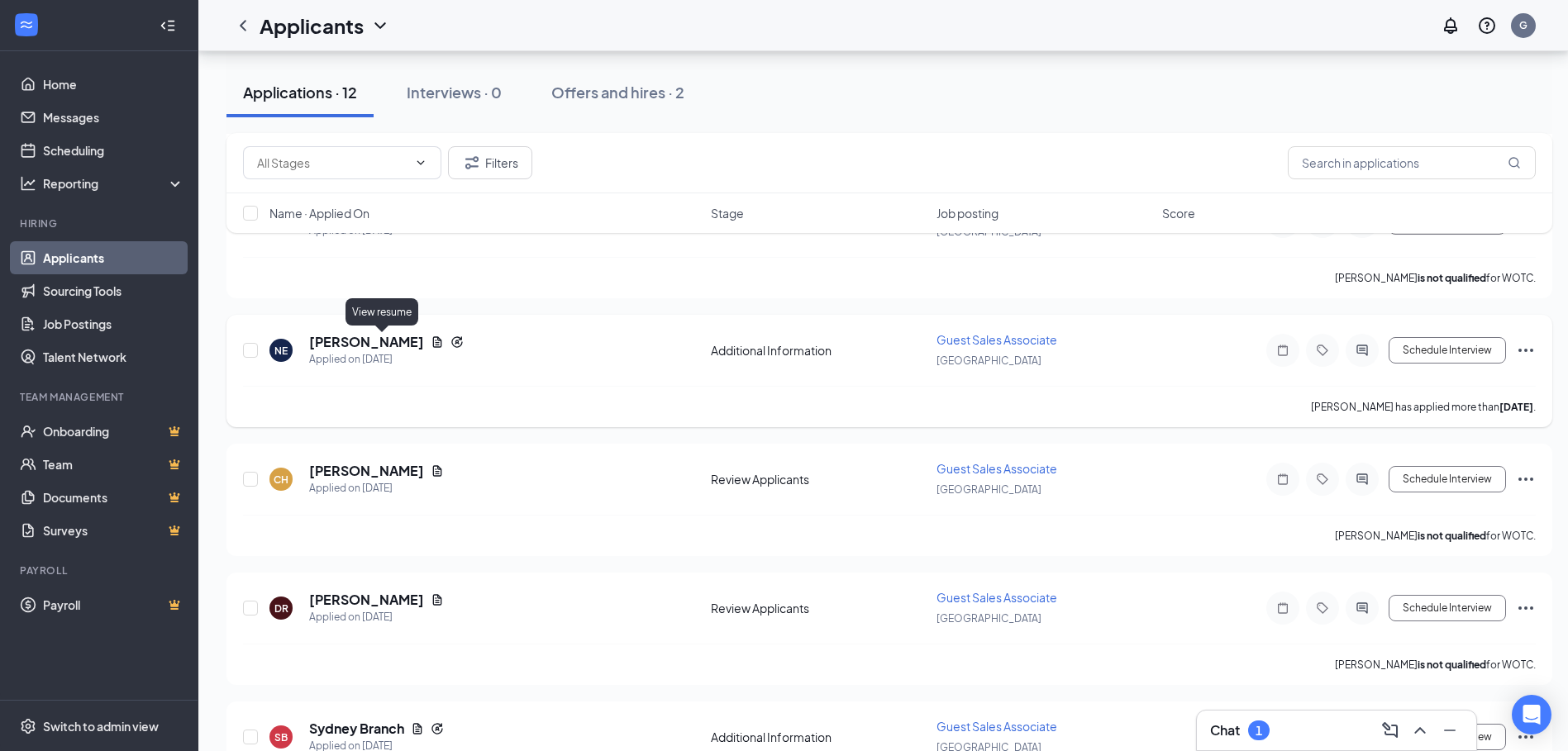
click at [431, 343] on icon "Document" at bounding box center [438, 342] width 13 height 13
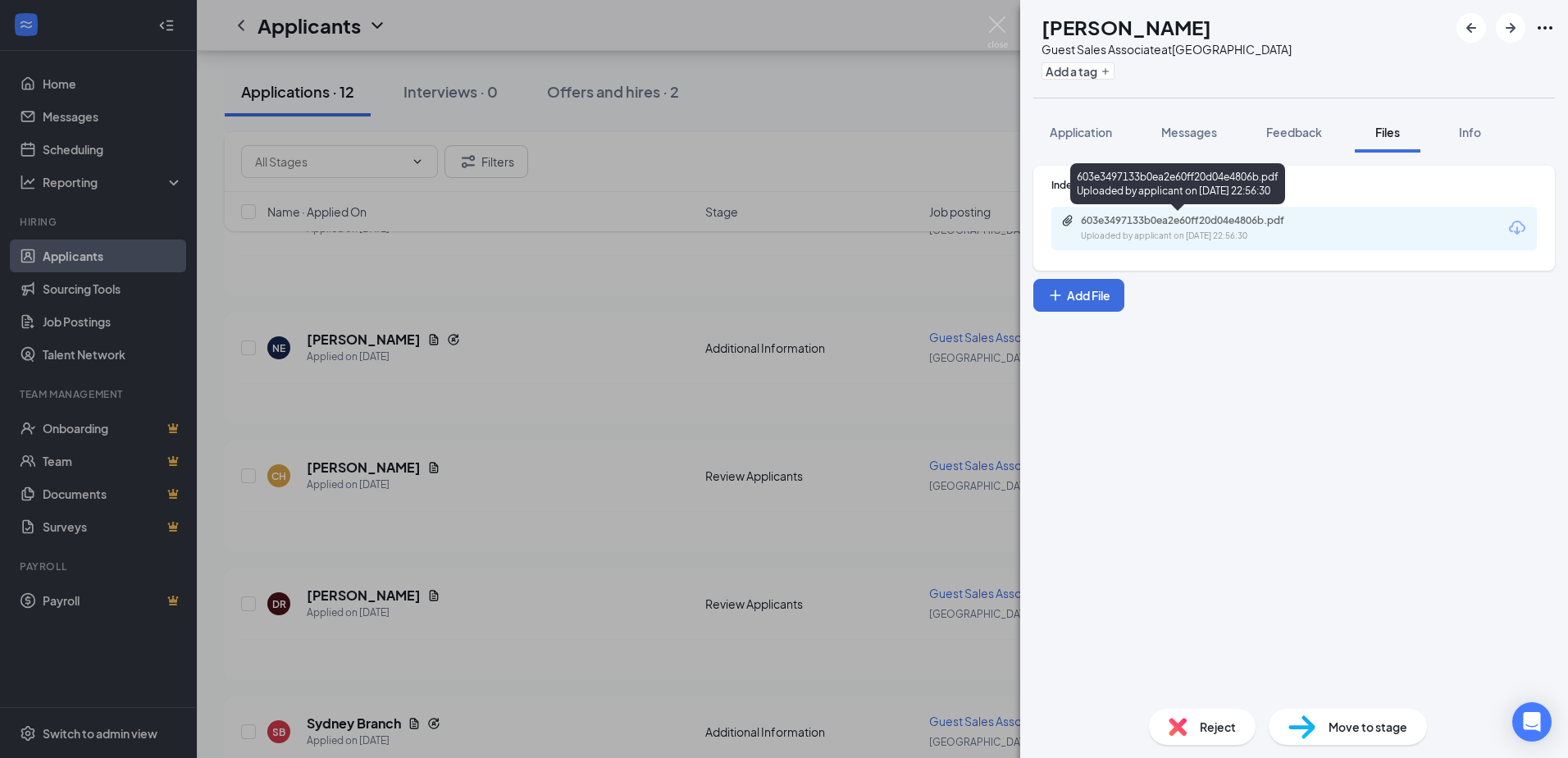
click at [1111, 237] on div "Uploaded by applicant on [DATE] 22:56:30" at bounding box center [1204, 237] width 246 height 13
click at [526, 481] on div "NE [PERSON_NAME] Guest Sales Associate at [GEOGRAPHIC_DATA] Add a tag Applicati…" at bounding box center [784, 379] width 1568 height 758
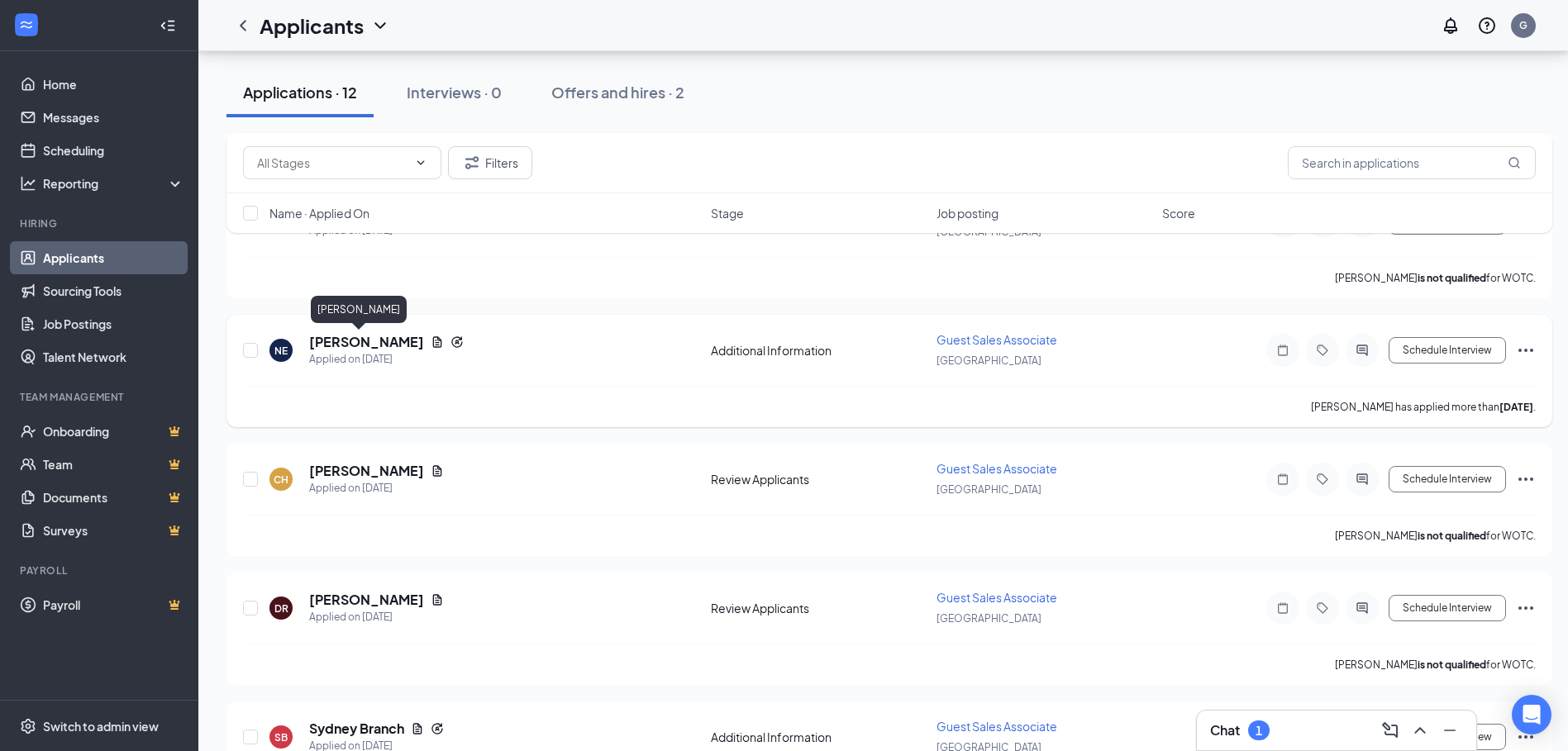
click at [355, 341] on h5 "[PERSON_NAME]" at bounding box center [366, 342] width 115 height 18
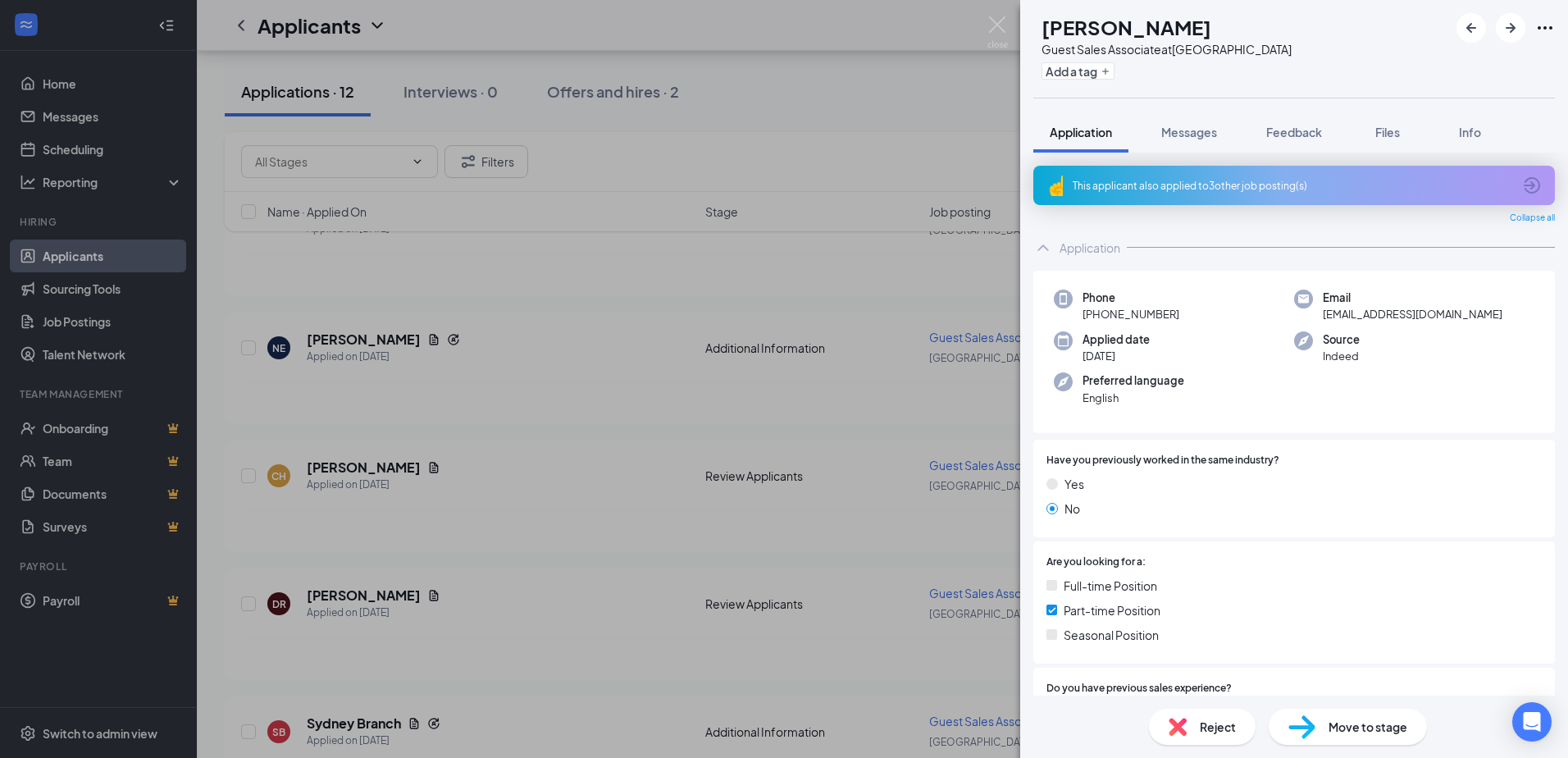
click at [504, 391] on div "NE [PERSON_NAME] Guest Sales Associate at [GEOGRAPHIC_DATA] Add a tag Applicati…" at bounding box center [784, 379] width 1568 height 758
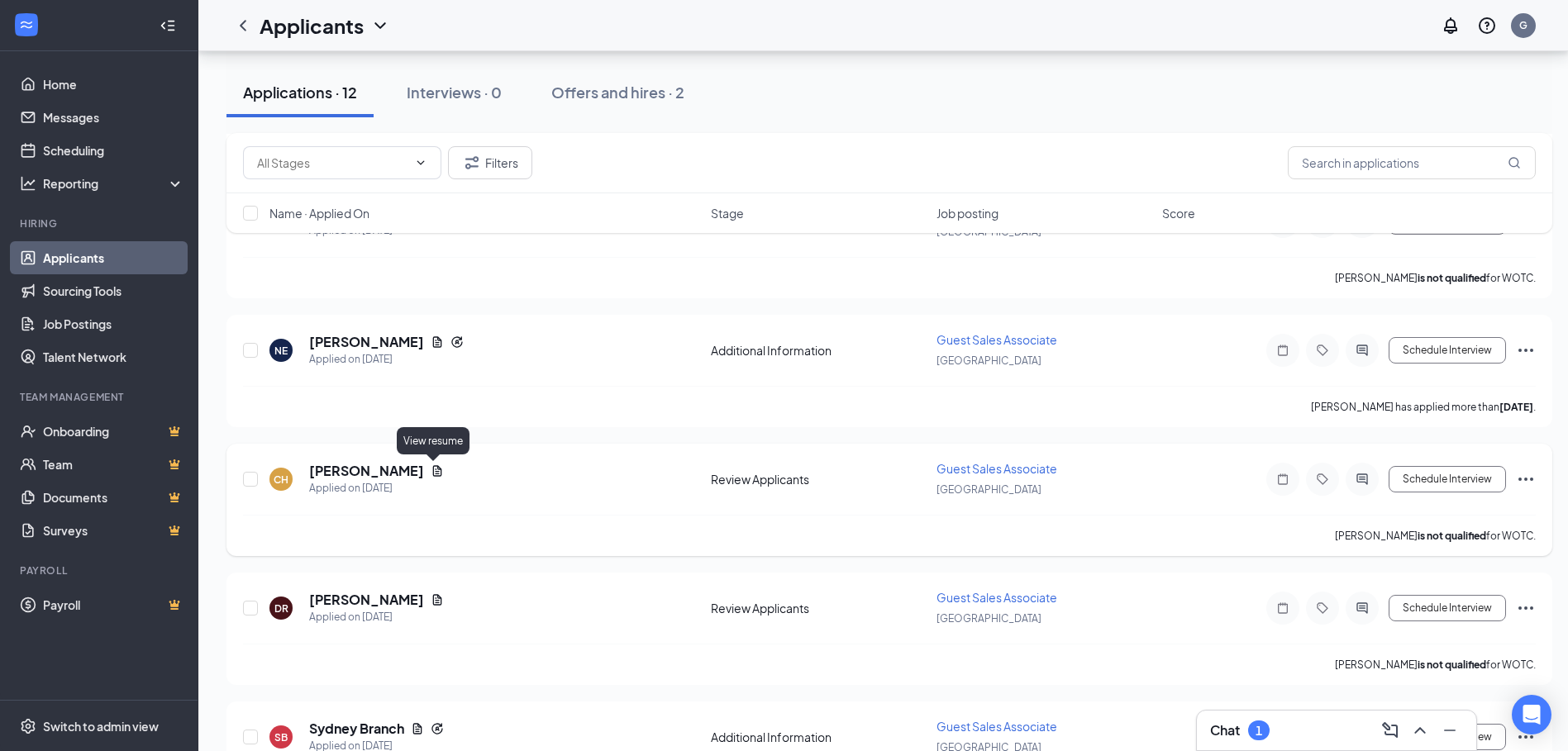
click at [432, 469] on icon "Document" at bounding box center [438, 471] width 13 height 13
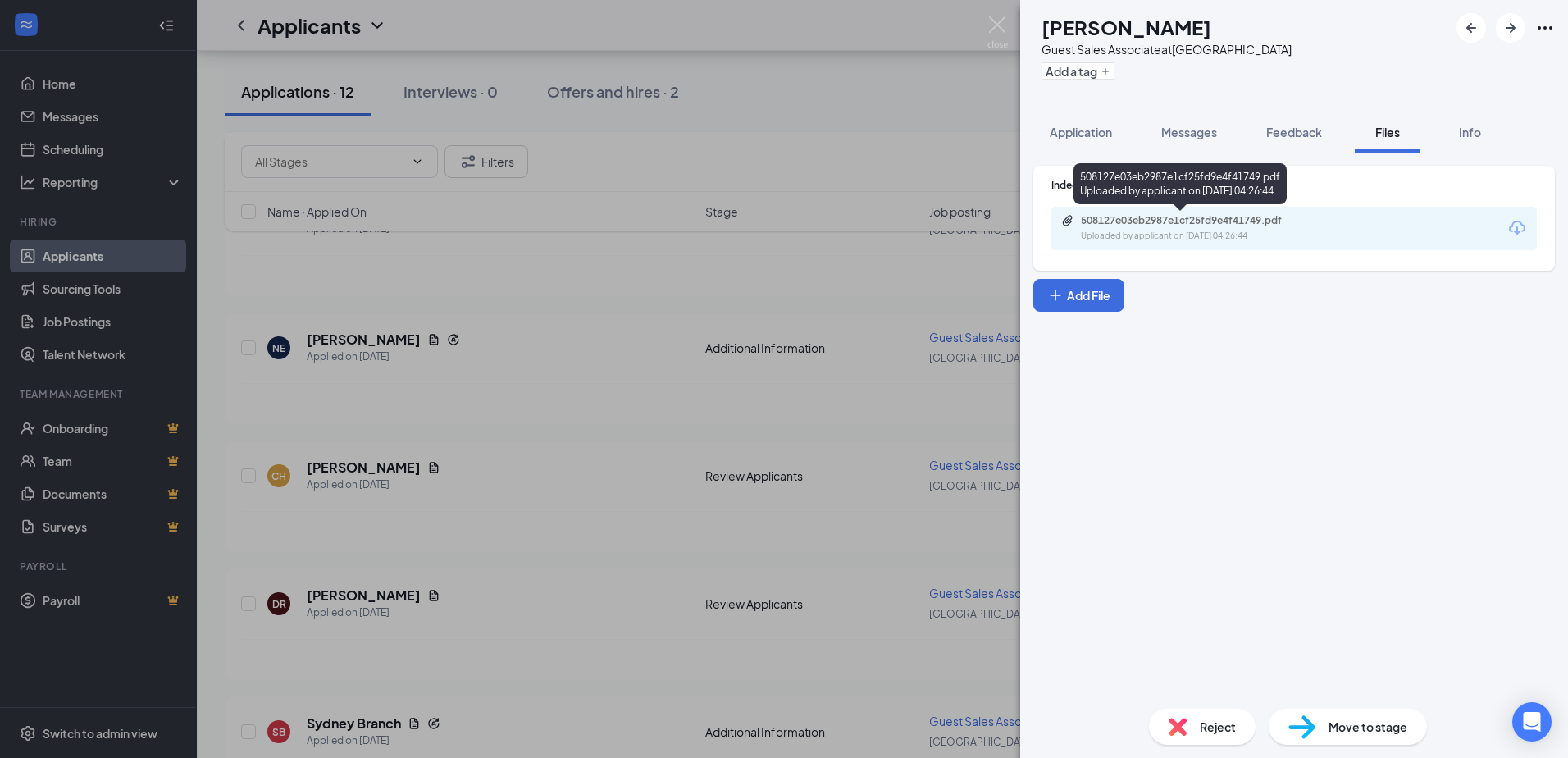
click at [1125, 210] on div "508127e03eb2987e1cf25fd9e4f41749.pdf Uploaded by applicant on [DATE] 04:26:44" at bounding box center [1180, 187] width 214 height 47
click at [1145, 220] on div "508127e03eb2987e1cf25fd9e4f41749.pdf" at bounding box center [1195, 220] width 230 height 13
click at [356, 469] on div "CH [PERSON_NAME] Guest Sales Associate at [GEOGRAPHIC_DATA] Add a tag Applicati…" at bounding box center [784, 379] width 1568 height 758
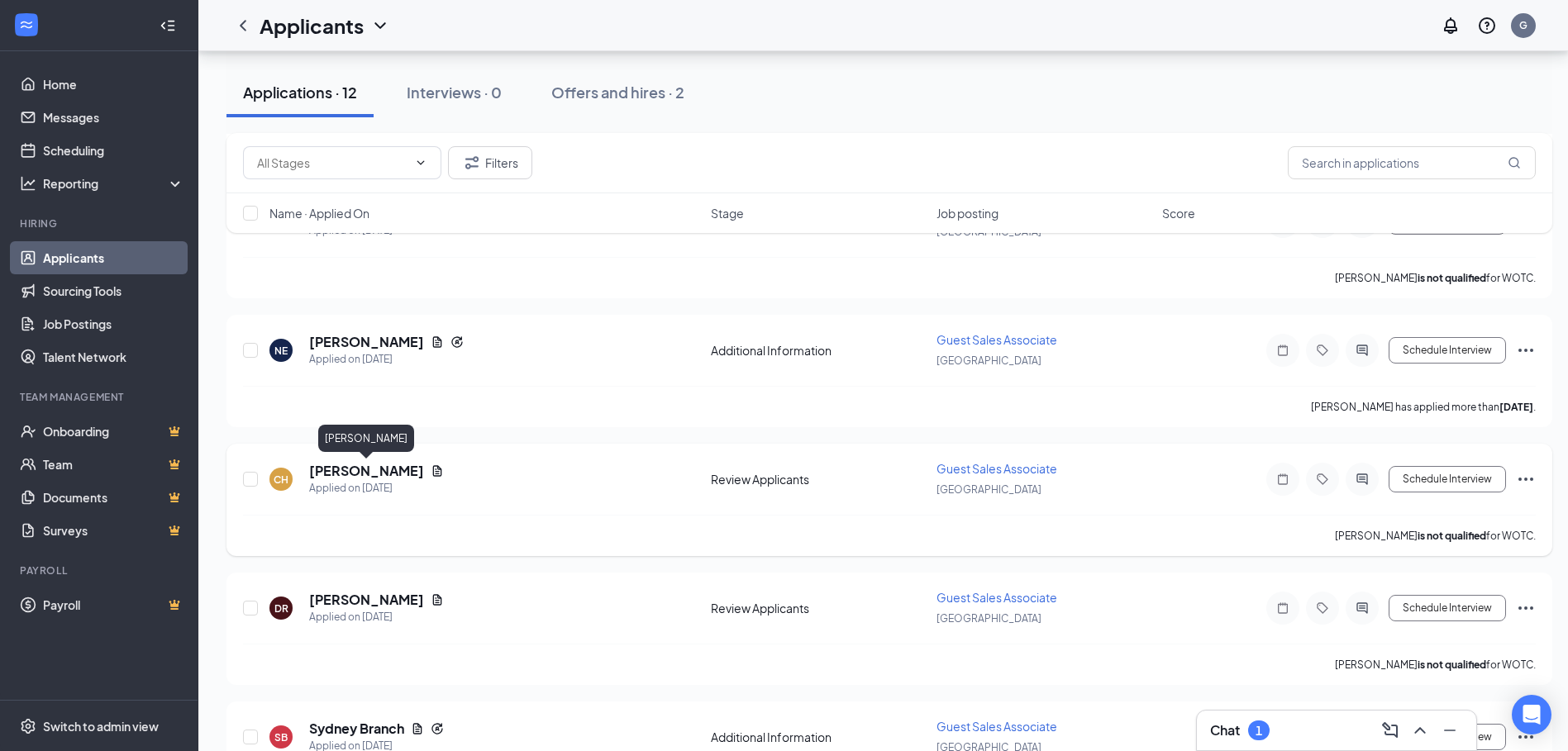
click at [362, 469] on h5 "[PERSON_NAME]" at bounding box center [366, 471] width 115 height 18
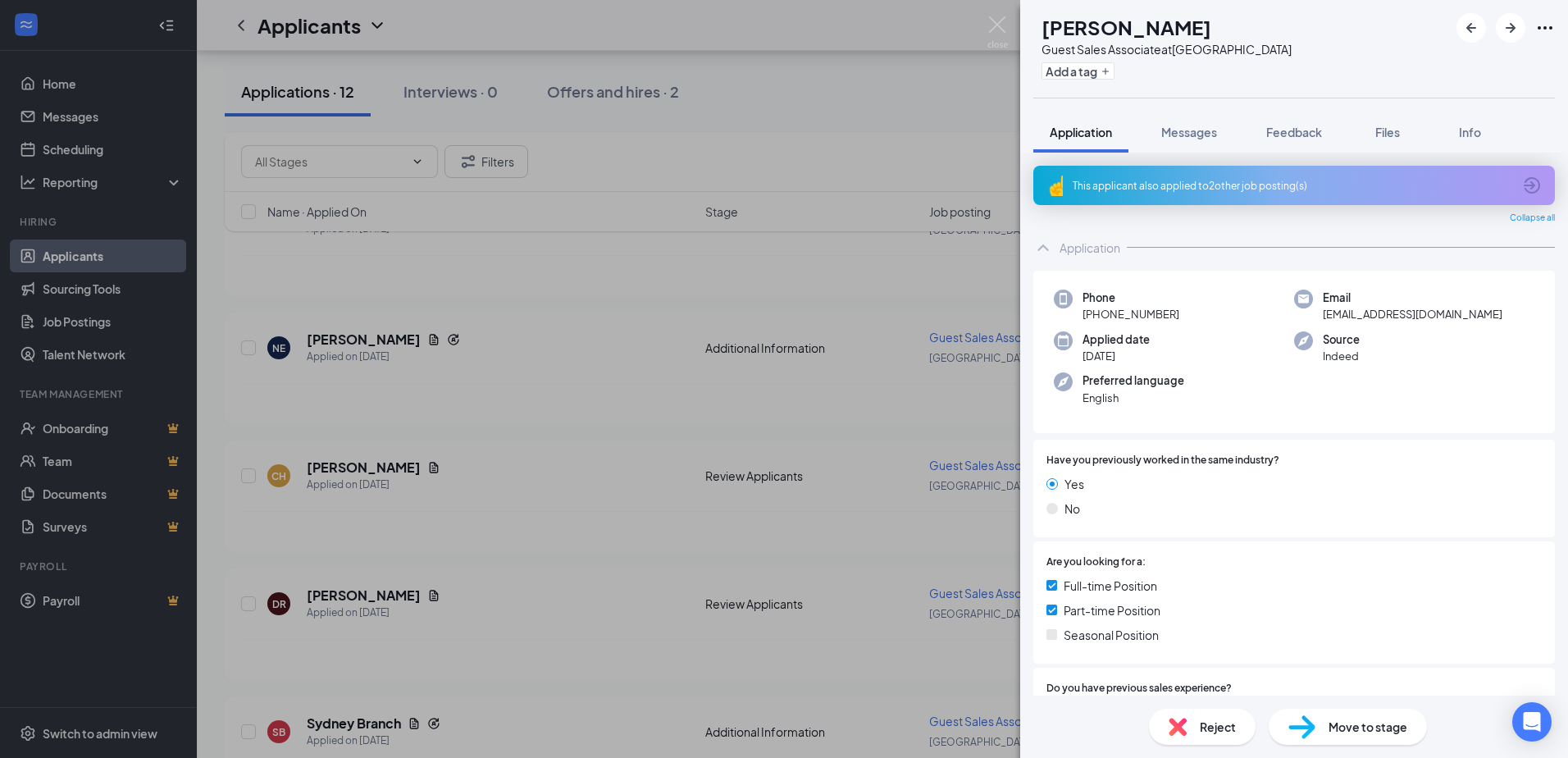
click at [560, 545] on div "CH [PERSON_NAME] Guest Sales Associate at [GEOGRAPHIC_DATA] Add a tag Applicati…" at bounding box center [784, 379] width 1568 height 758
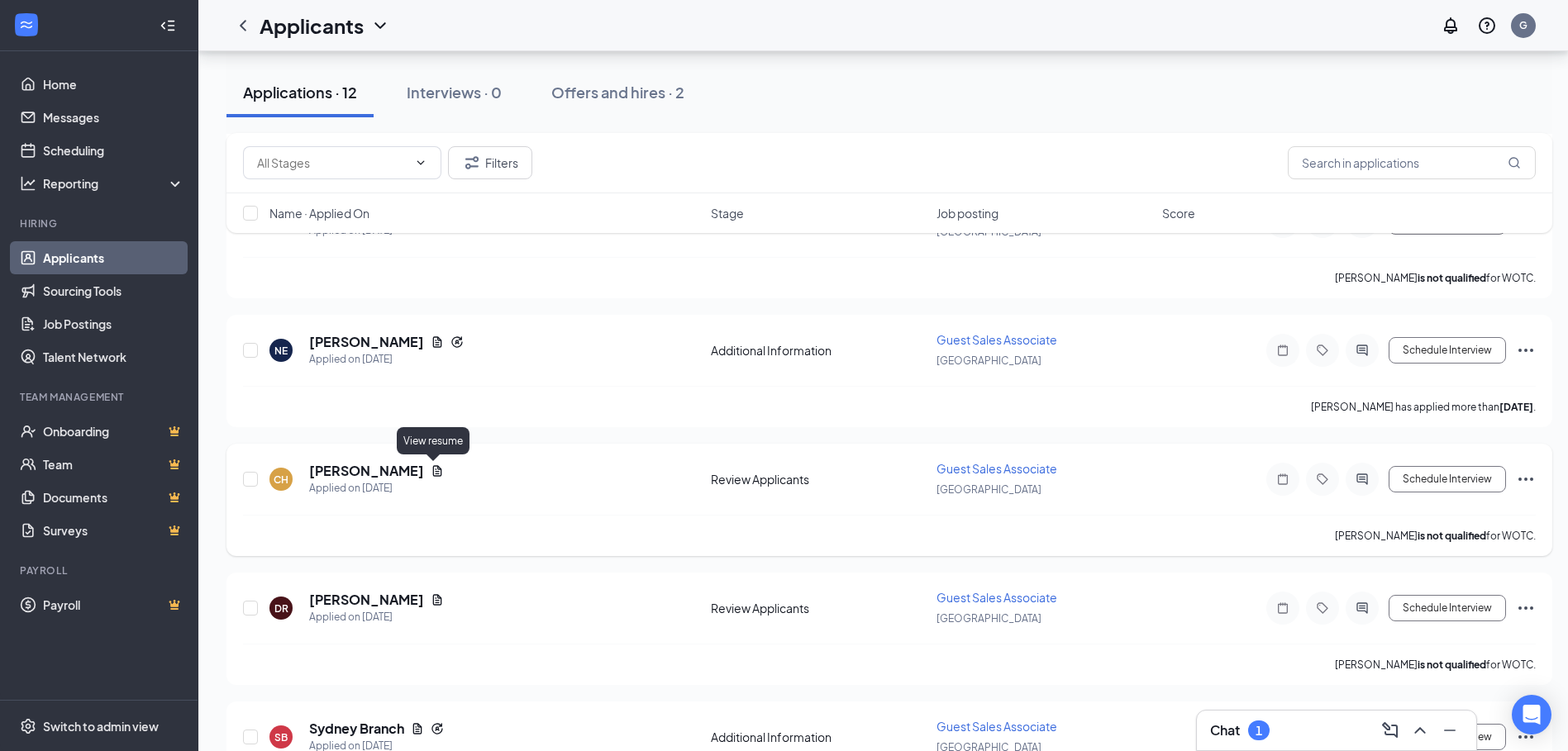
click at [433, 473] on icon "Document" at bounding box center [438, 470] width 10 height 10
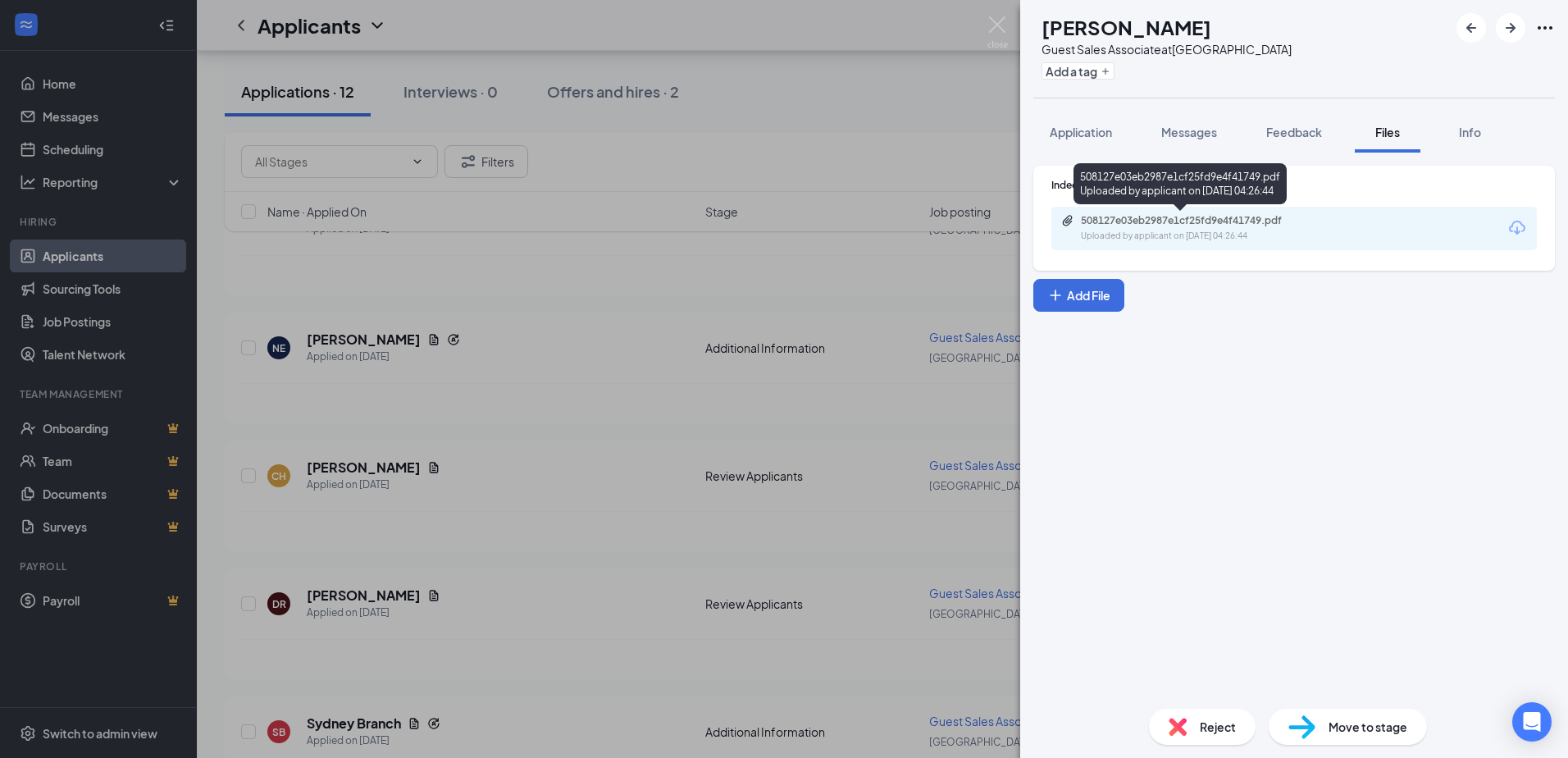
click at [1199, 214] on div "508127e03eb2987e1cf25fd9e4f41749.pdf Uploaded by applicant on [DATE] 04:26:44" at bounding box center [1294, 229] width 485 height 44
click at [1148, 232] on div "Uploaded by applicant on [DATE] 04:26:44" at bounding box center [1204, 237] width 246 height 13
click at [490, 493] on div "CH [PERSON_NAME] Guest Sales Associate at [GEOGRAPHIC_DATA] Add a tag Applicati…" at bounding box center [784, 379] width 1568 height 758
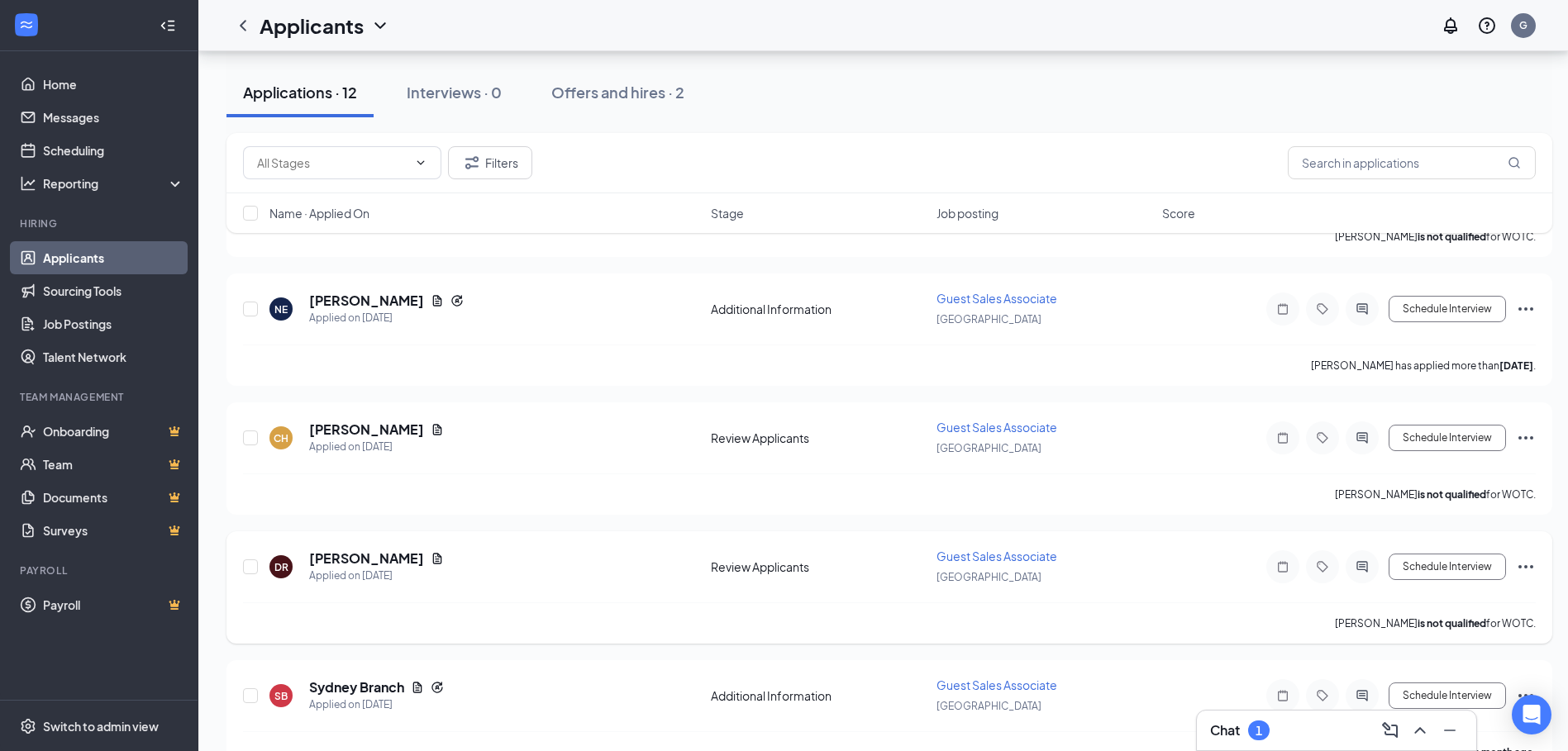
scroll to position [1231, 0]
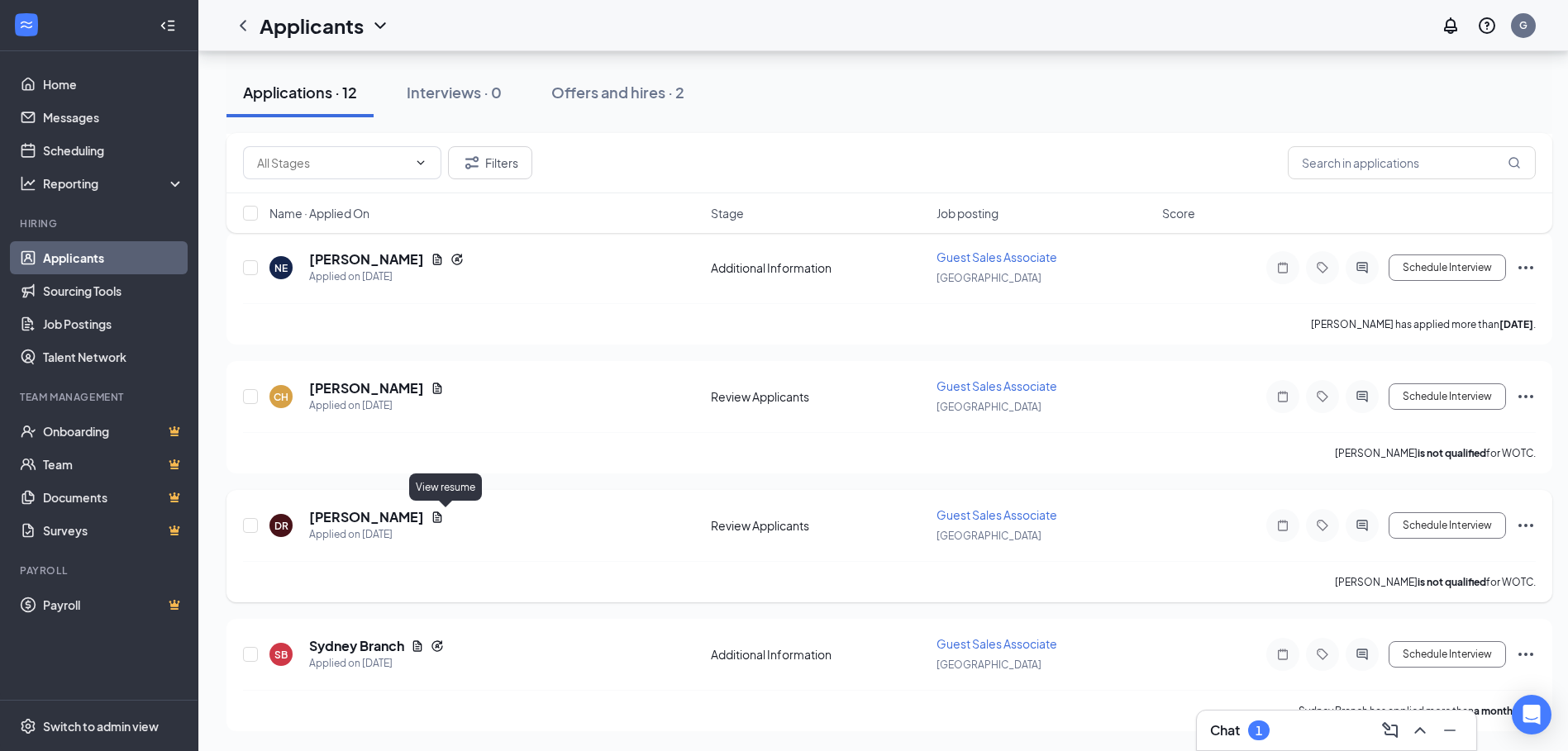
click at [443, 516] on icon "Document" at bounding box center [438, 518] width 13 height 13
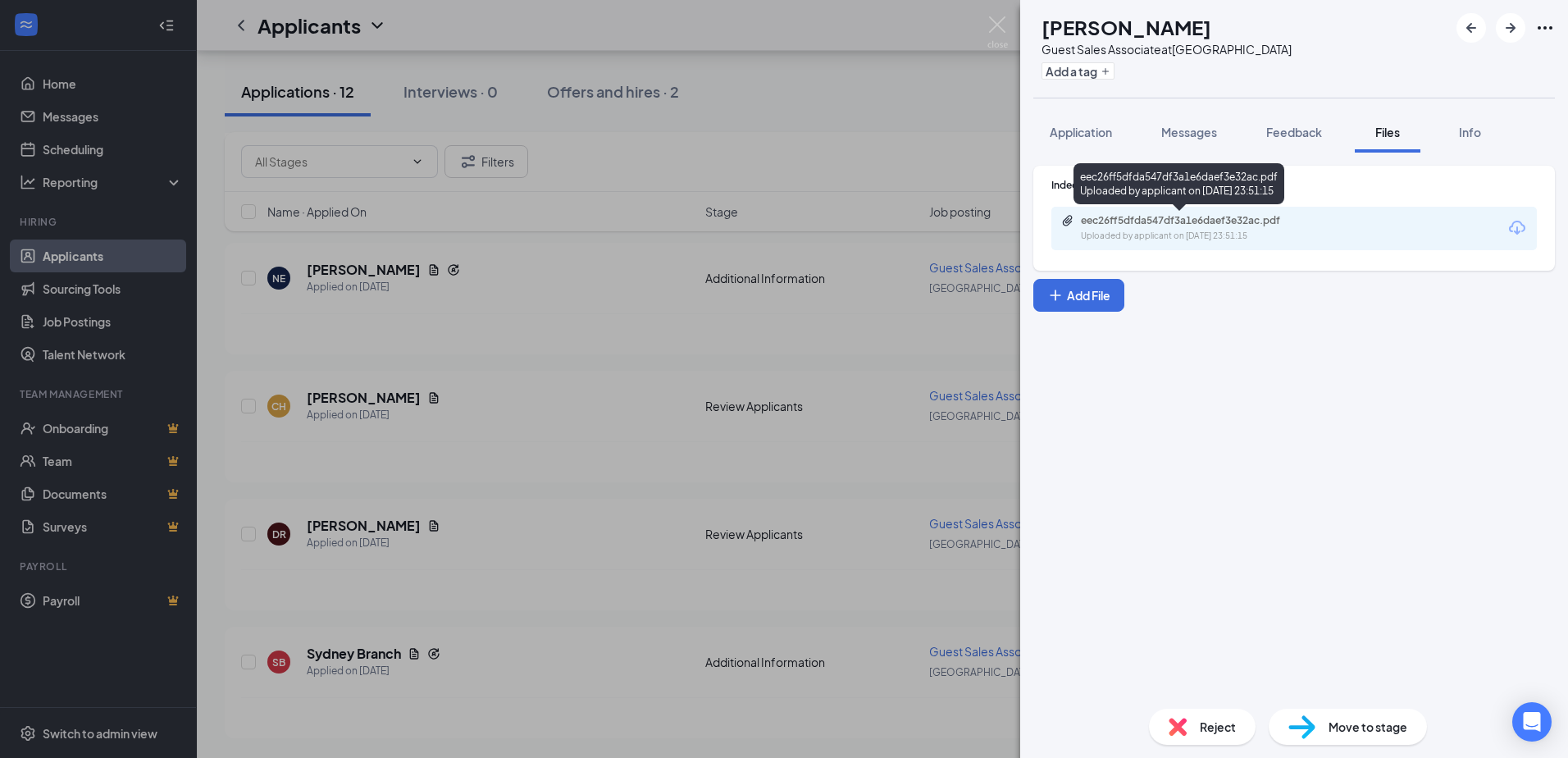
click at [1146, 233] on div "Uploaded by applicant on [DATE] 23:51:15" at bounding box center [1204, 237] width 246 height 13
click at [349, 586] on div "[PERSON_NAME] Guest Sales Associate at [GEOGRAPHIC_DATA] Add a tag Application …" at bounding box center [784, 379] width 1568 height 758
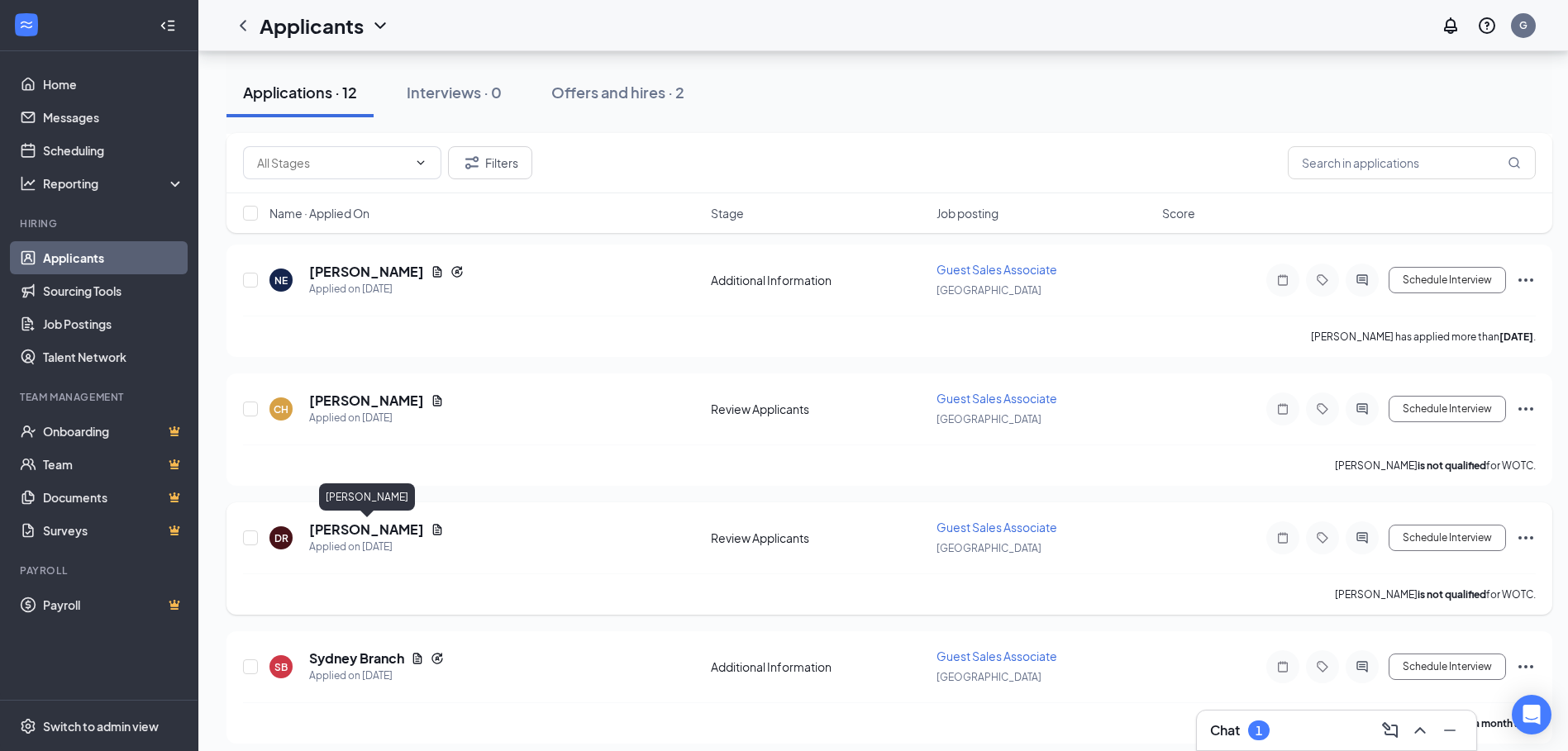
click at [408, 530] on h5 "[PERSON_NAME]" at bounding box center [366, 529] width 115 height 18
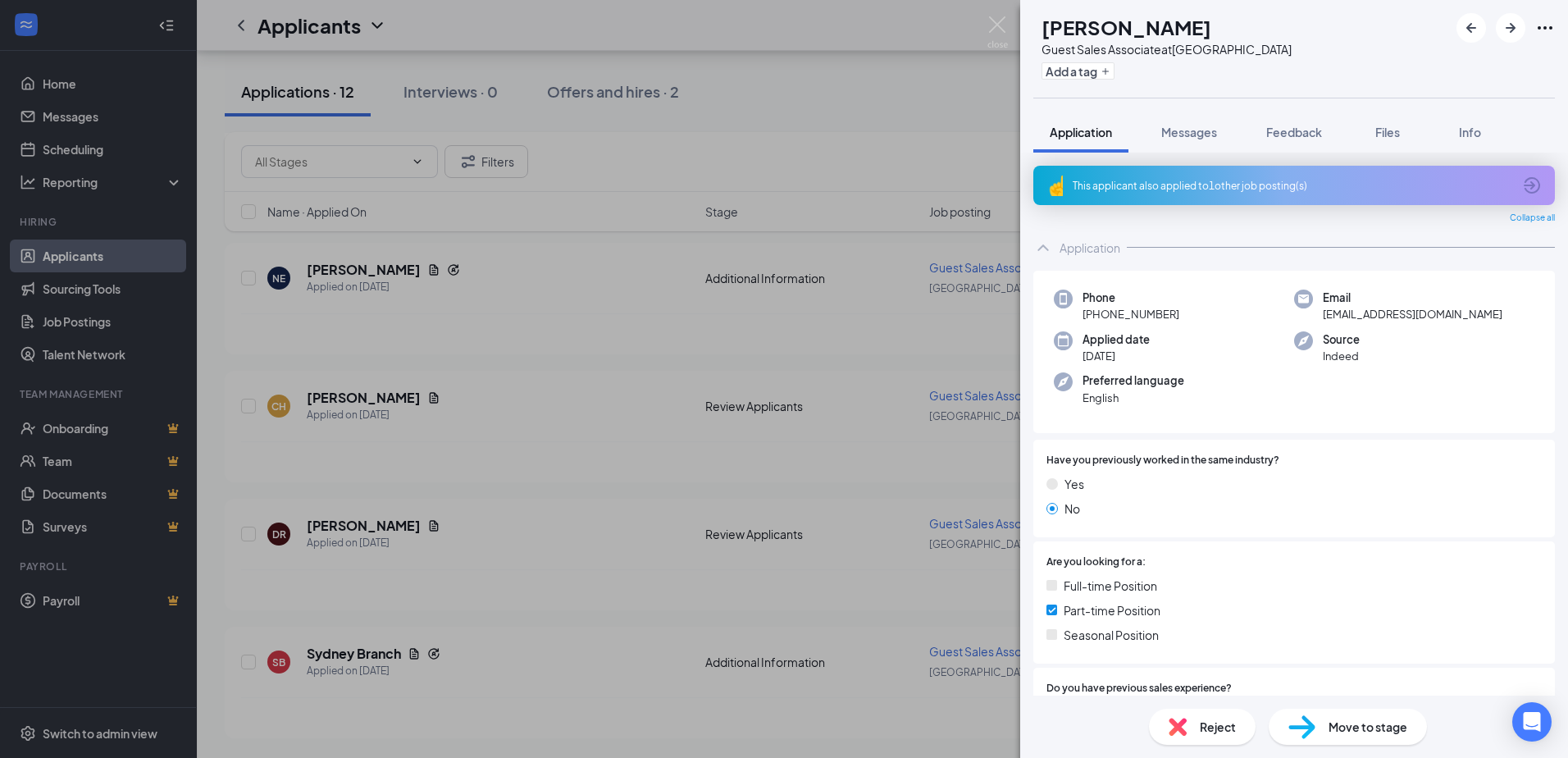
click at [581, 531] on div "[PERSON_NAME] Guest Sales Associate at [GEOGRAPHIC_DATA] Add a tag Application …" at bounding box center [784, 379] width 1568 height 758
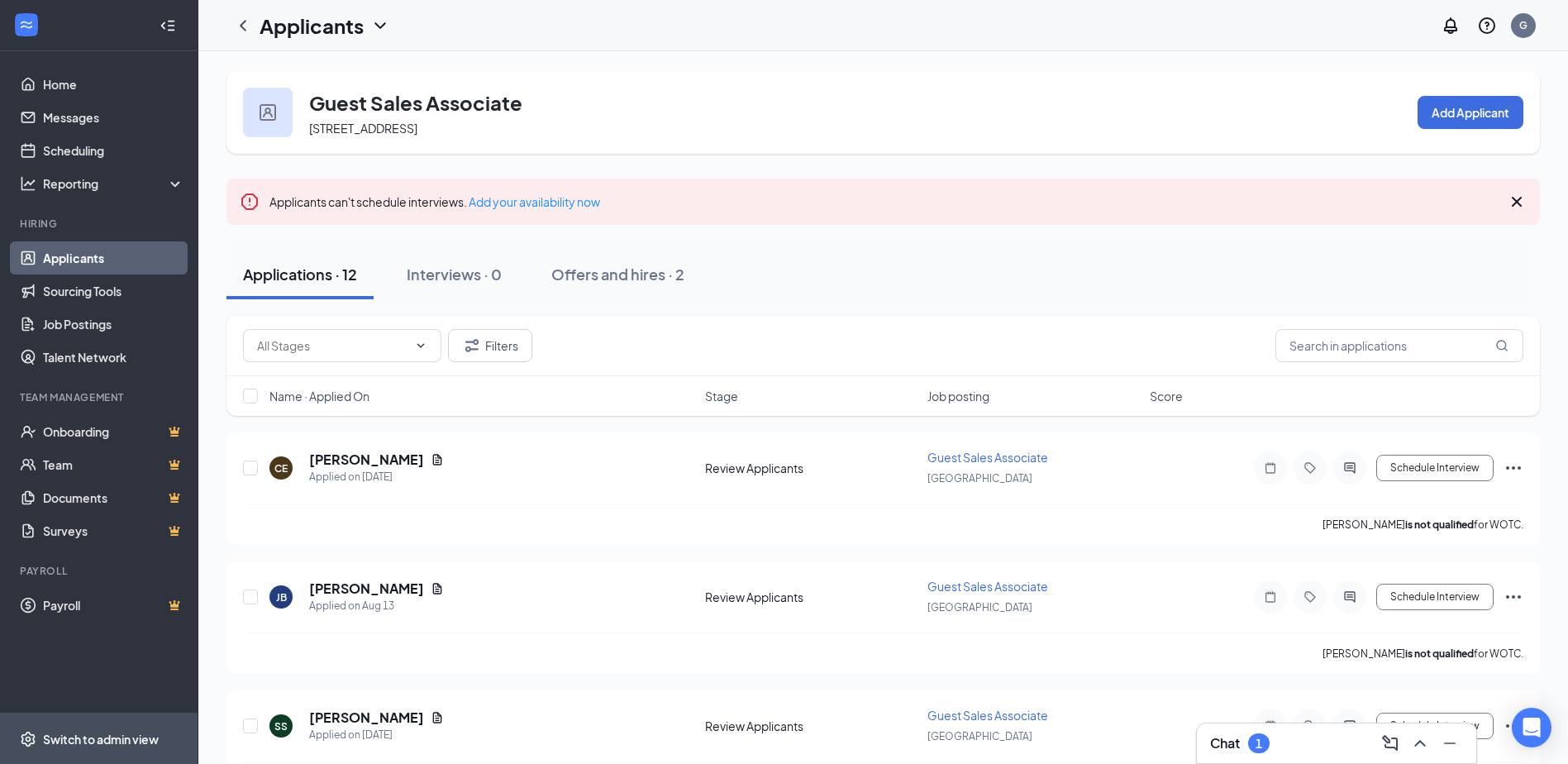
click at [117, 741] on div "Switch to admin view" at bounding box center [100, 739] width 115 height 16
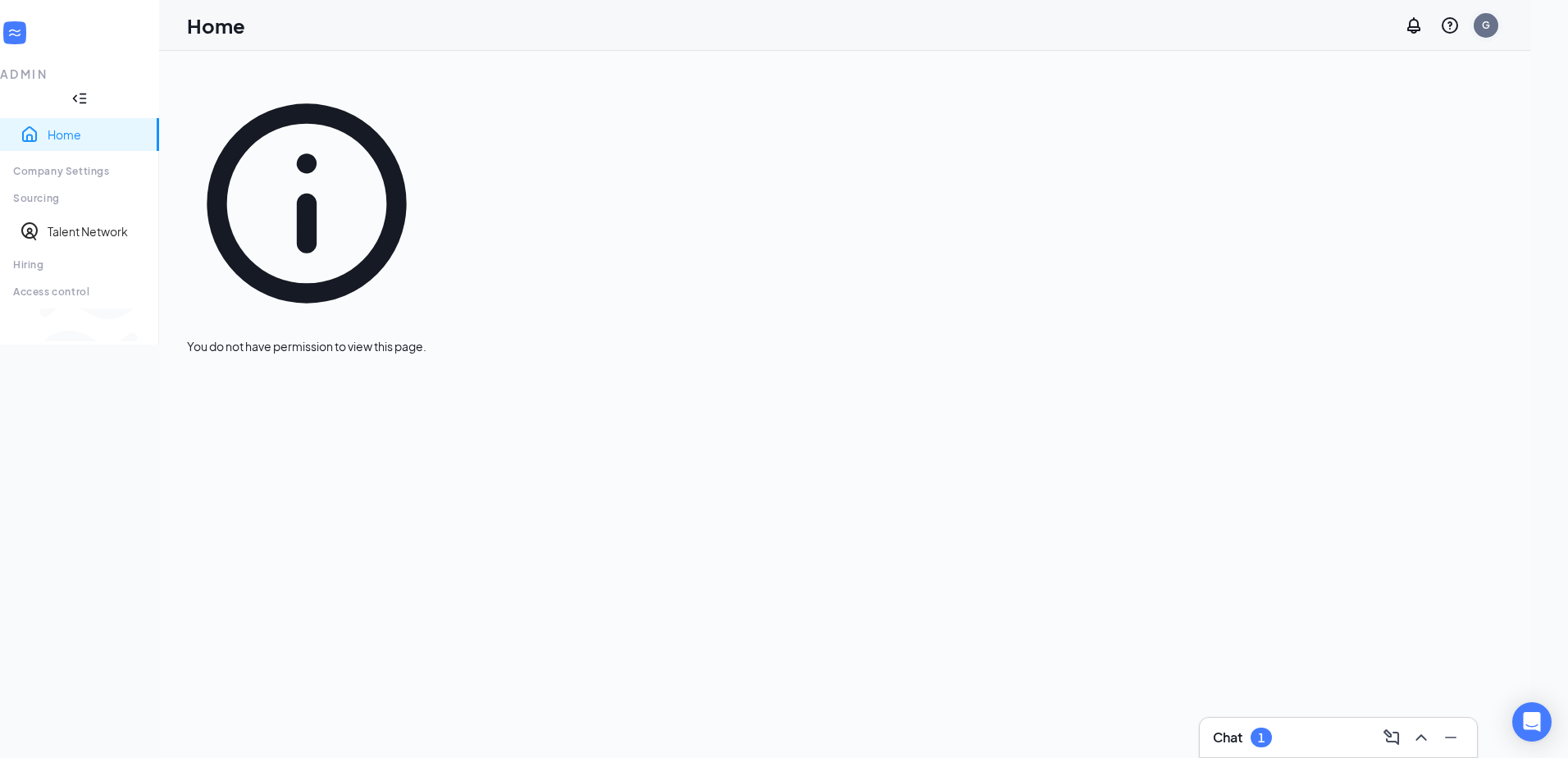
click at [1499, 19] on div "G" at bounding box center [1487, 26] width 25 height 25
click at [1369, 191] on div "Log out" at bounding box center [1398, 183] width 90 height 16
